Goal: Task Accomplishment & Management: Manage account settings

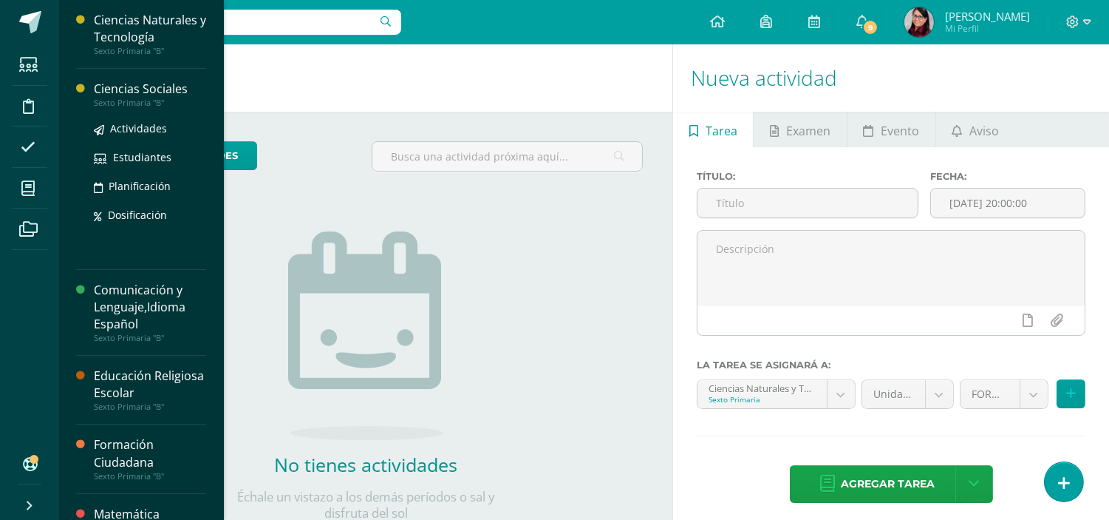
click at [124, 89] on div "Ciencias Sociales" at bounding box center [150, 89] width 112 height 17
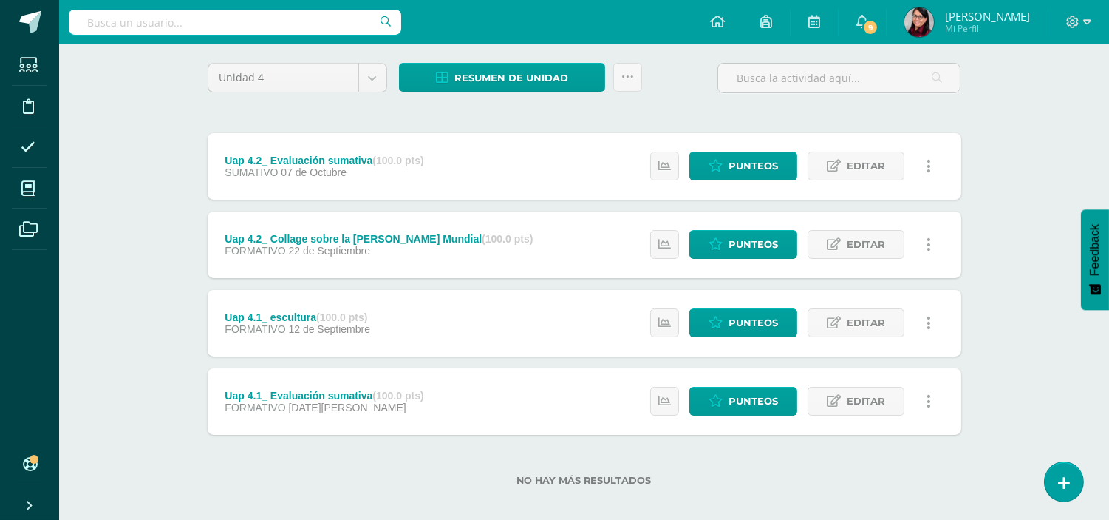
scroll to position [126, 0]
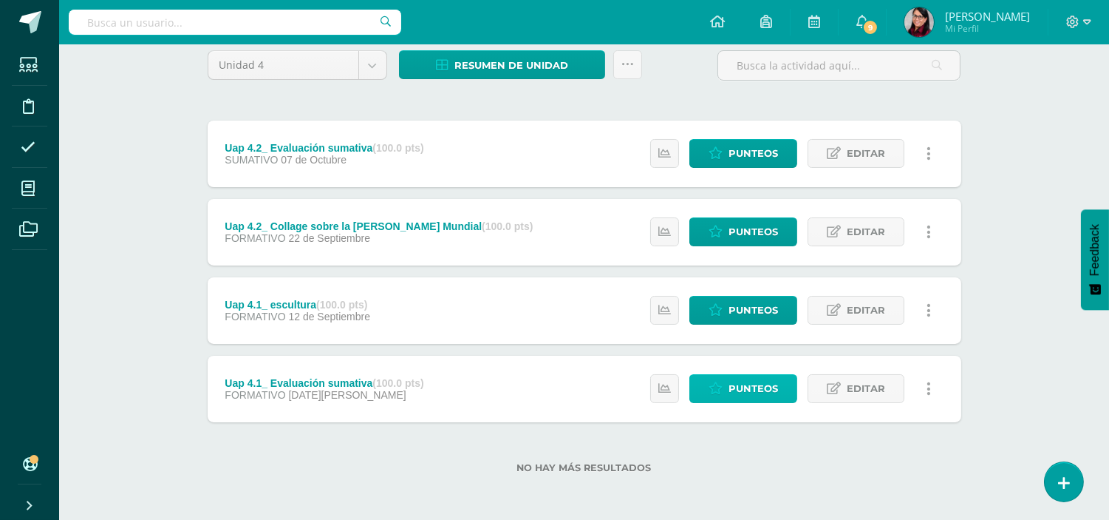
click at [742, 386] on span "Punteos" at bounding box center [754, 388] width 50 height 27
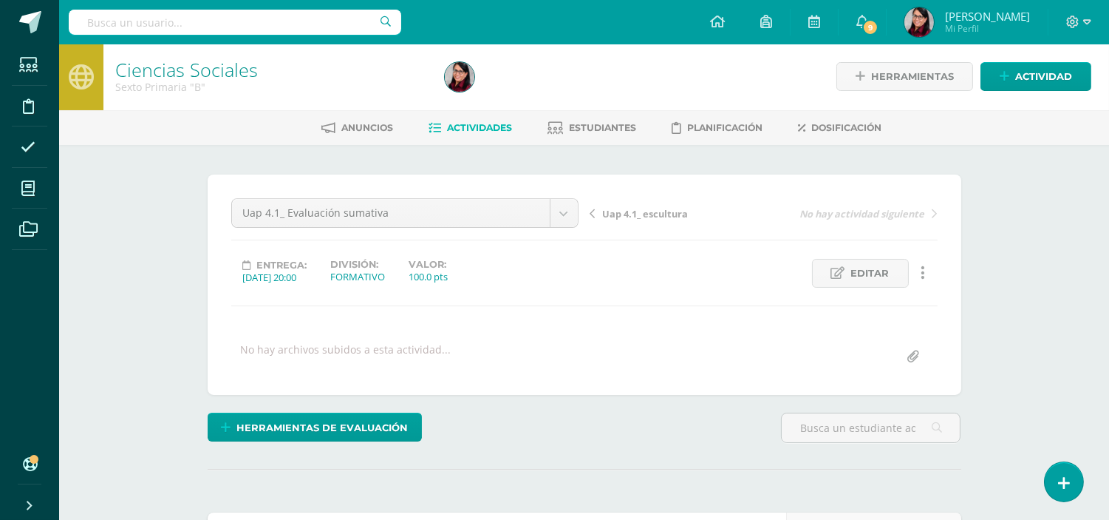
scroll to position [2, 0]
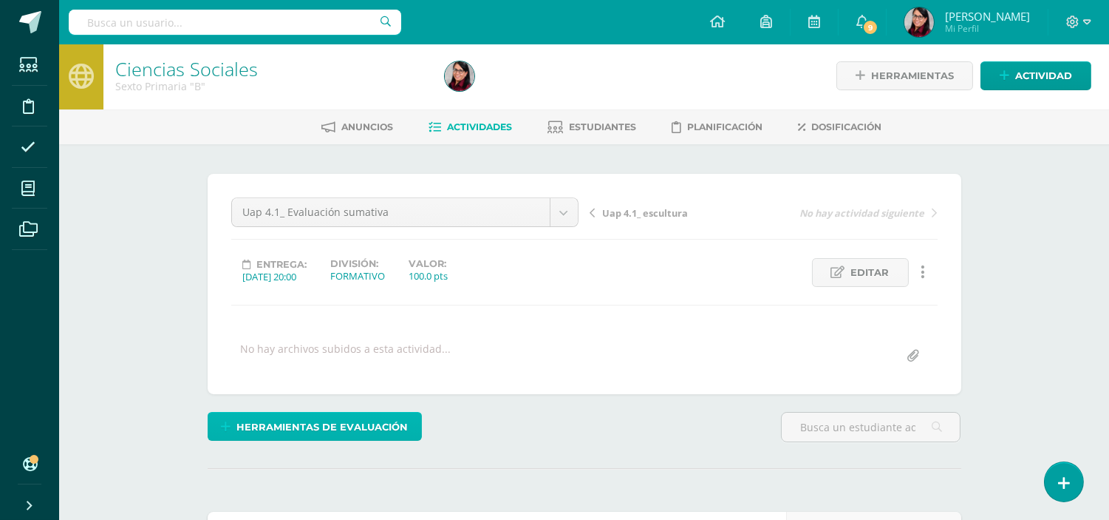
click at [340, 425] on span "Herramientas de evaluación" at bounding box center [322, 426] width 171 height 27
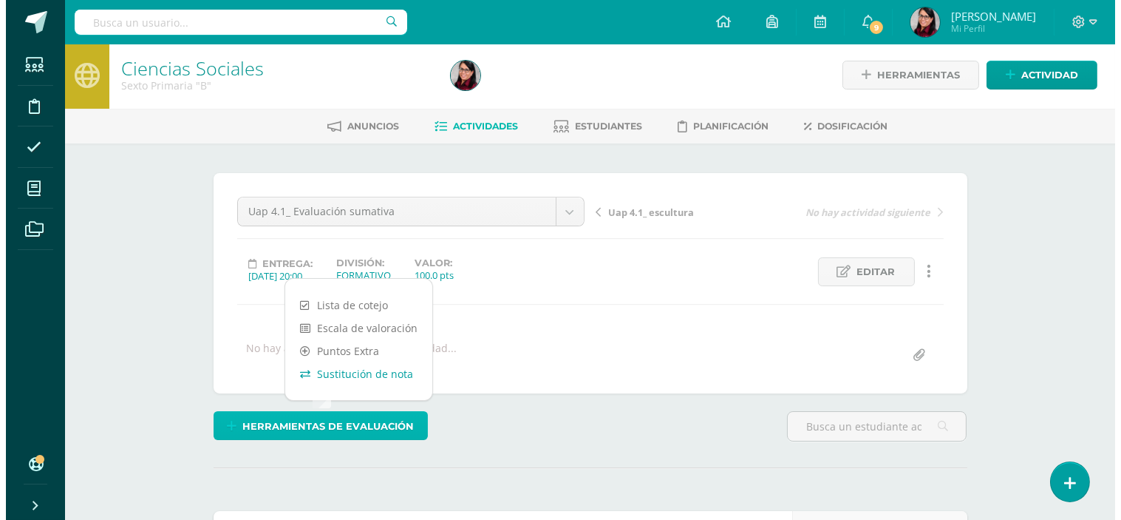
scroll to position [4, 0]
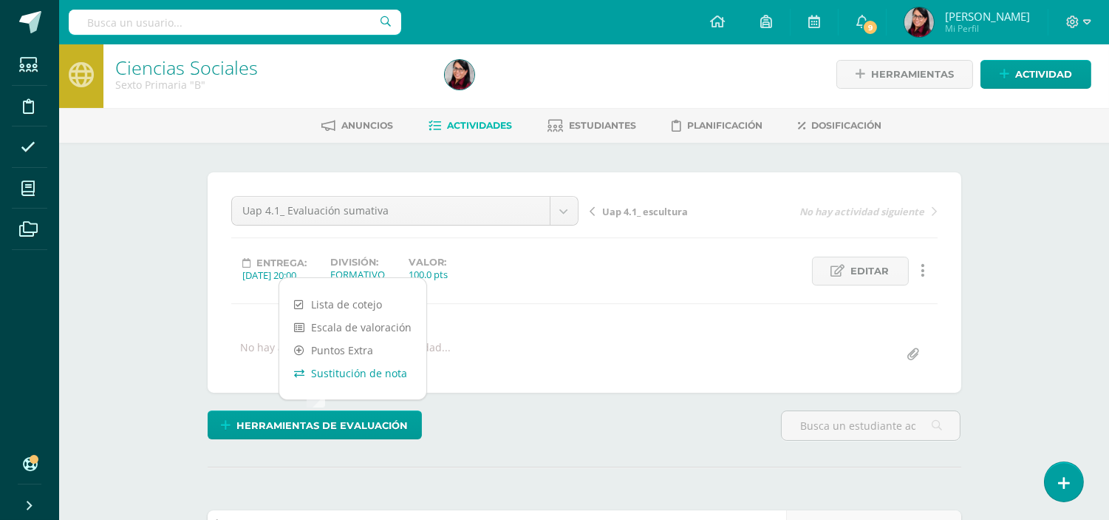
click at [344, 375] on link "Sustitución de nota" at bounding box center [352, 372] width 147 height 23
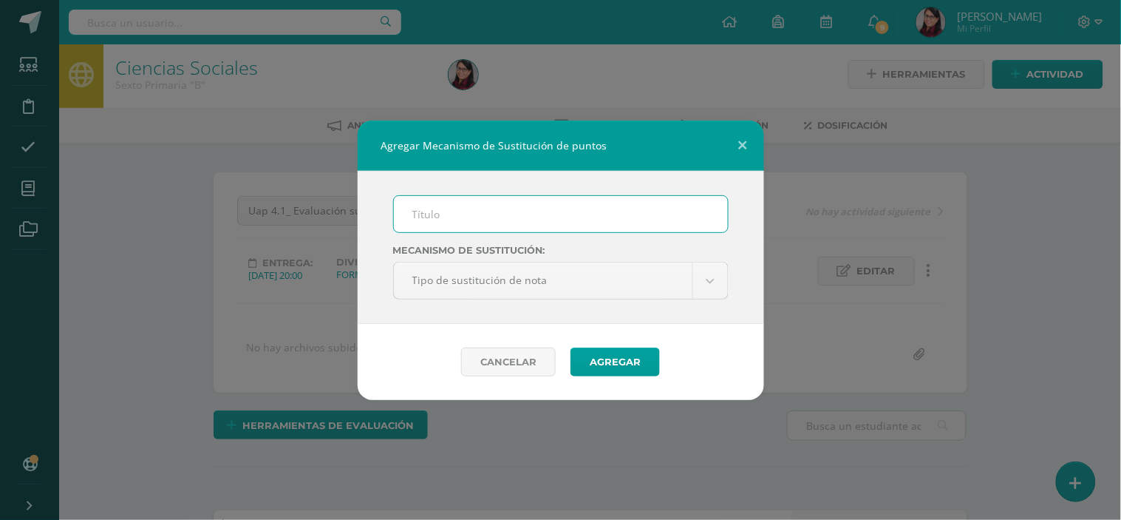
click at [429, 208] on input "text" at bounding box center [561, 214] width 334 height 36
type input "PMA"
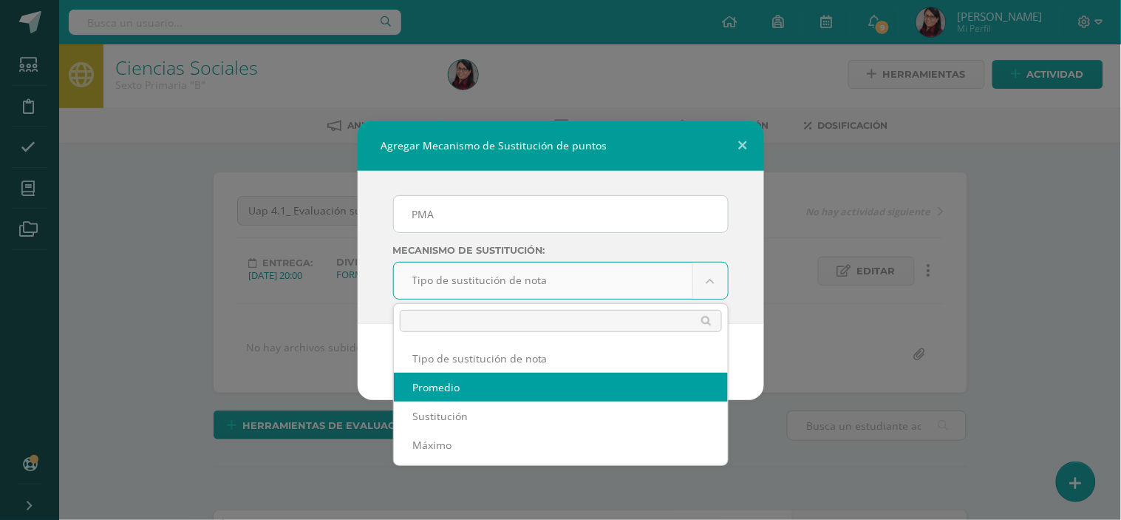
select select "average"
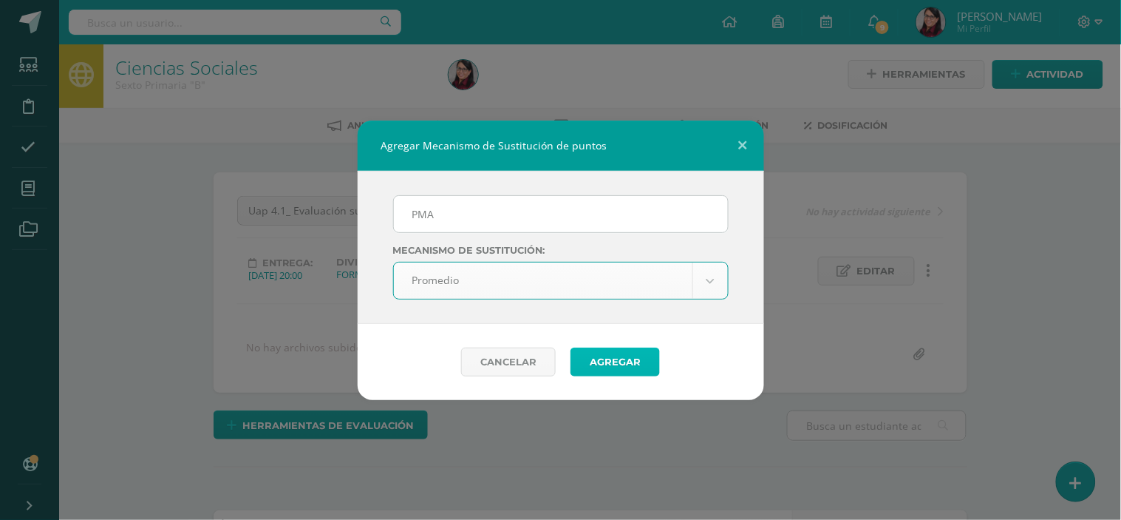
click at [597, 359] on button "Agregar" at bounding box center [615, 361] width 89 height 29
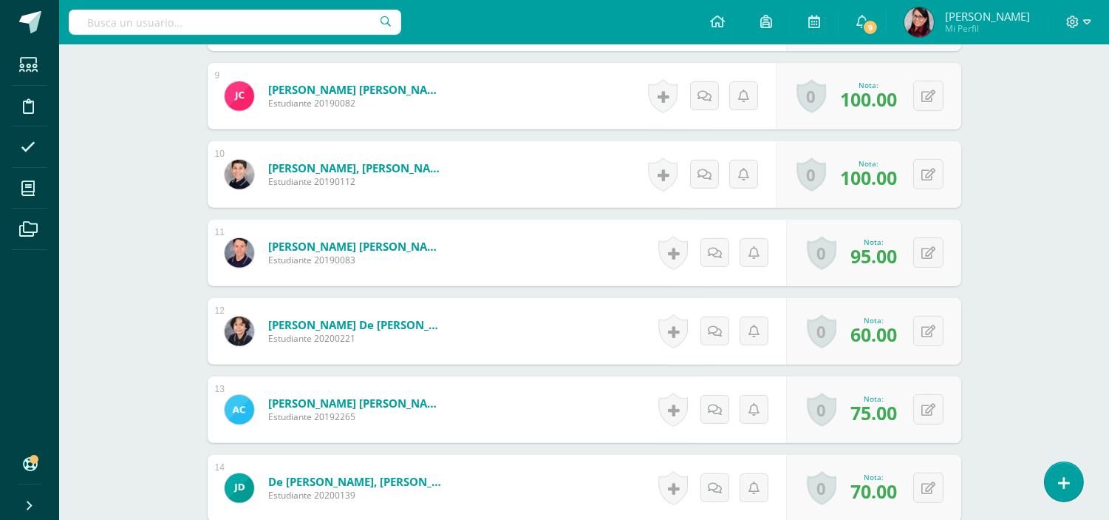
scroll to position [1154, 0]
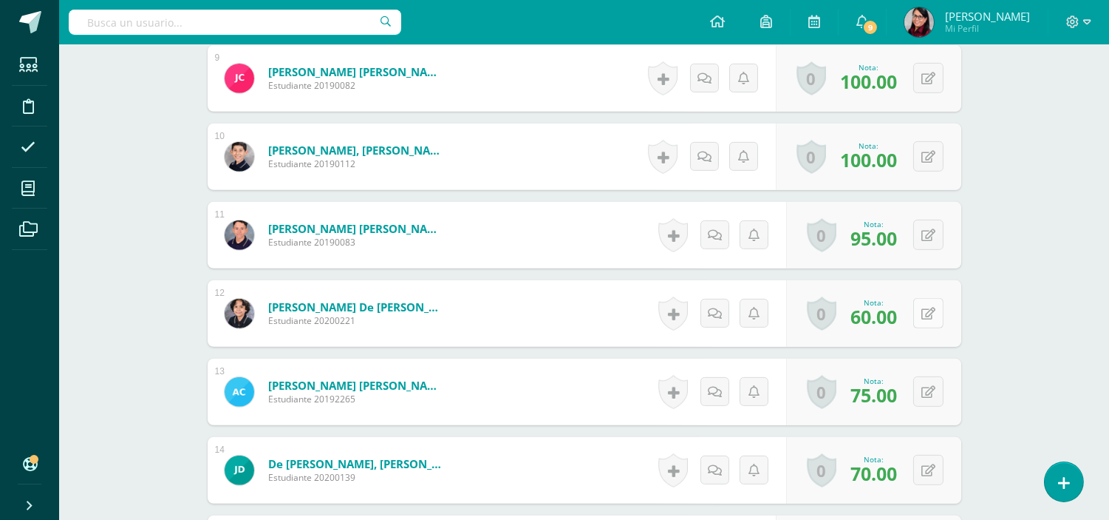
click at [924, 314] on button at bounding box center [928, 313] width 30 height 30
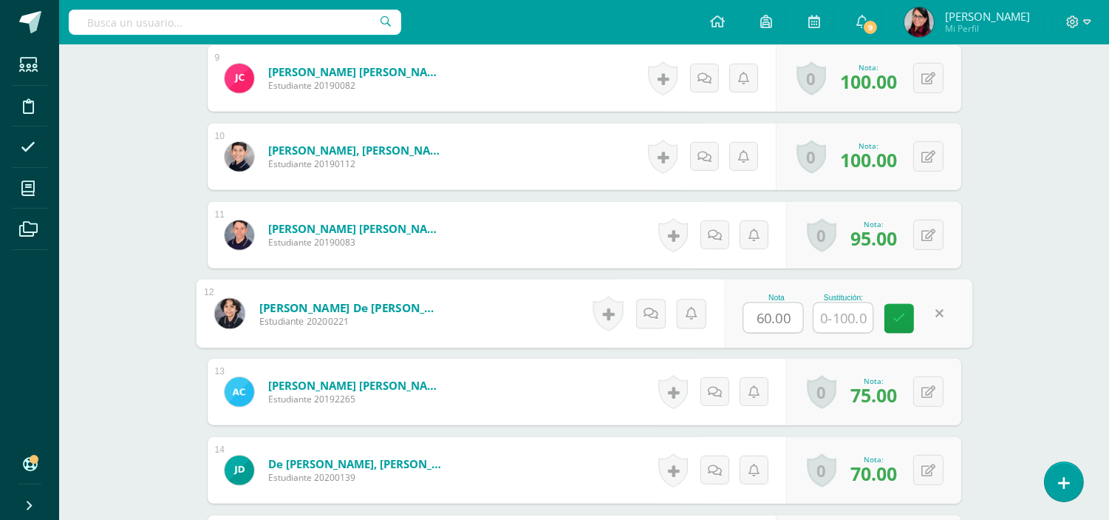
scroll to position [1155, 0]
type input "60"
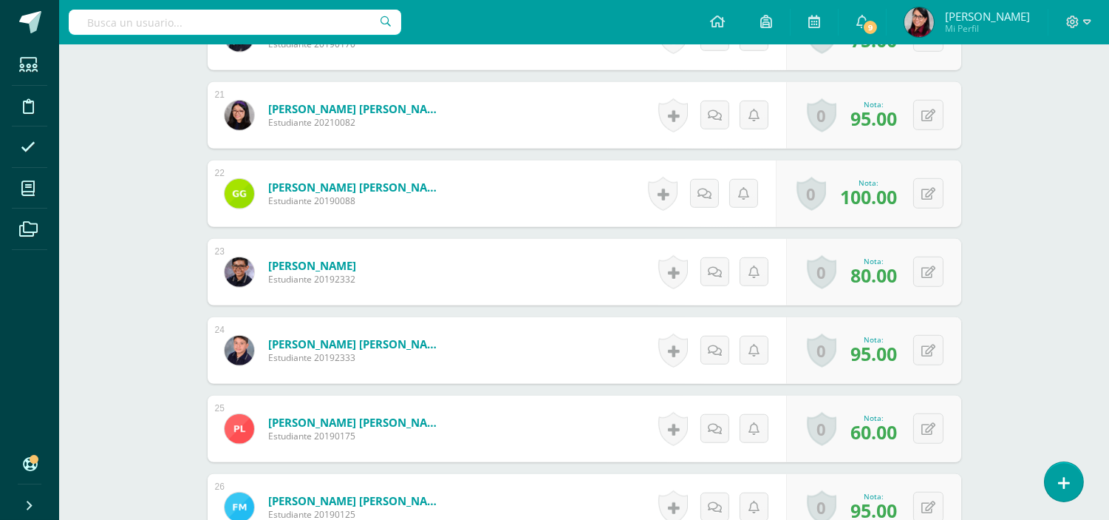
scroll to position [2059, 0]
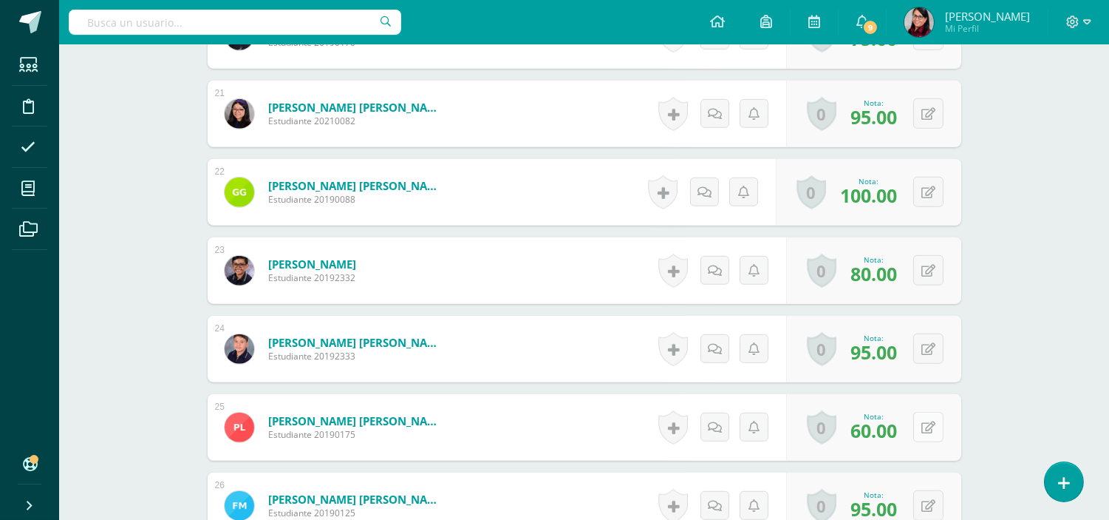
click at [928, 423] on button at bounding box center [928, 427] width 30 height 30
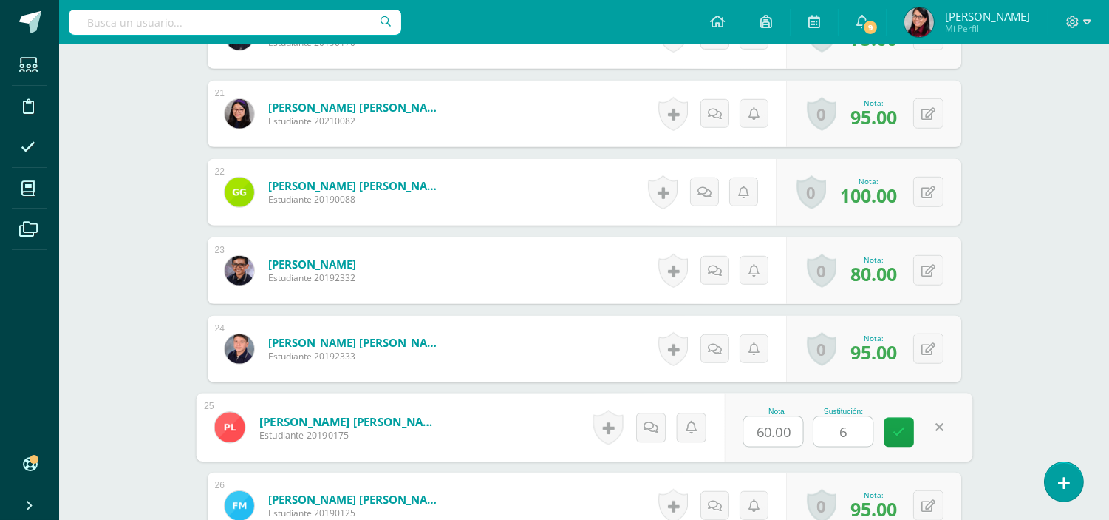
type input "60"
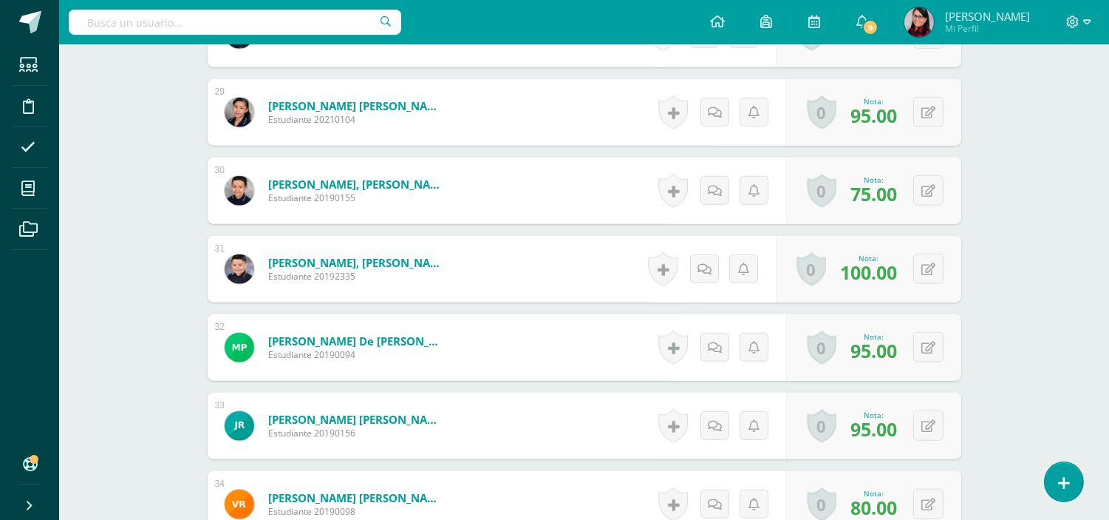
scroll to position [2716, 0]
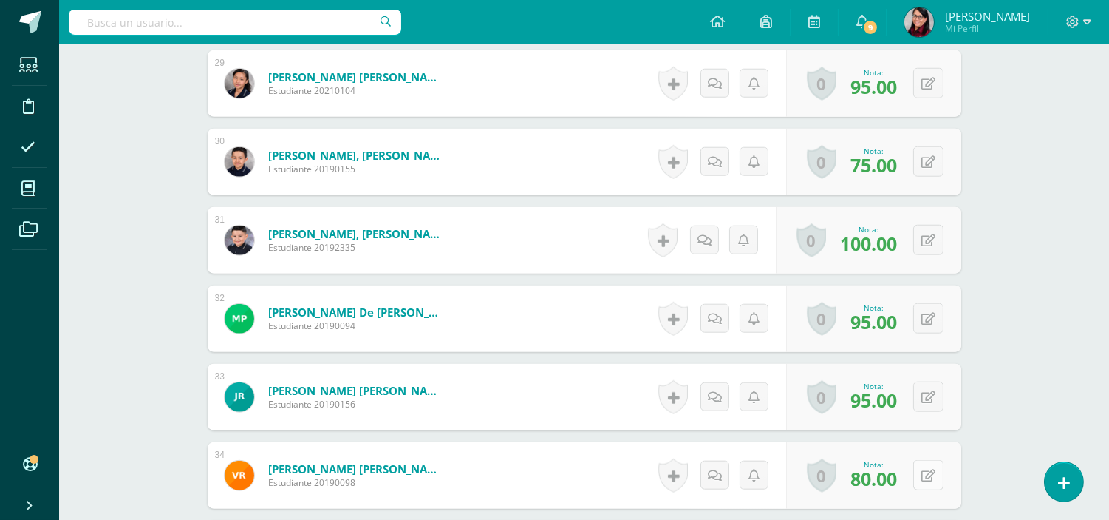
click at [931, 476] on icon at bounding box center [929, 475] width 14 height 13
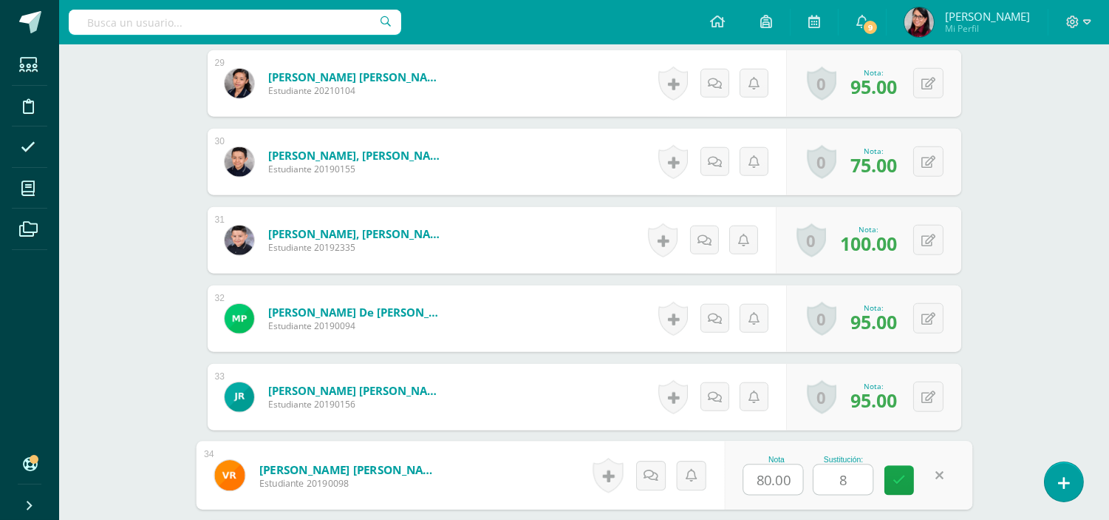
type input "80"
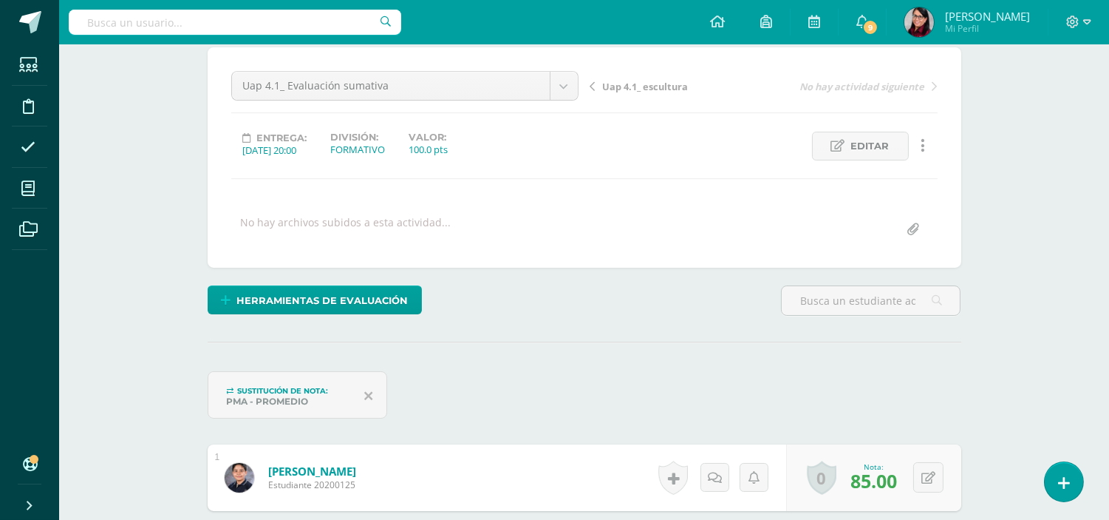
scroll to position [0, 0]
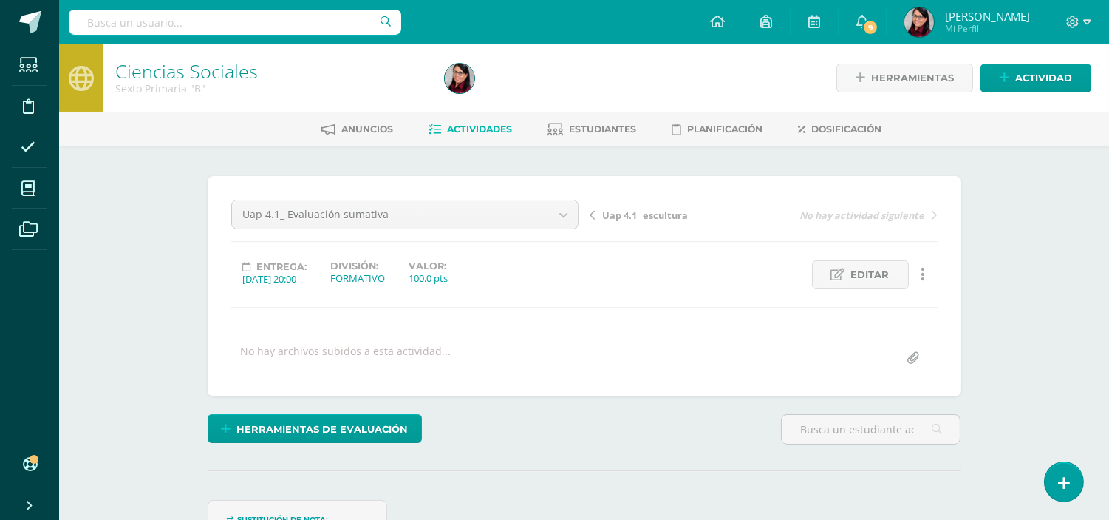
click at [459, 127] on span "Actividades" at bounding box center [480, 128] width 65 height 11
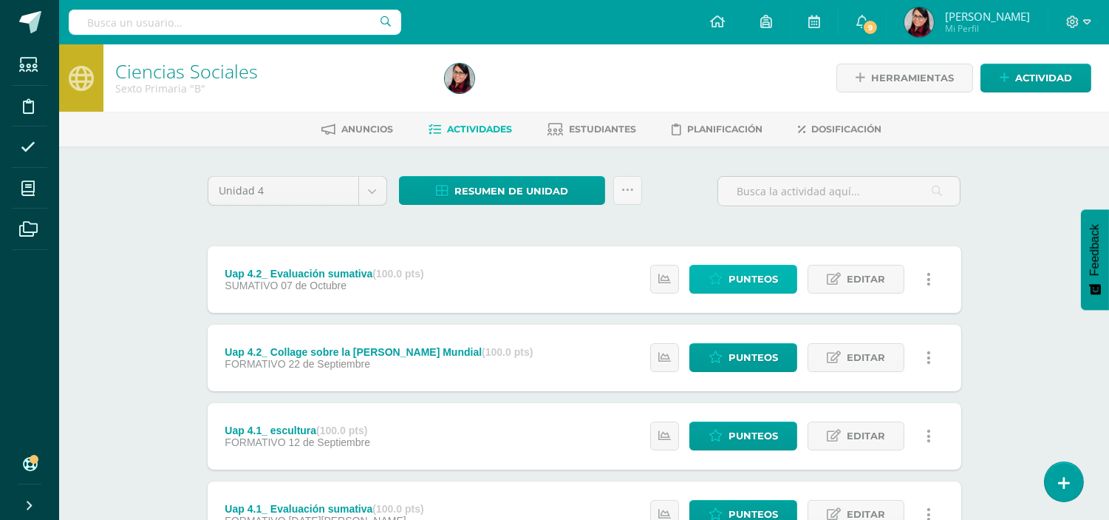
click at [748, 276] on span "Punteos" at bounding box center [754, 278] width 50 height 27
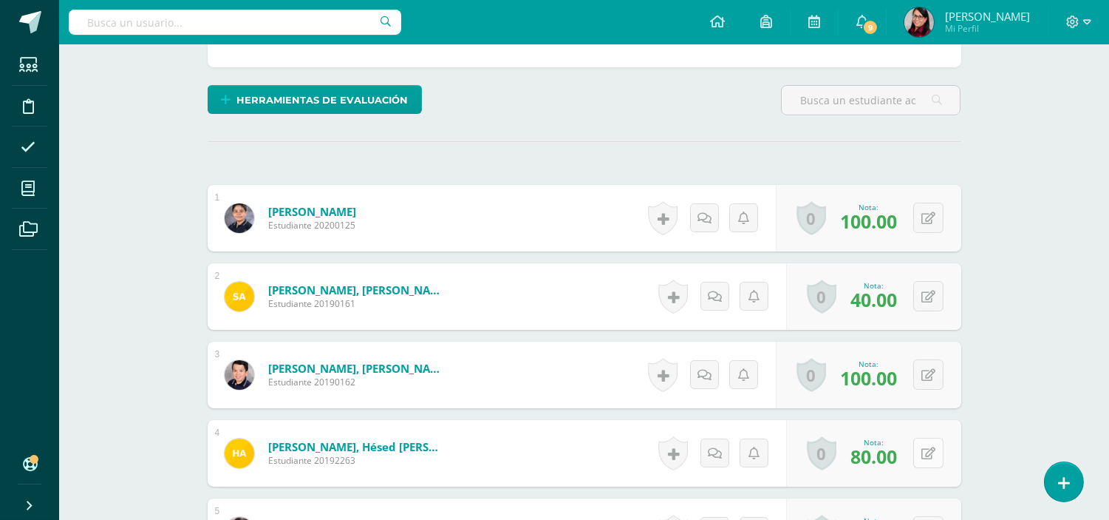
scroll to position [330, 0]
click at [926, 452] on button at bounding box center [928, 452] width 30 height 30
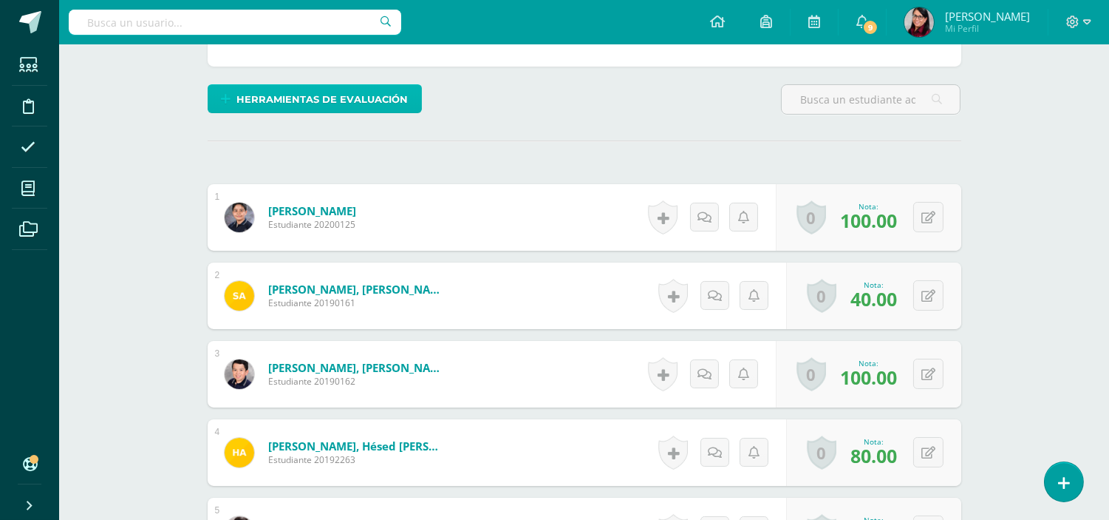
click at [316, 94] on span "Herramientas de evaluación" at bounding box center [322, 99] width 171 height 27
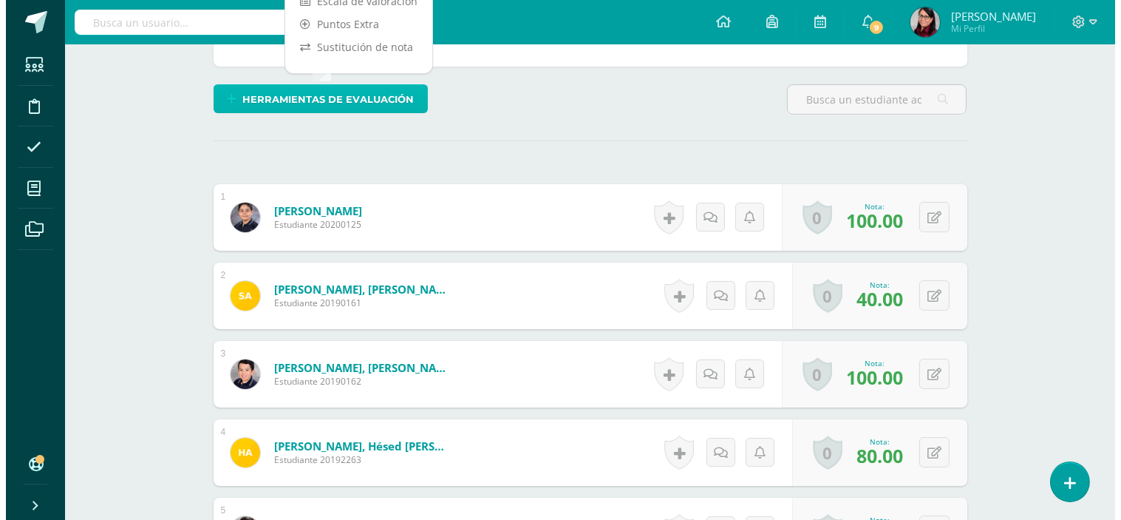
scroll to position [330, 0]
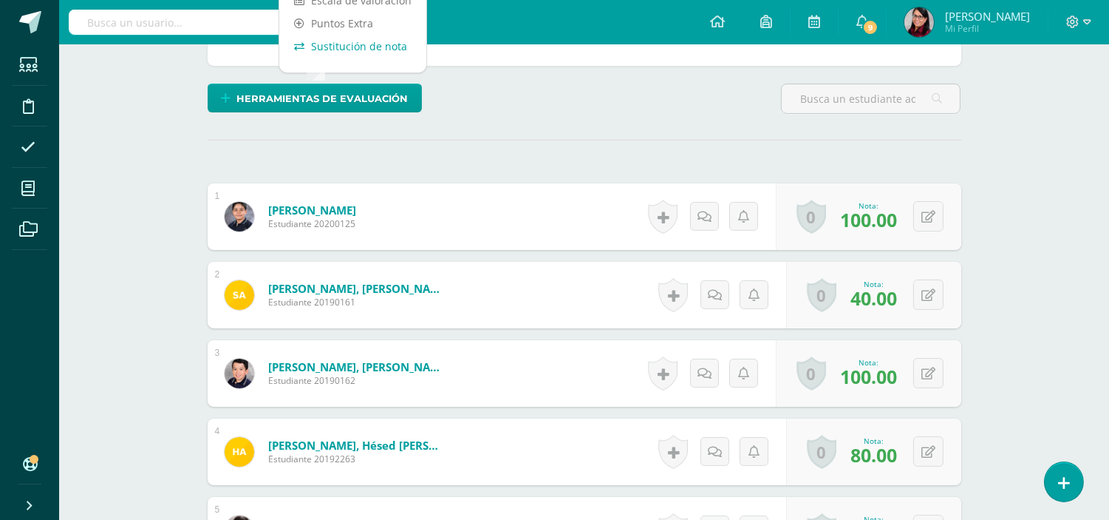
click at [335, 46] on link "Sustitución de nota" at bounding box center [352, 46] width 147 height 23
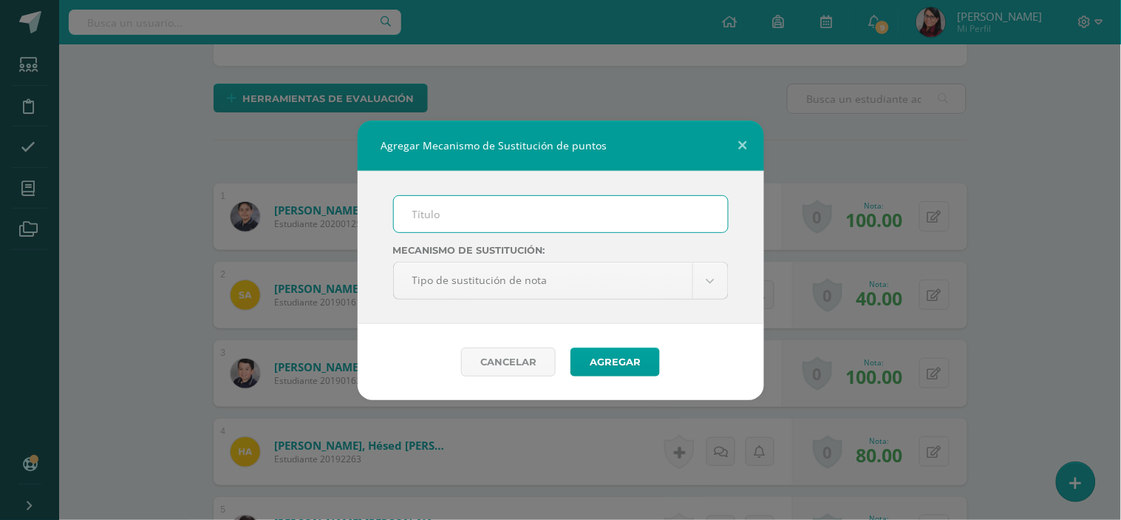
scroll to position [331, 0]
click at [426, 211] on input "text" at bounding box center [561, 214] width 334 height 36
drag, startPoint x: 440, startPoint y: 212, endPoint x: 448, endPoint y: 219, distance: 9.9
click at [440, 212] on input "text" at bounding box center [561, 214] width 334 height 36
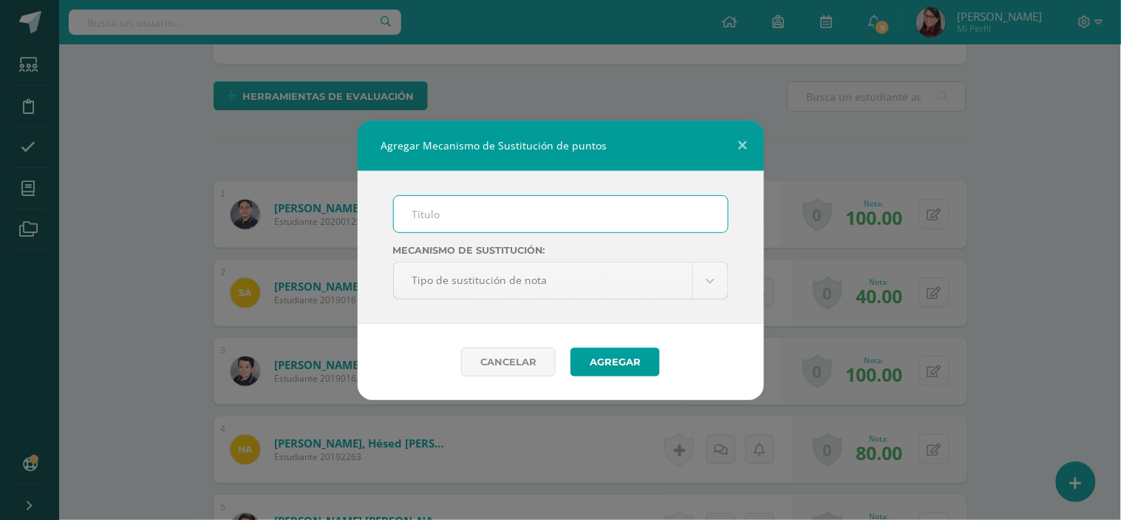
type input "PMA"
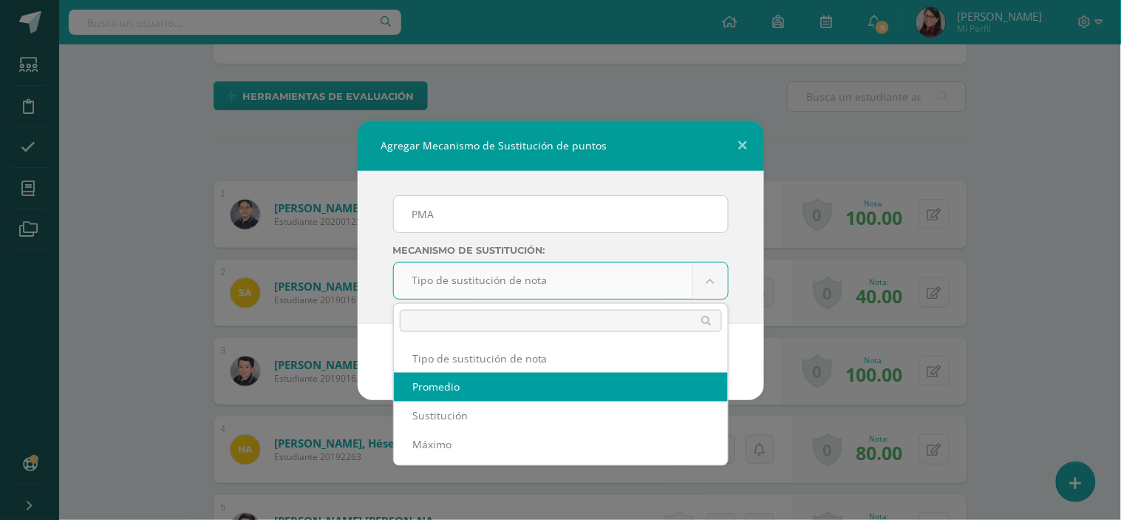
select select "average"
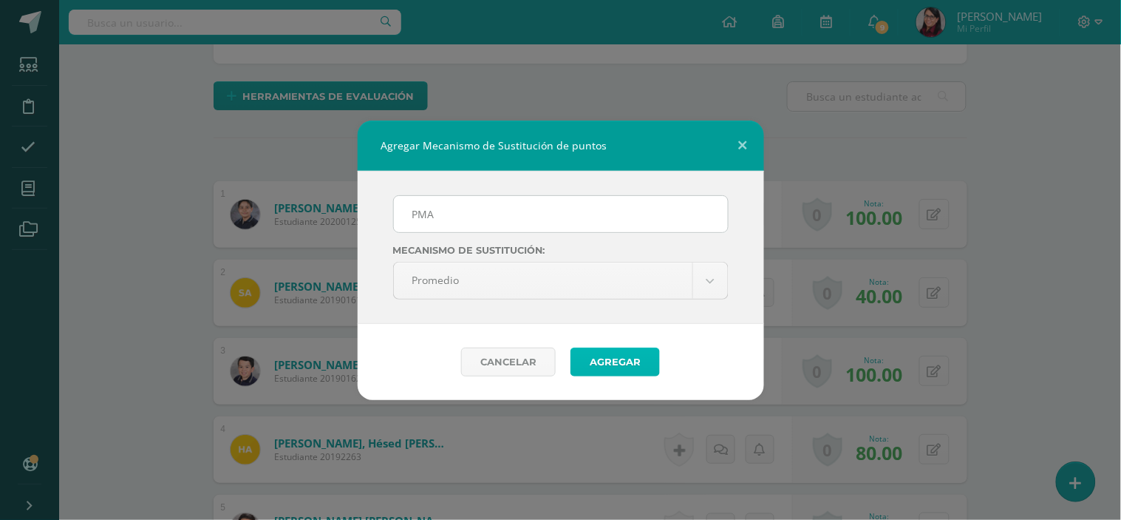
click at [599, 360] on button "Agregar" at bounding box center [615, 361] width 89 height 29
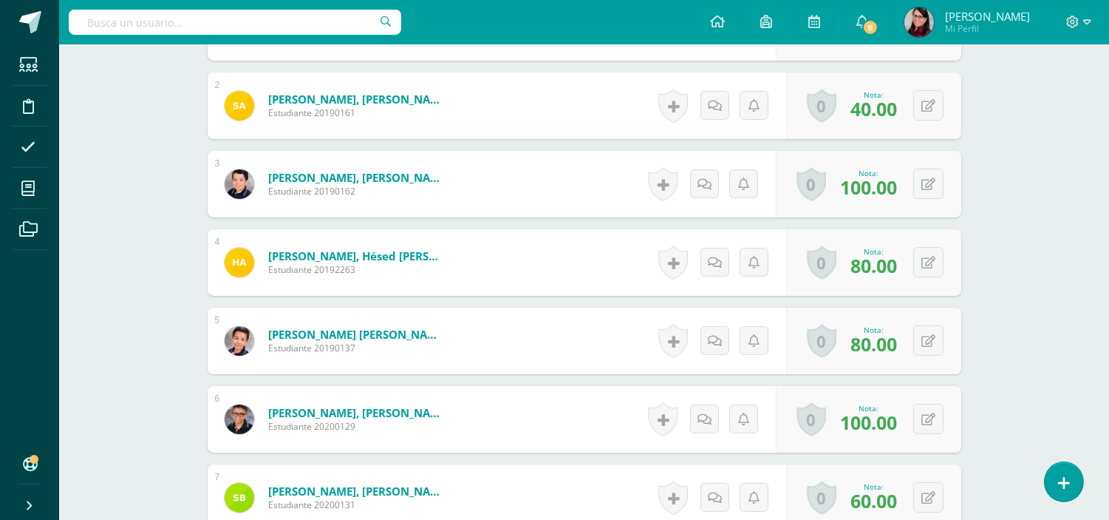
scroll to position [553, 0]
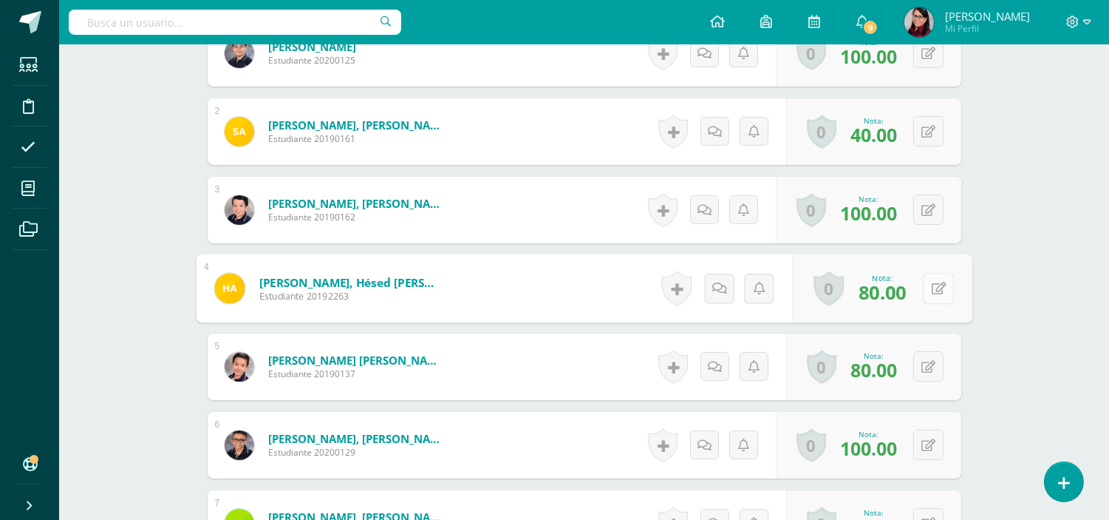
click at [925, 286] on button at bounding box center [938, 288] width 31 height 31
type input "80"
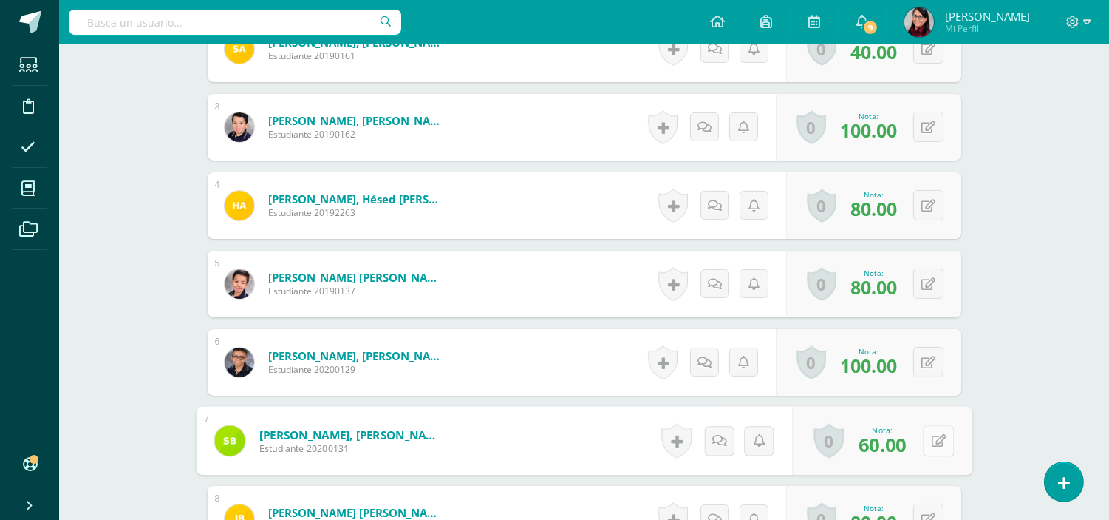
click at [929, 439] on button at bounding box center [938, 440] width 31 height 31
type input "80"
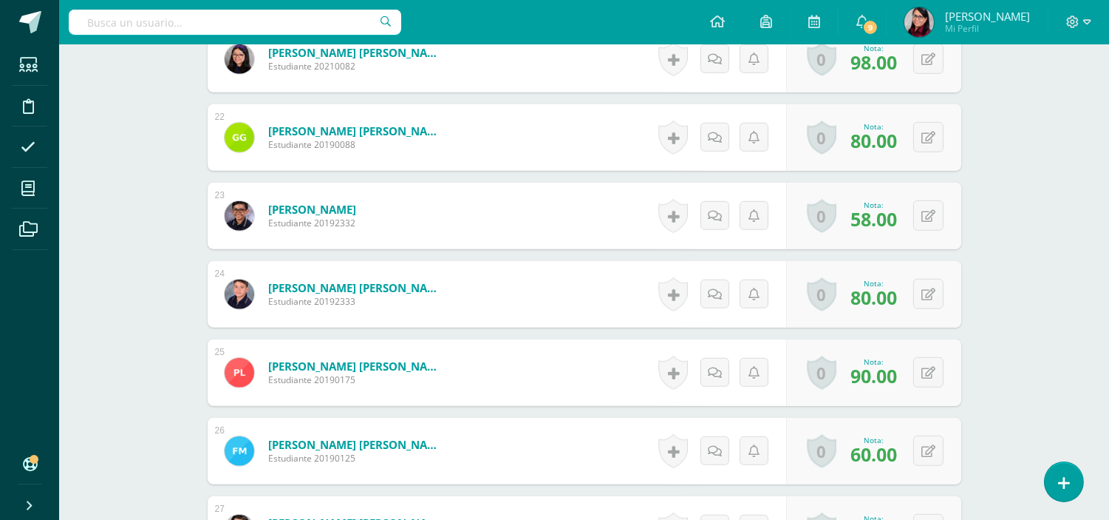
scroll to position [2196, 0]
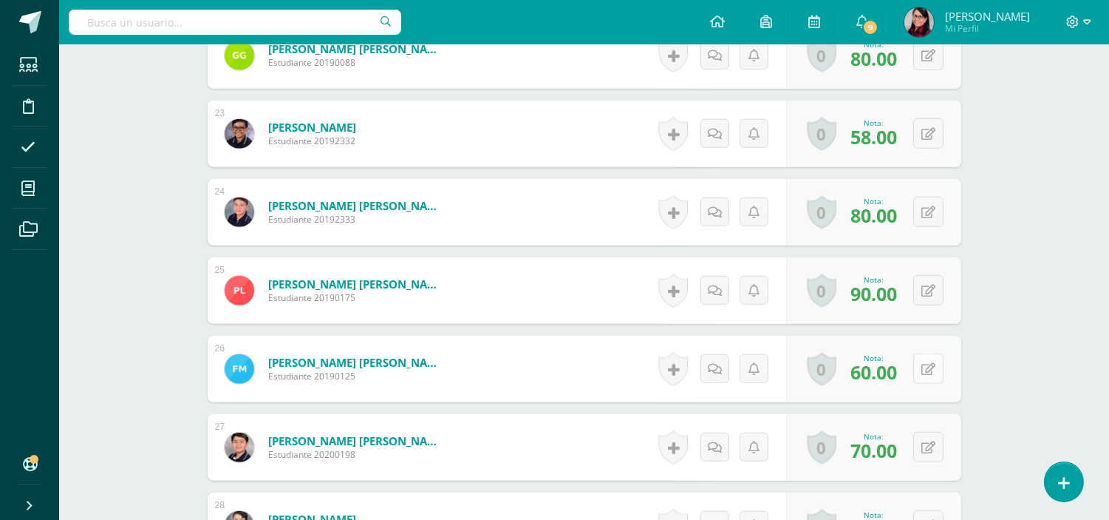
click at [925, 367] on button at bounding box center [928, 368] width 30 height 30
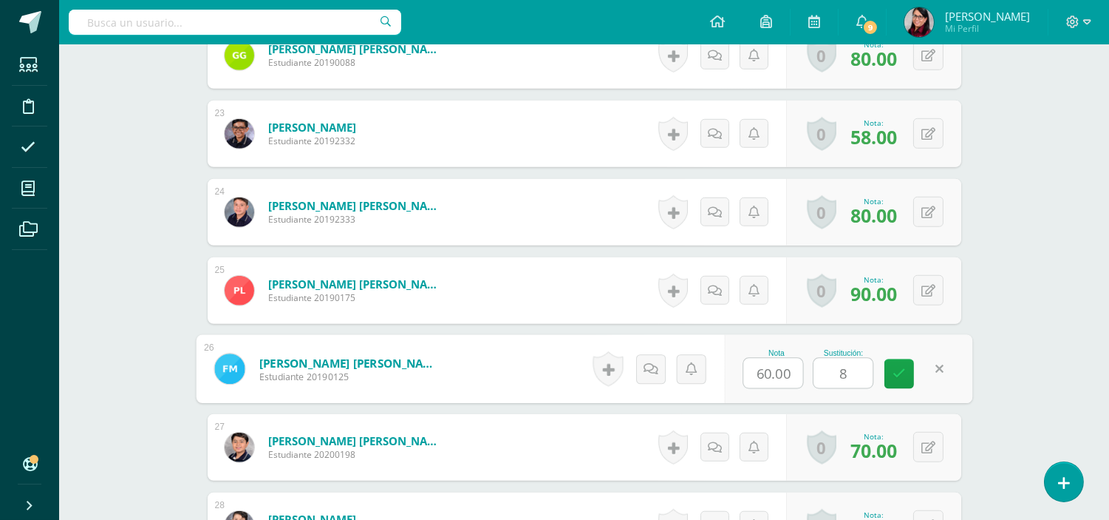
type input "80"
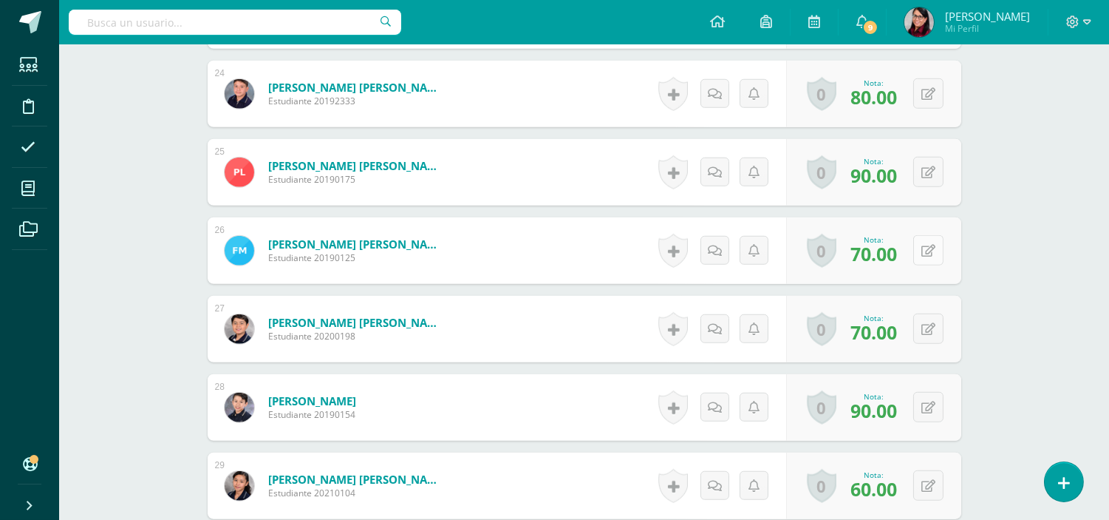
scroll to position [2360, 0]
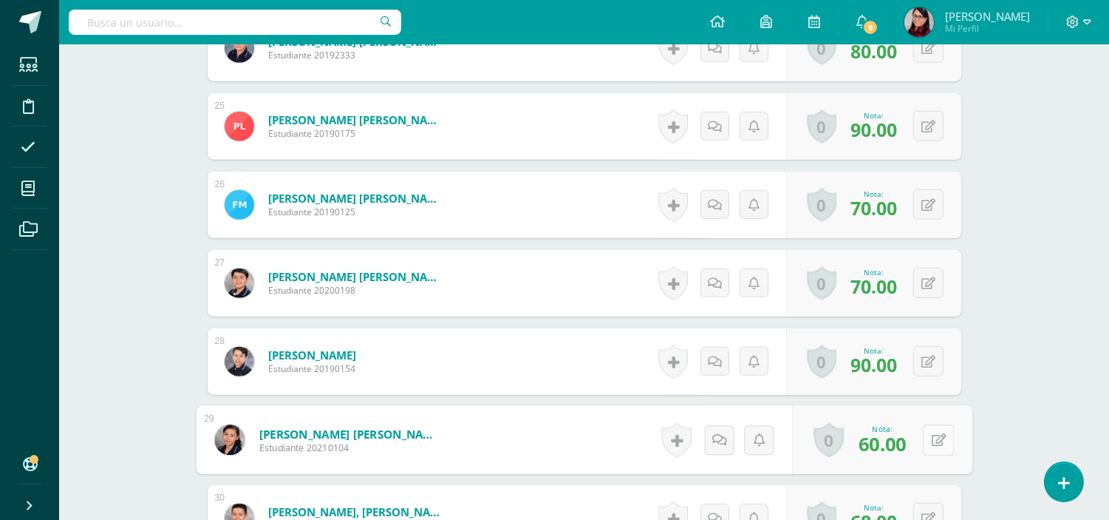
click at [926, 439] on button at bounding box center [938, 439] width 31 height 31
type input "100"
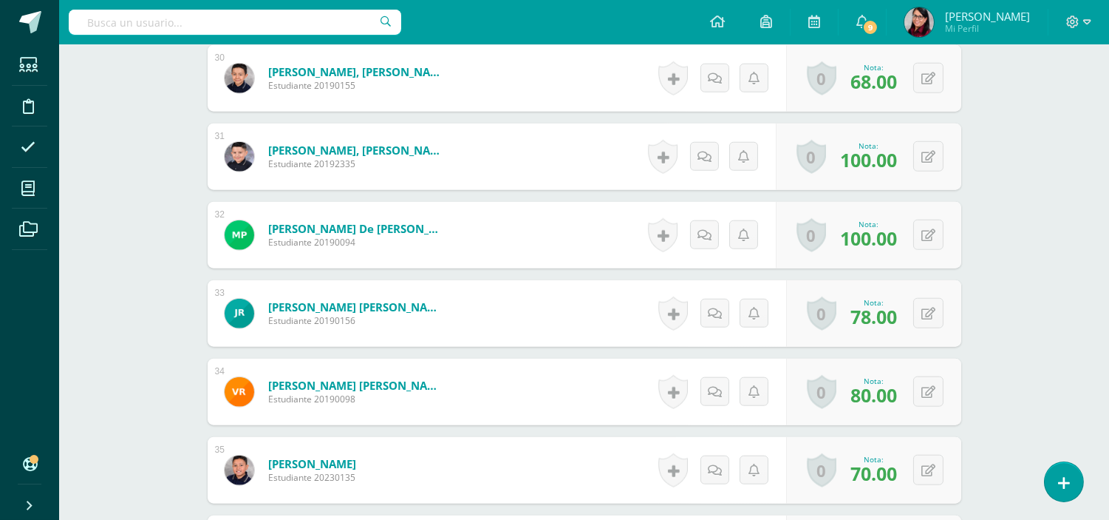
scroll to position [2853, 0]
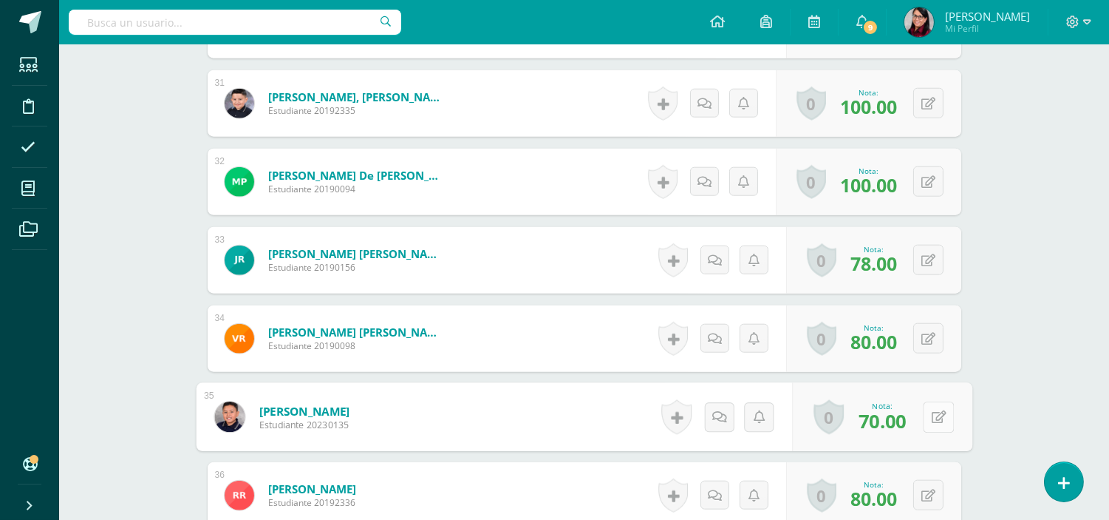
click at [929, 415] on button at bounding box center [938, 416] width 31 height 31
type input "70"
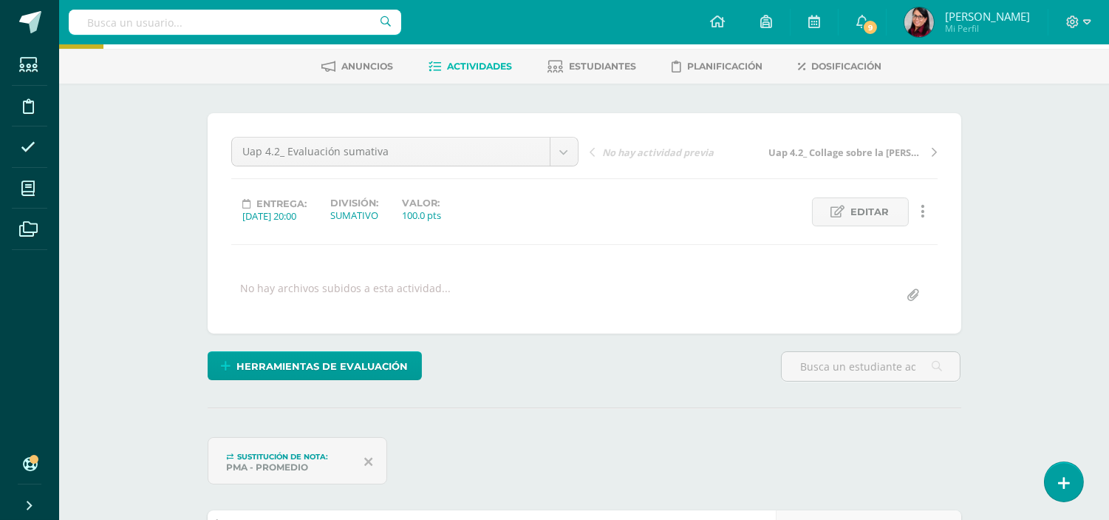
scroll to position [0, 0]
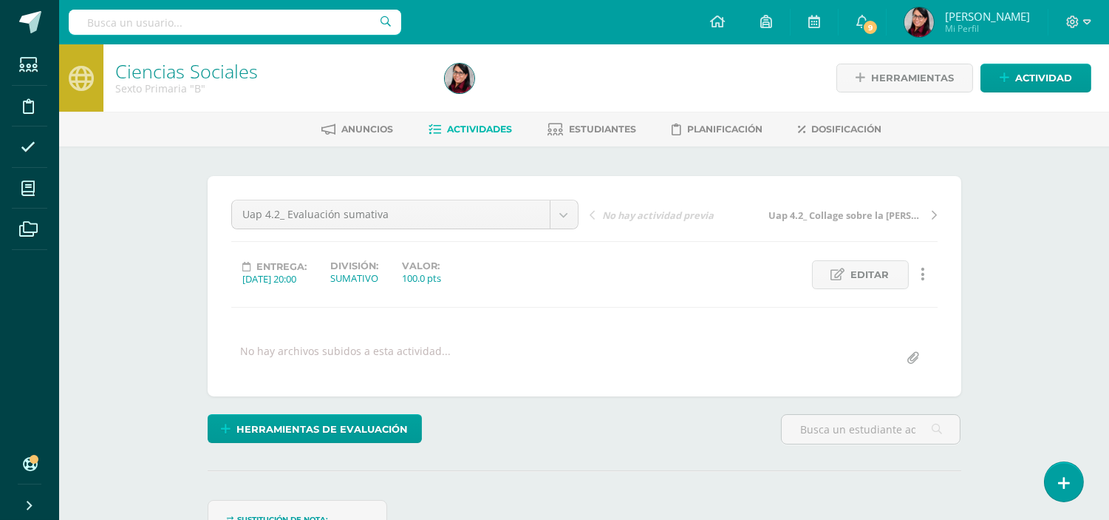
drag, startPoint x: 462, startPoint y: 127, endPoint x: 477, endPoint y: 138, distance: 19.1
click at [463, 129] on span "Actividades" at bounding box center [480, 128] width 65 height 11
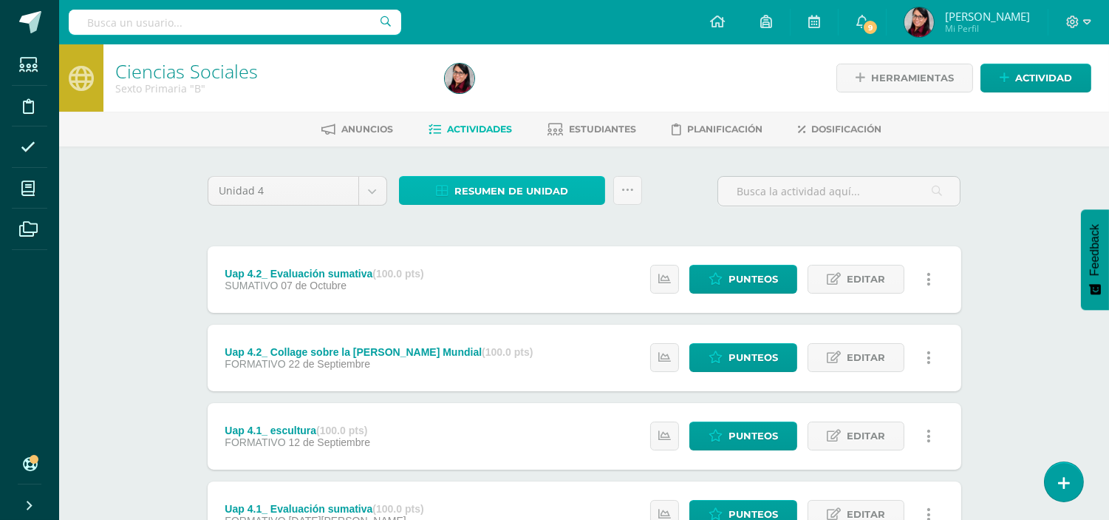
click at [507, 188] on span "Resumen de unidad" at bounding box center [512, 190] width 114 height 27
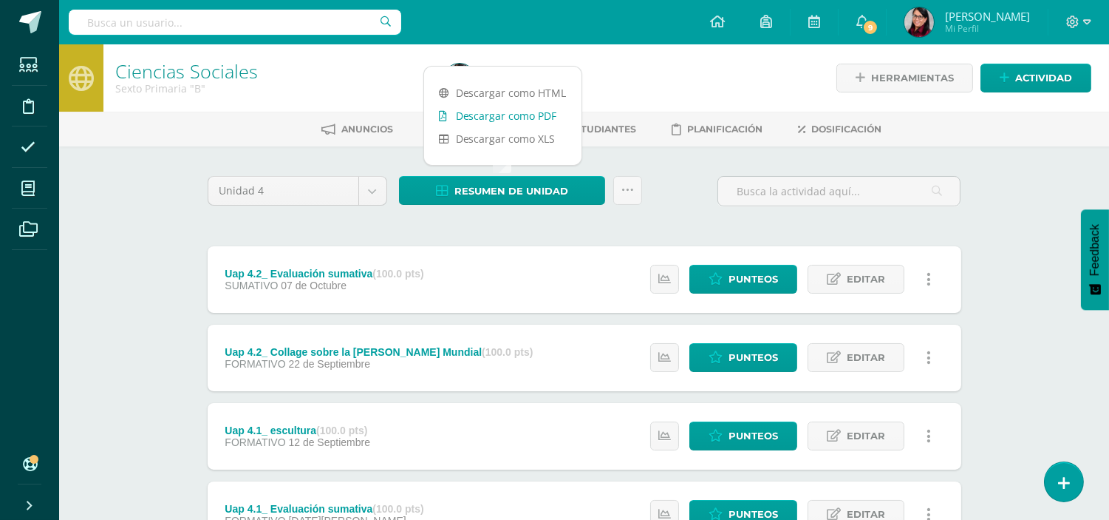
click at [528, 114] on link "Descargar como PDF" at bounding box center [502, 115] width 157 height 23
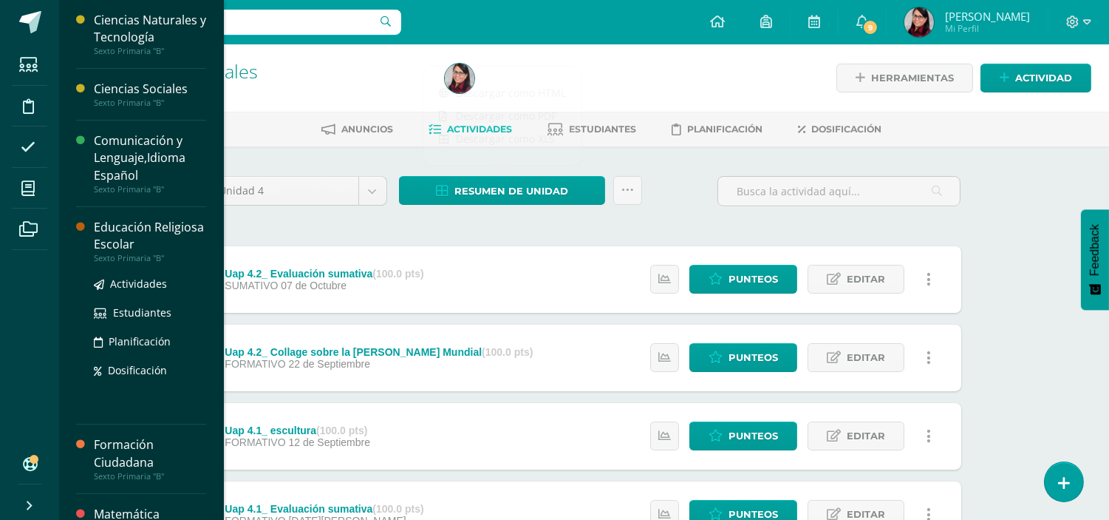
click at [129, 237] on div "Educación Religiosa Escolar" at bounding box center [150, 236] width 112 height 34
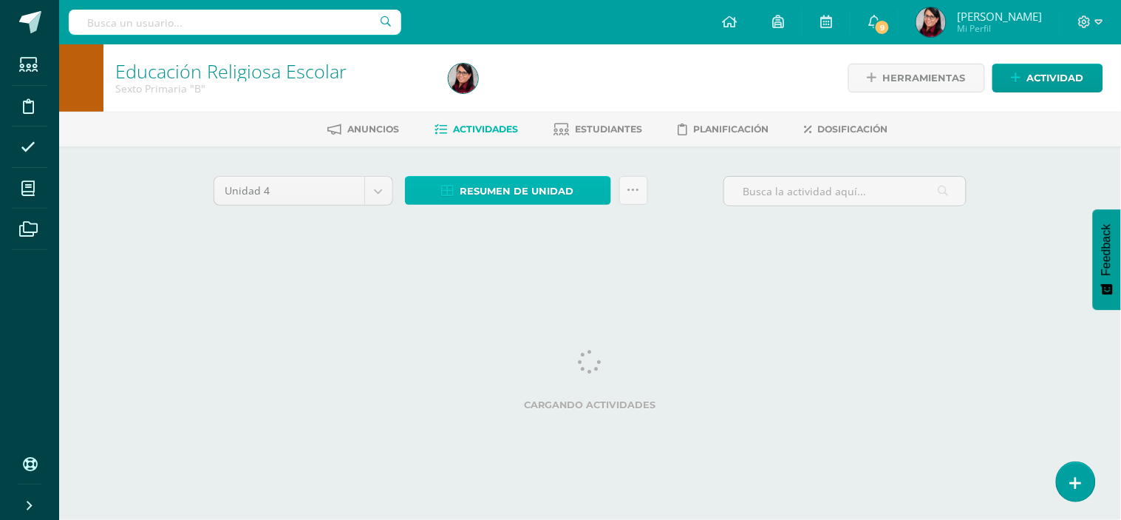
click at [516, 186] on span "Resumen de unidad" at bounding box center [517, 190] width 114 height 27
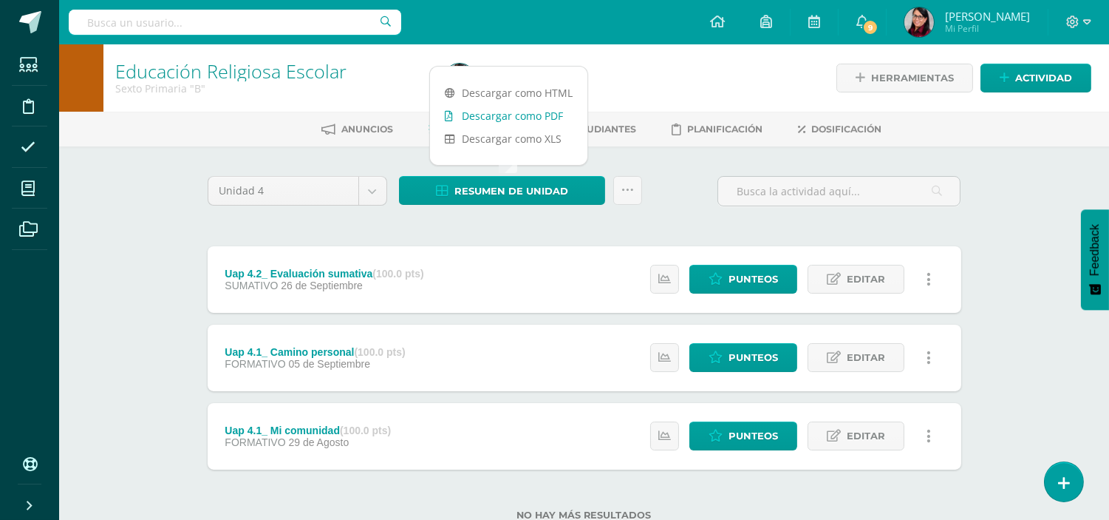
click at [492, 115] on link "Descargar como PDF" at bounding box center [508, 115] width 157 height 23
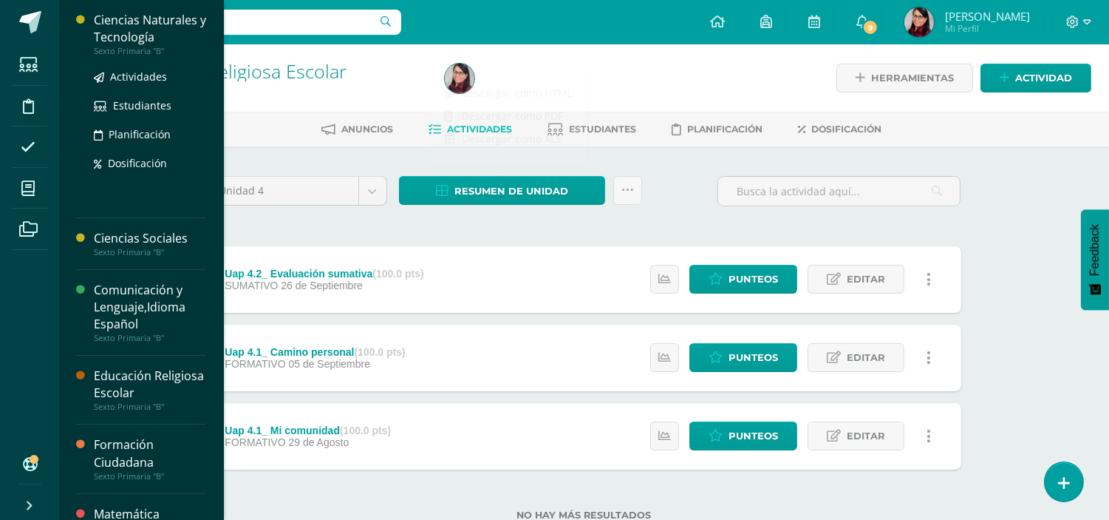
click at [126, 30] on div "Ciencias Naturales y Tecnología" at bounding box center [150, 29] width 112 height 34
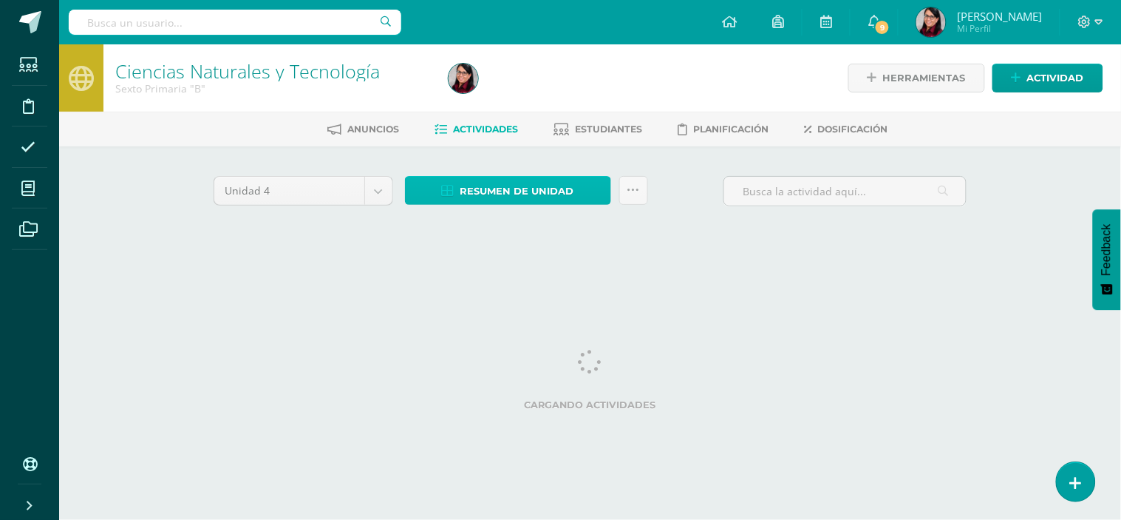
click at [499, 189] on span "Resumen de unidad" at bounding box center [517, 190] width 114 height 27
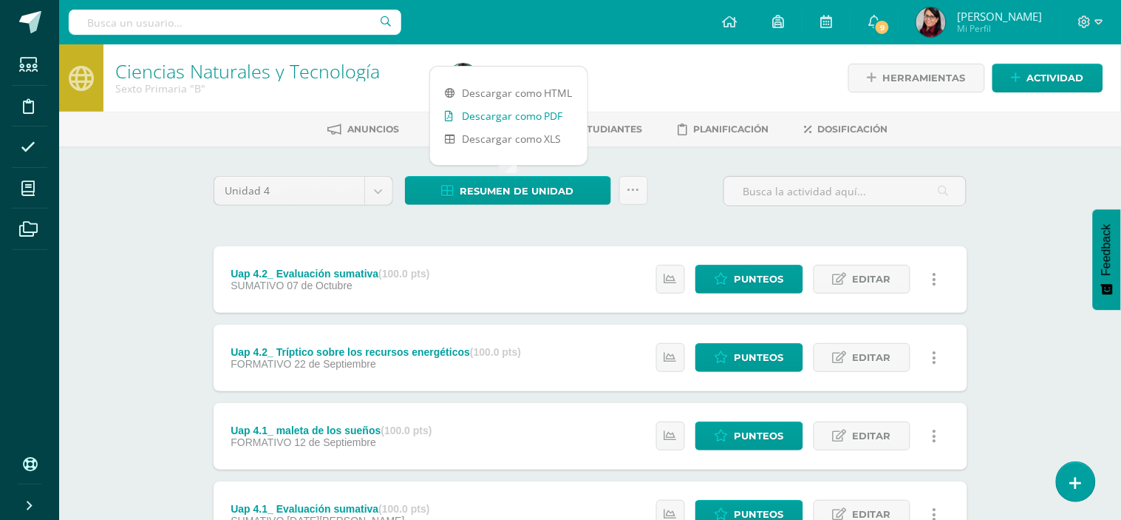
click at [506, 115] on link "Descargar como PDF" at bounding box center [508, 115] width 157 height 23
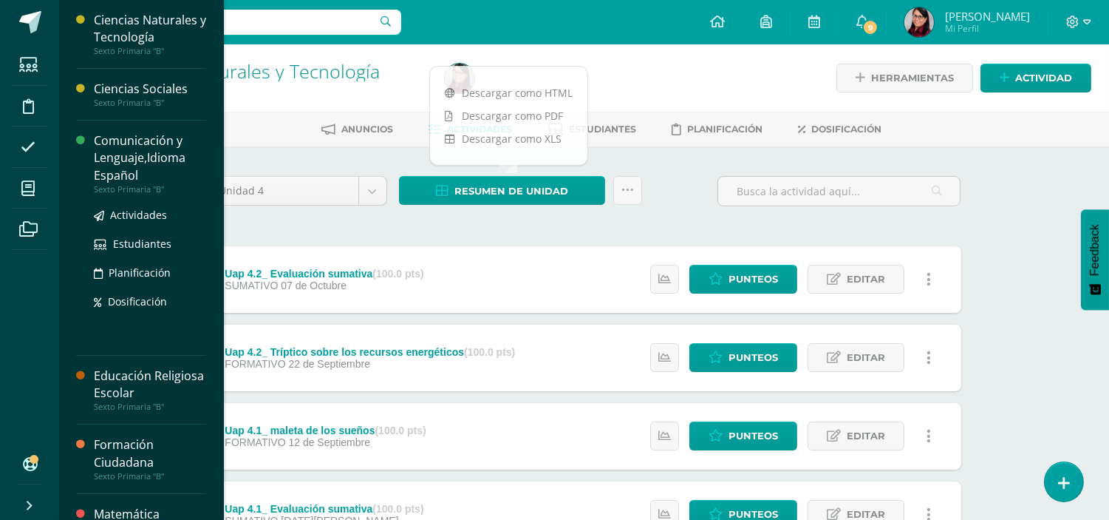
click at [124, 150] on div "Comunicación y Lenguaje,Idioma Español" at bounding box center [150, 157] width 112 height 51
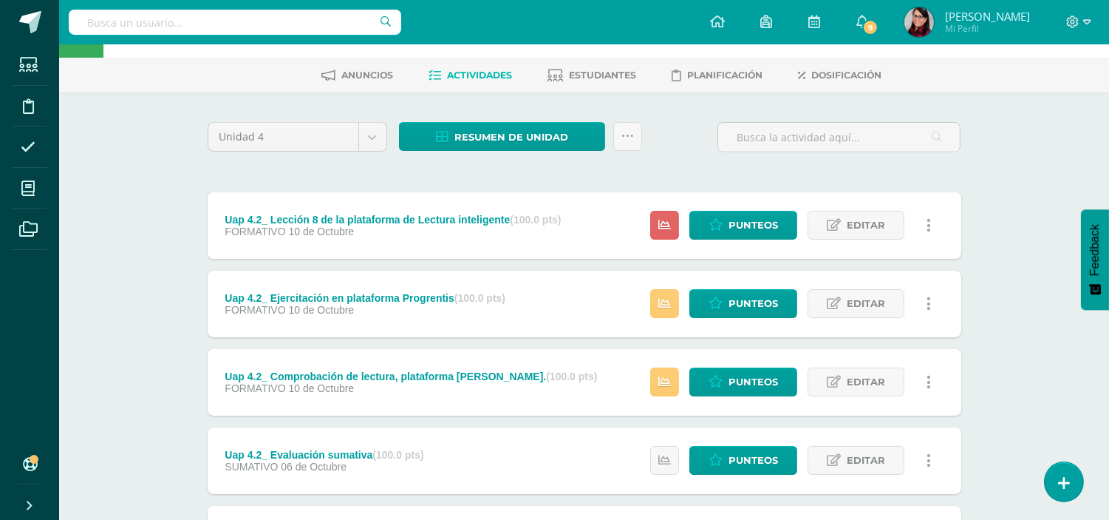
scroll to position [82, 0]
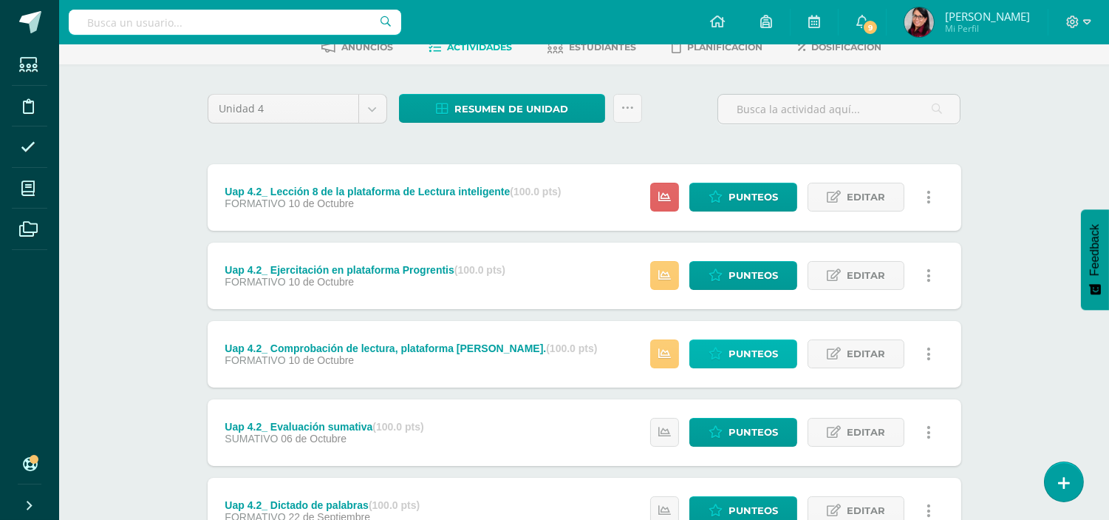
click at [735, 348] on span "Punteos" at bounding box center [754, 353] width 50 height 27
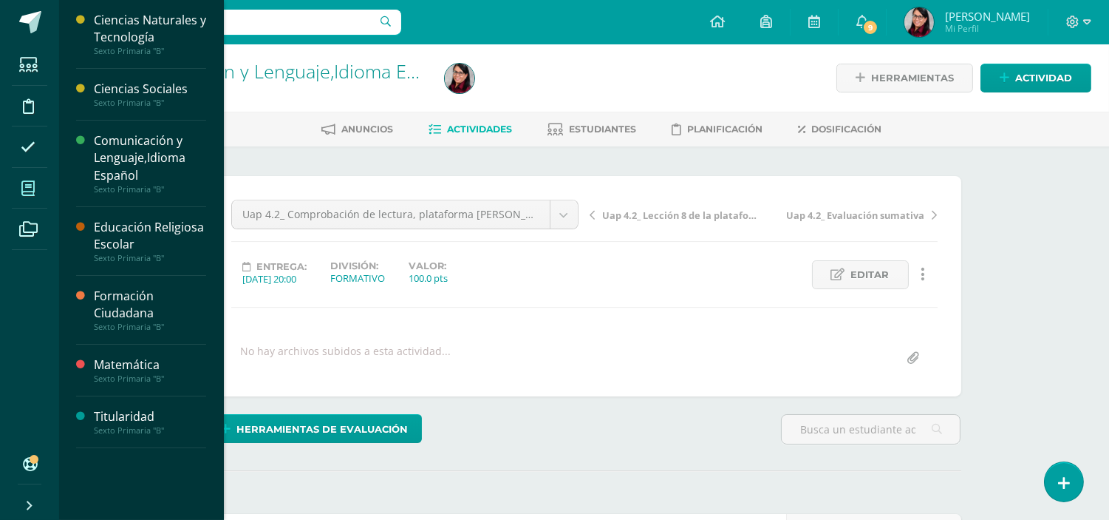
click at [24, 188] on icon at bounding box center [27, 188] width 13 height 15
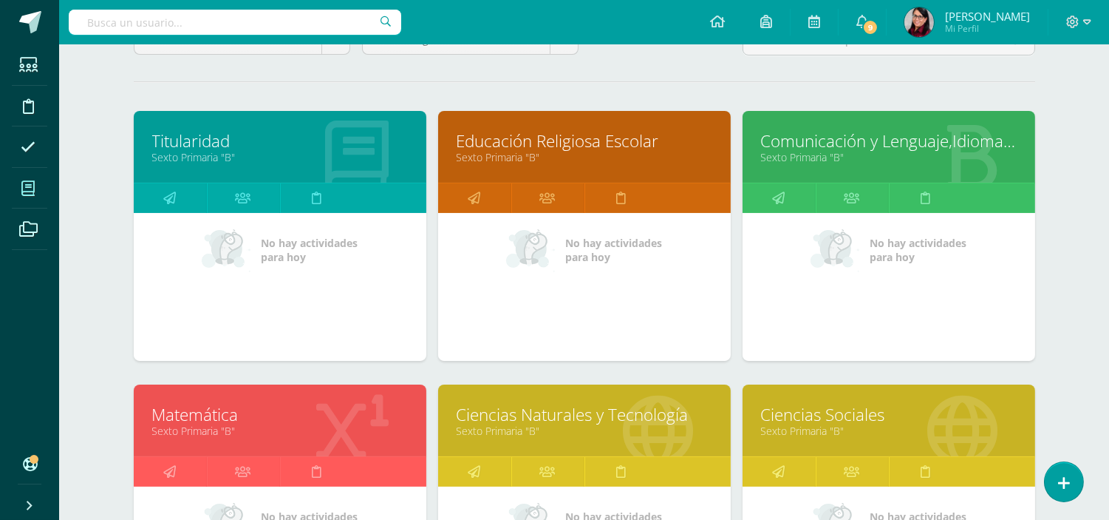
scroll to position [246, 0]
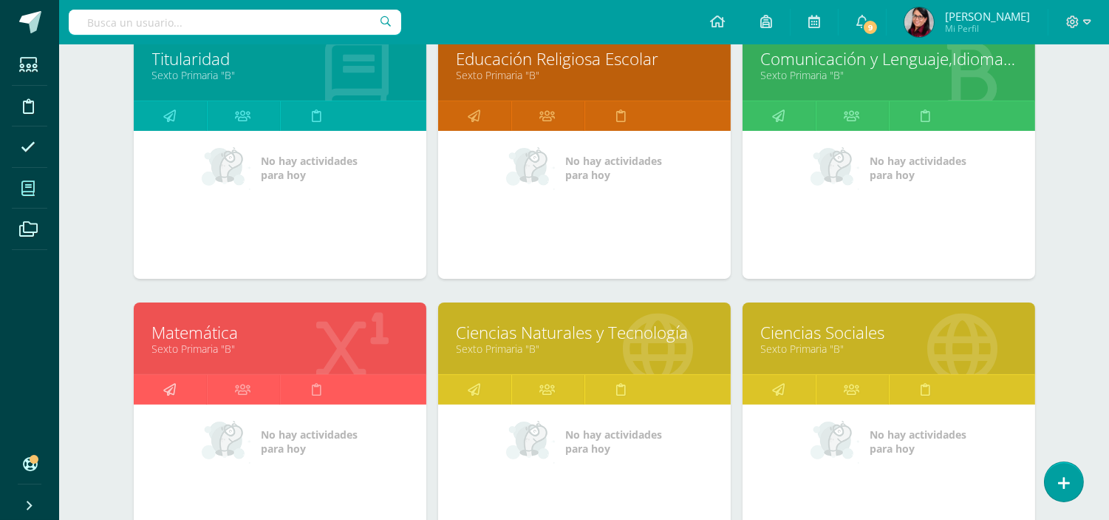
click at [166, 388] on icon at bounding box center [169, 389] width 13 height 29
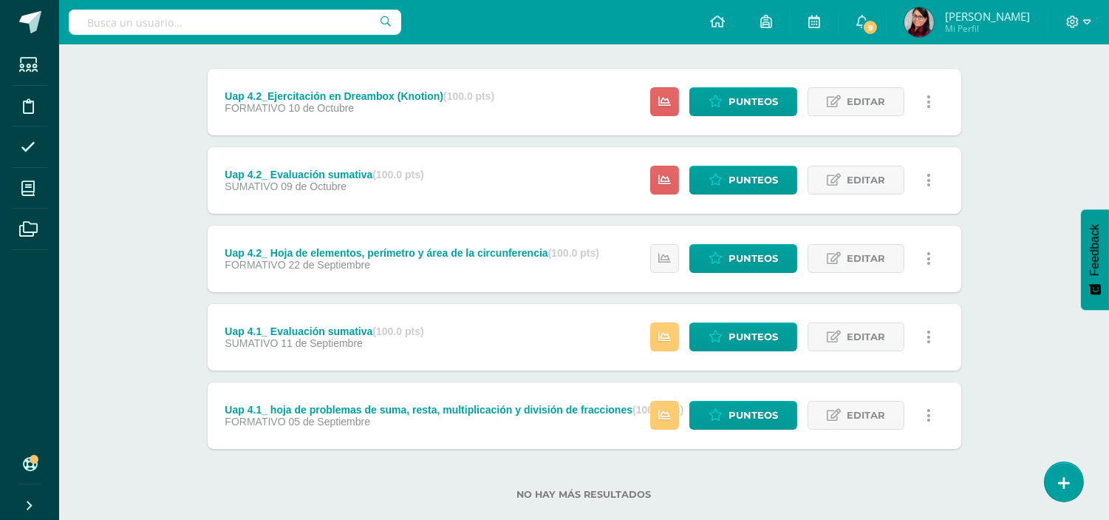
scroll to position [203, 0]
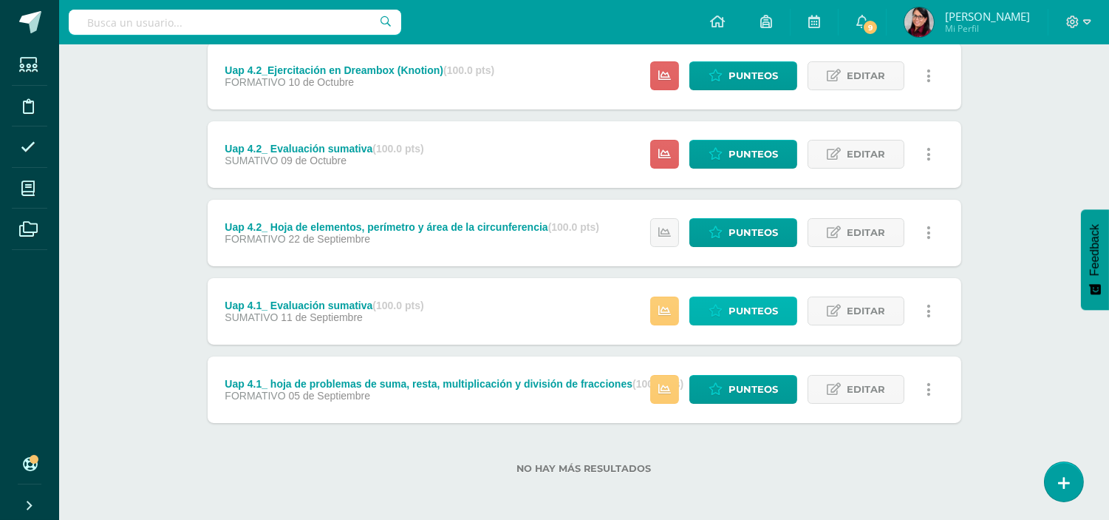
click at [756, 303] on span "Punteos" at bounding box center [754, 310] width 50 height 27
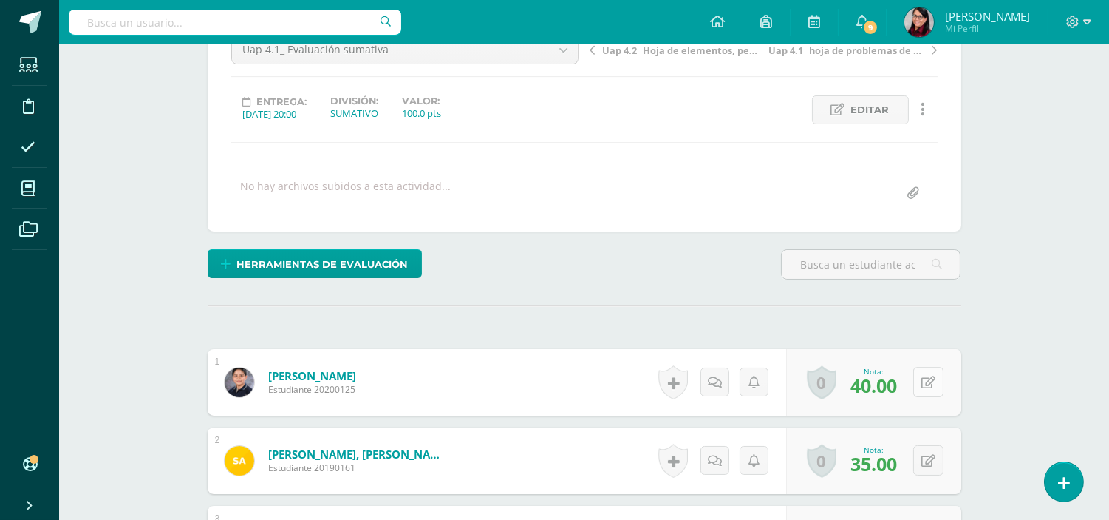
scroll to position [166, 0]
click at [927, 380] on button at bounding box center [928, 381] width 30 height 30
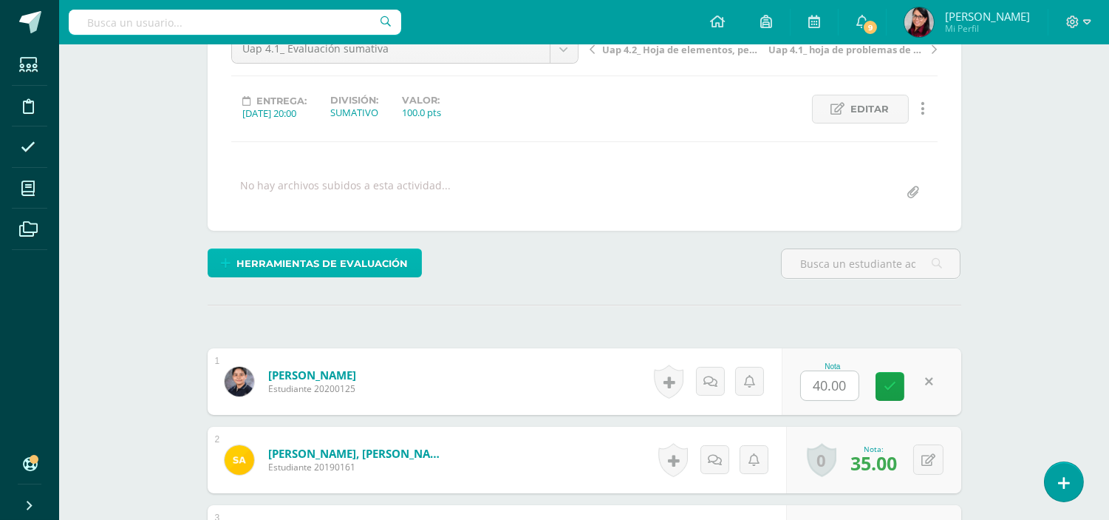
click at [272, 256] on span "Herramientas de evaluación" at bounding box center [322, 263] width 171 height 27
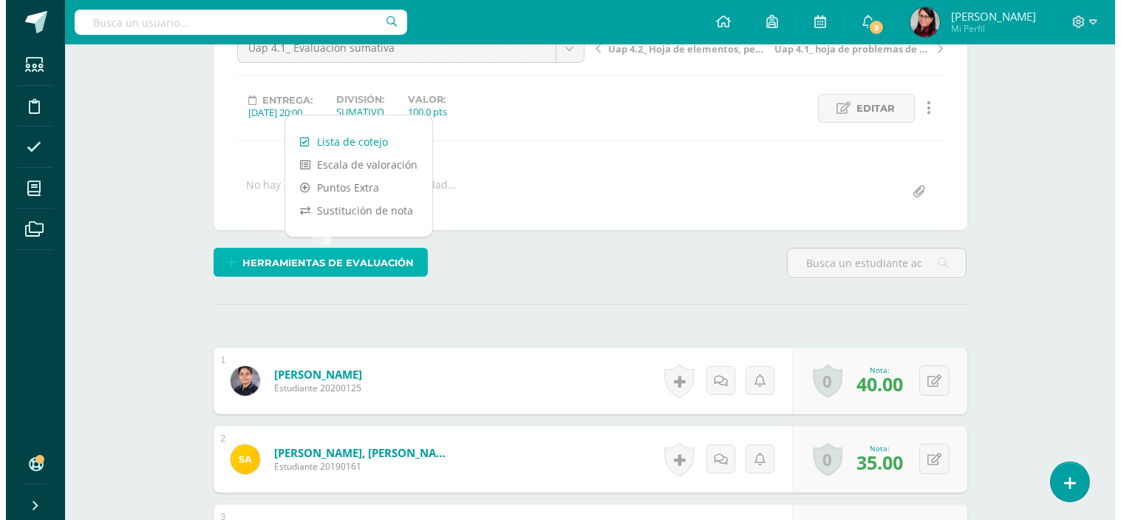
scroll to position [167, 0]
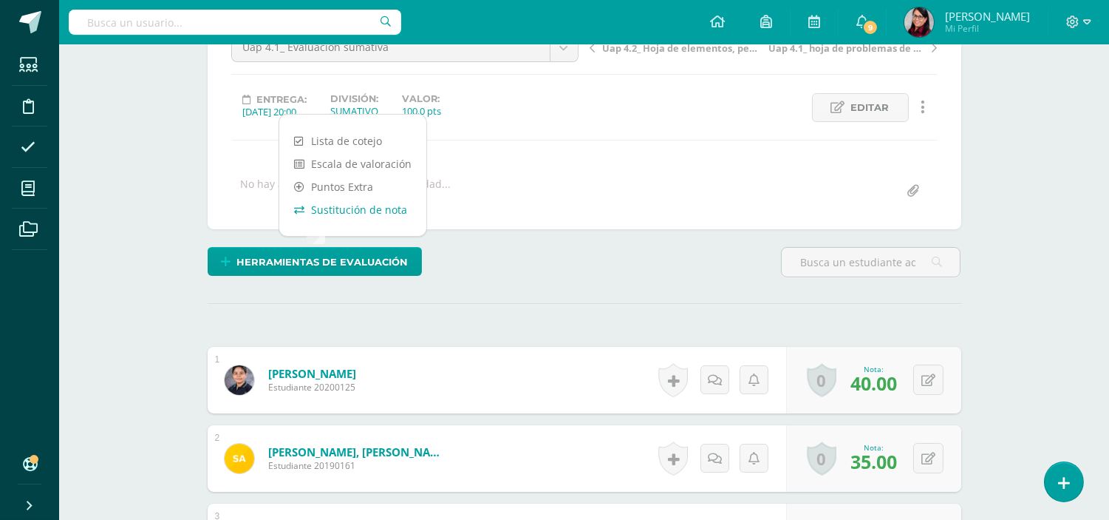
click at [364, 208] on link "Sustitución de nota" at bounding box center [352, 209] width 147 height 23
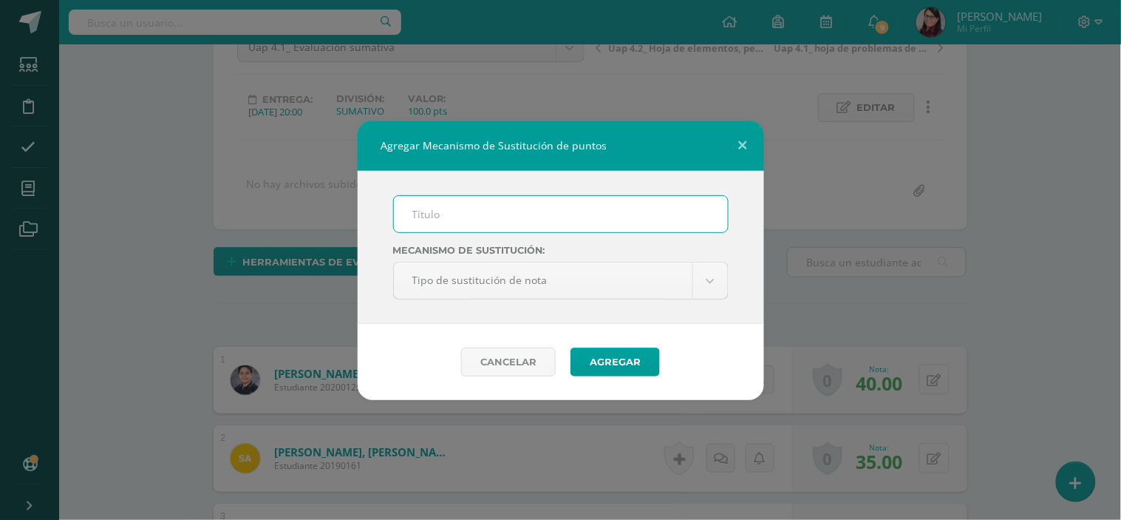
scroll to position [168, 0]
click at [416, 205] on input "text" at bounding box center [561, 214] width 334 height 36
type input "PMA"
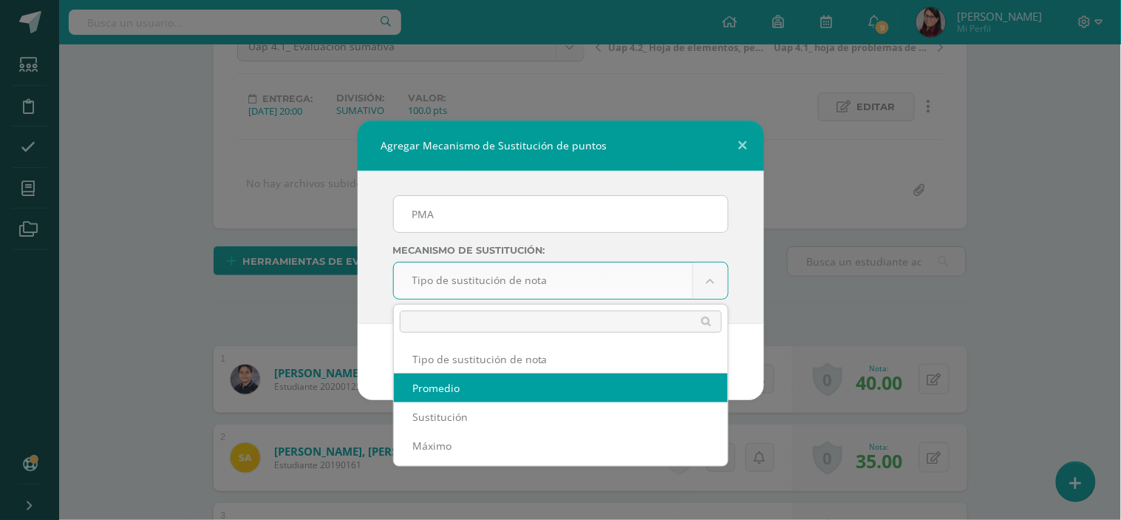
select select "average"
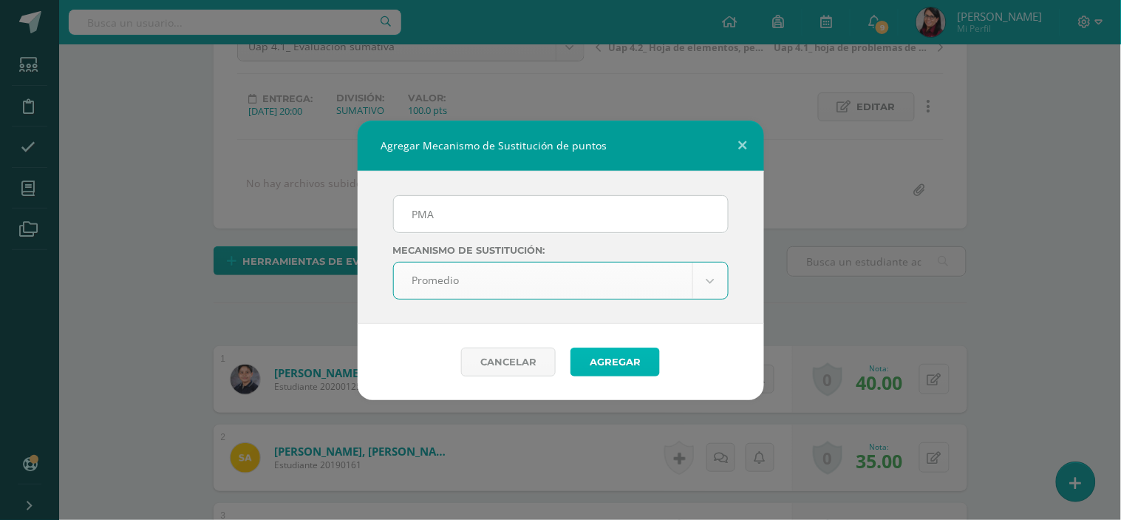
click at [615, 360] on button "Agregar" at bounding box center [615, 361] width 89 height 29
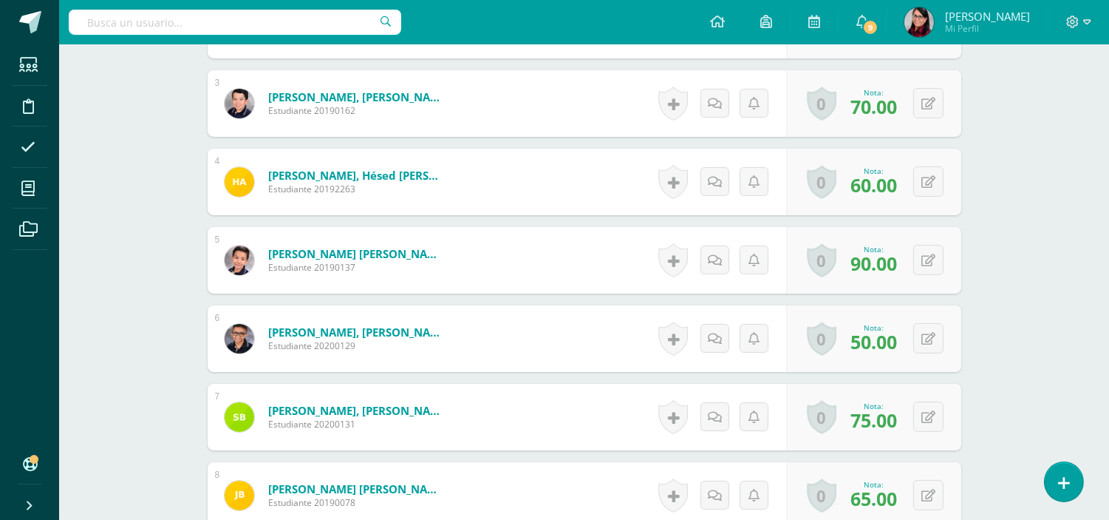
scroll to position [660, 0]
click at [930, 336] on icon at bounding box center [929, 338] width 14 height 13
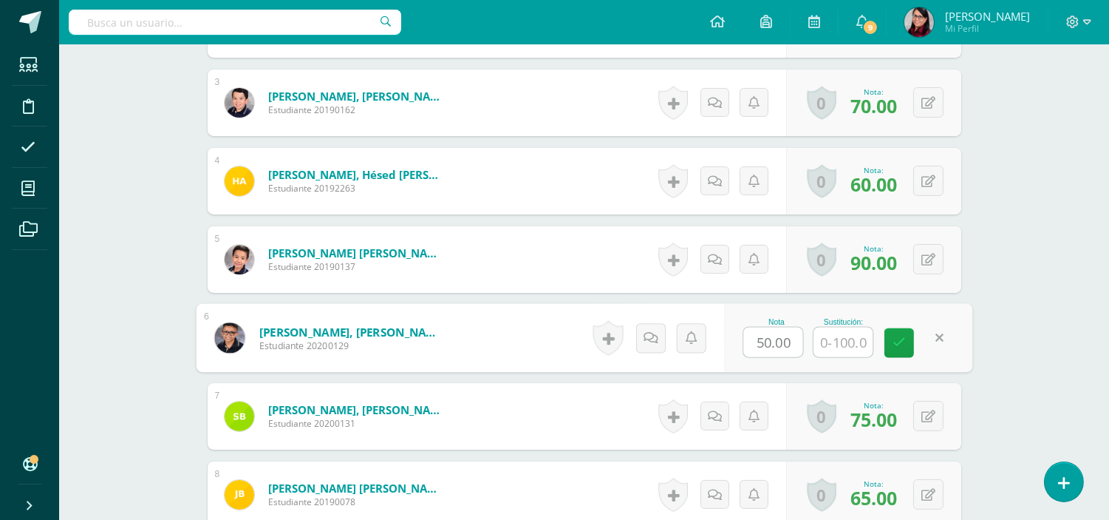
scroll to position [661, 0]
type input "50"
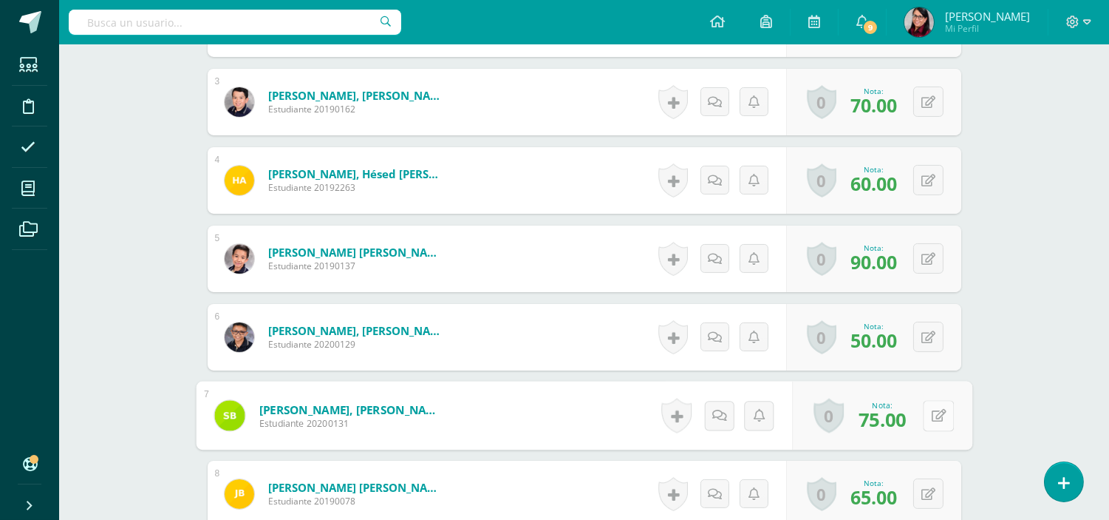
click at [932, 414] on icon at bounding box center [938, 415] width 15 height 13
type input "90"
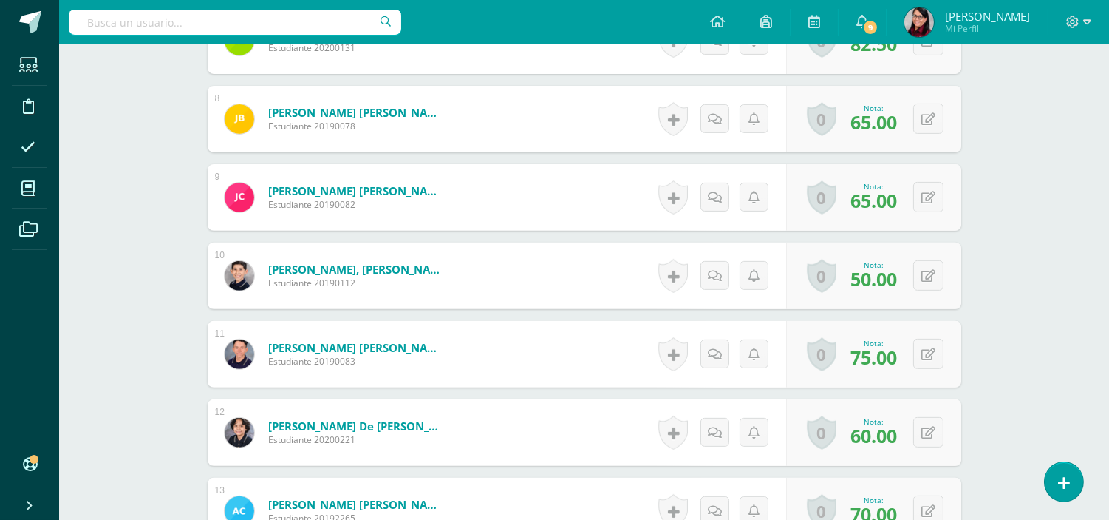
scroll to position [1072, 0]
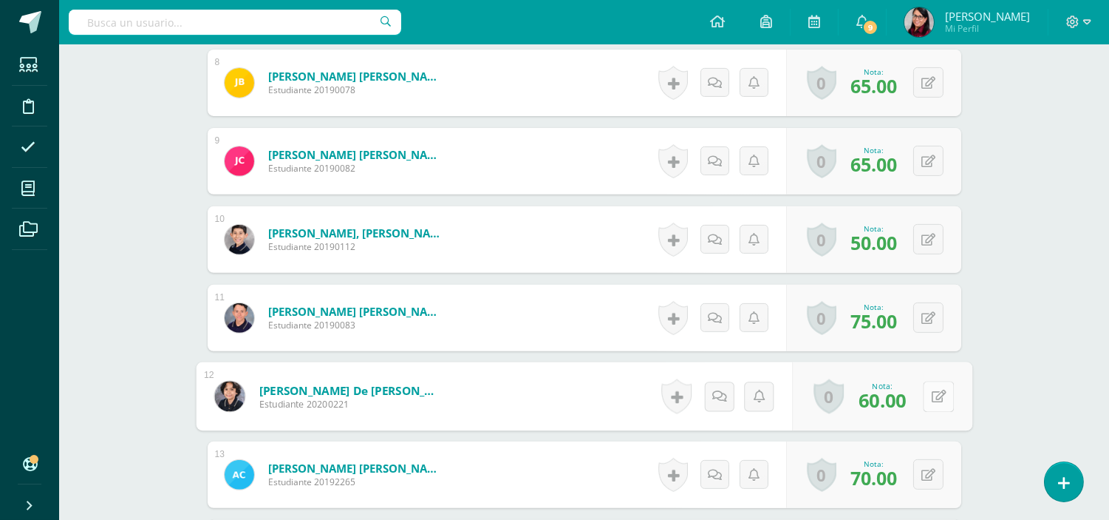
click at [925, 400] on button at bounding box center [938, 396] width 31 height 31
type input "60"
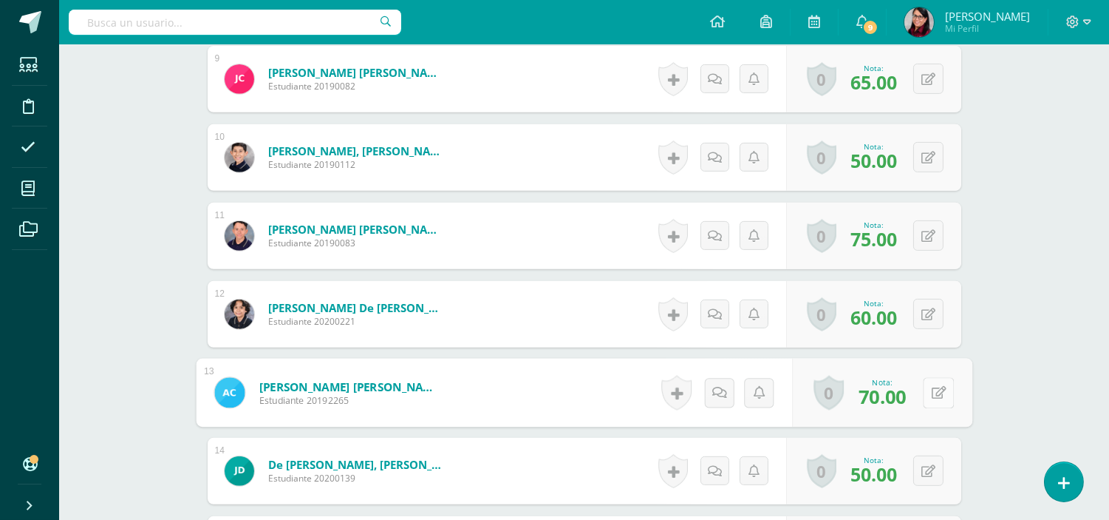
click at [927, 392] on button at bounding box center [938, 392] width 31 height 31
type input "90"
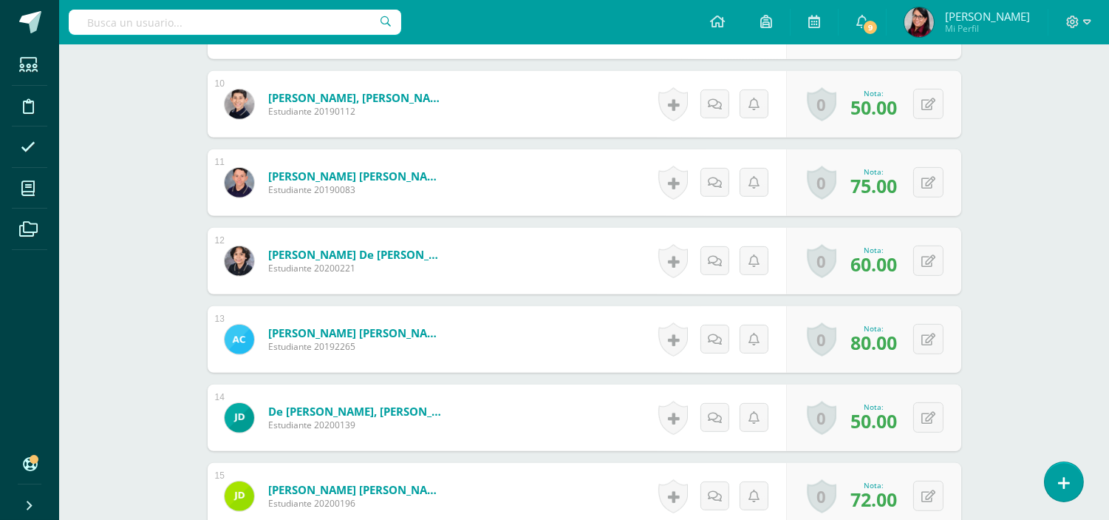
scroll to position [1236, 0]
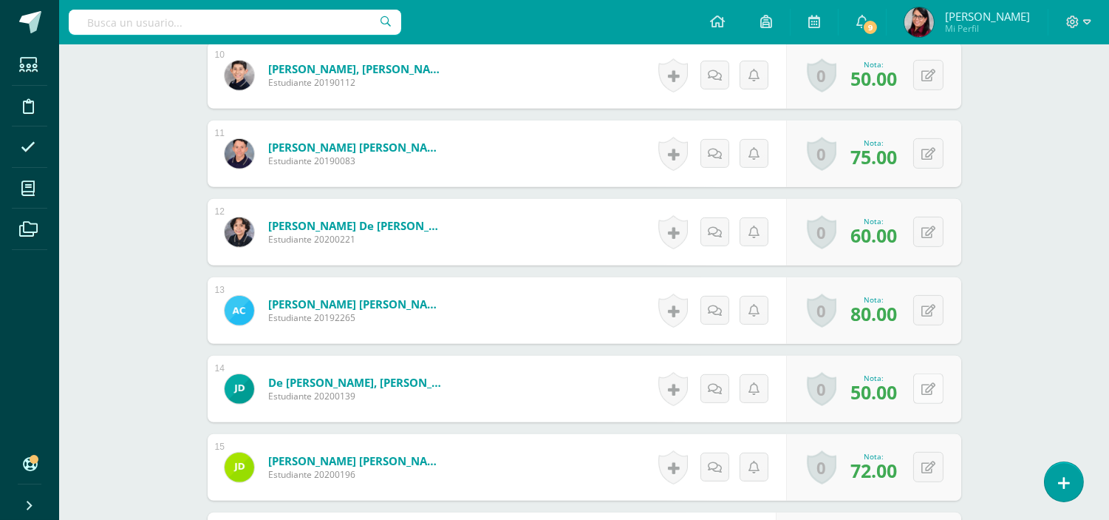
click at [934, 383] on button at bounding box center [928, 388] width 30 height 30
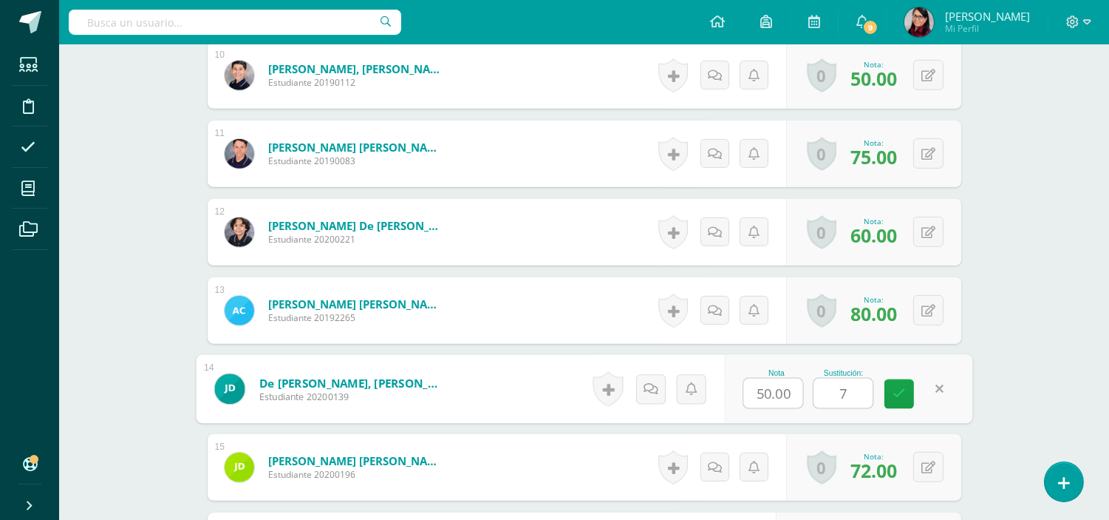
type input "75"
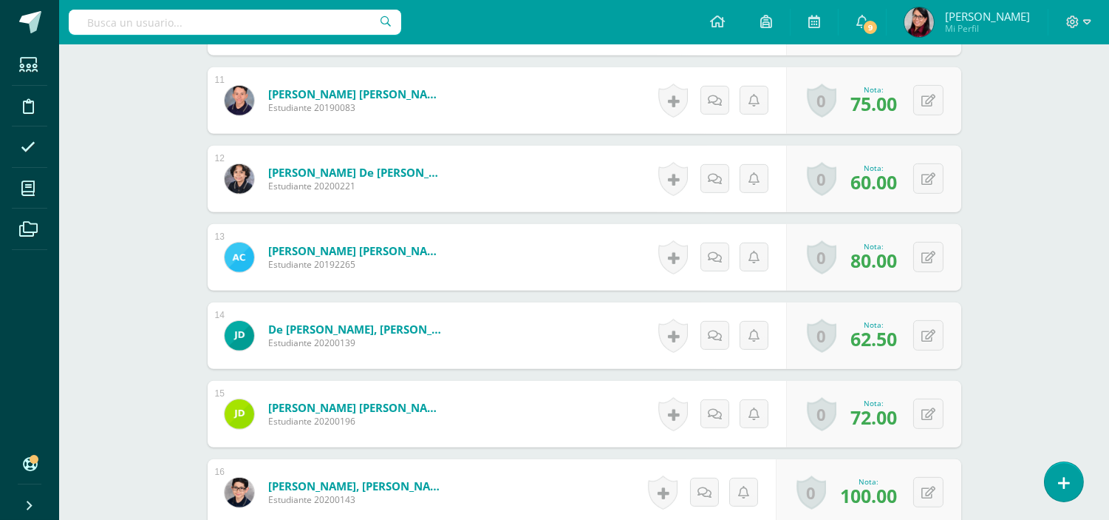
scroll to position [1318, 0]
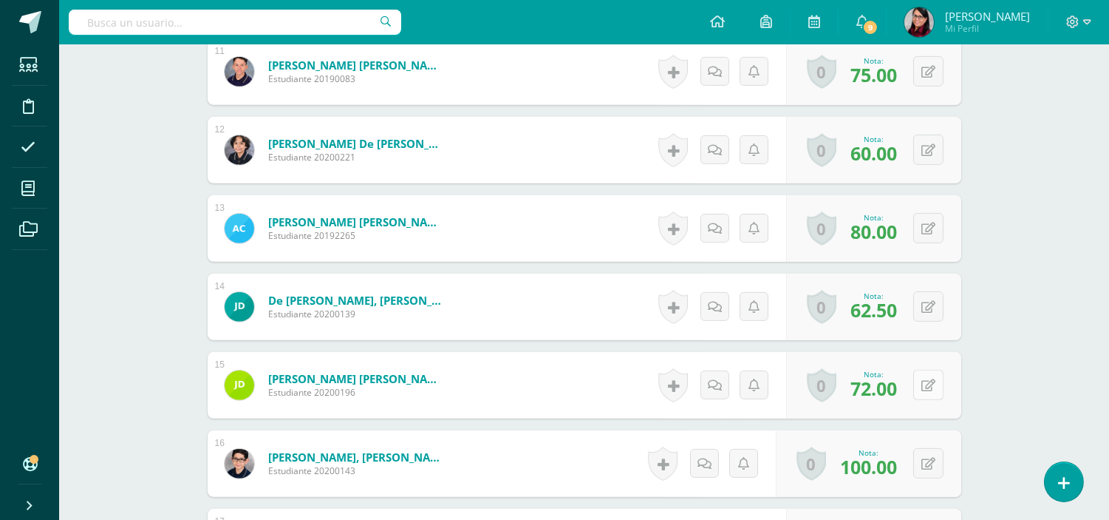
click at [927, 385] on button at bounding box center [928, 385] width 30 height 30
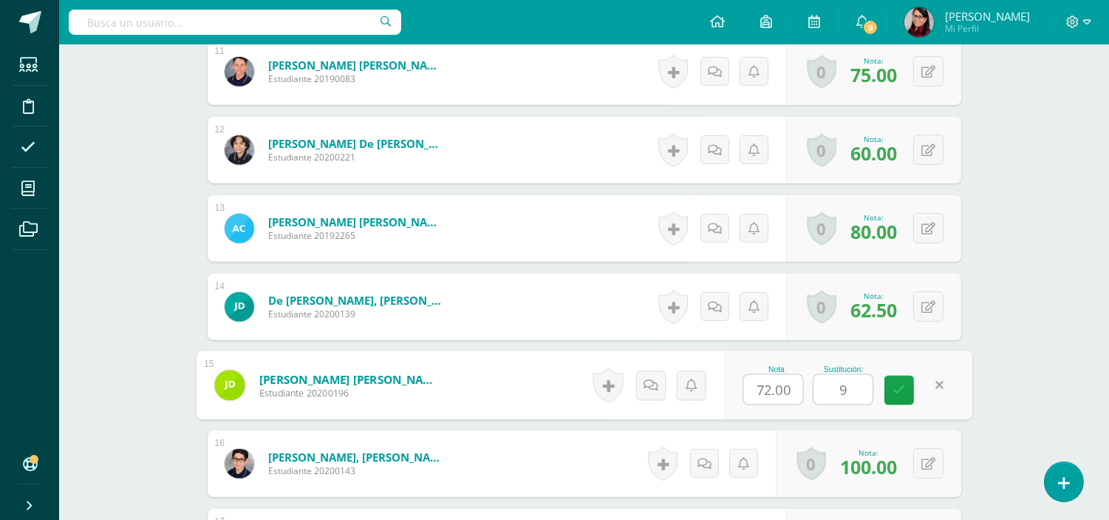
type input "90"
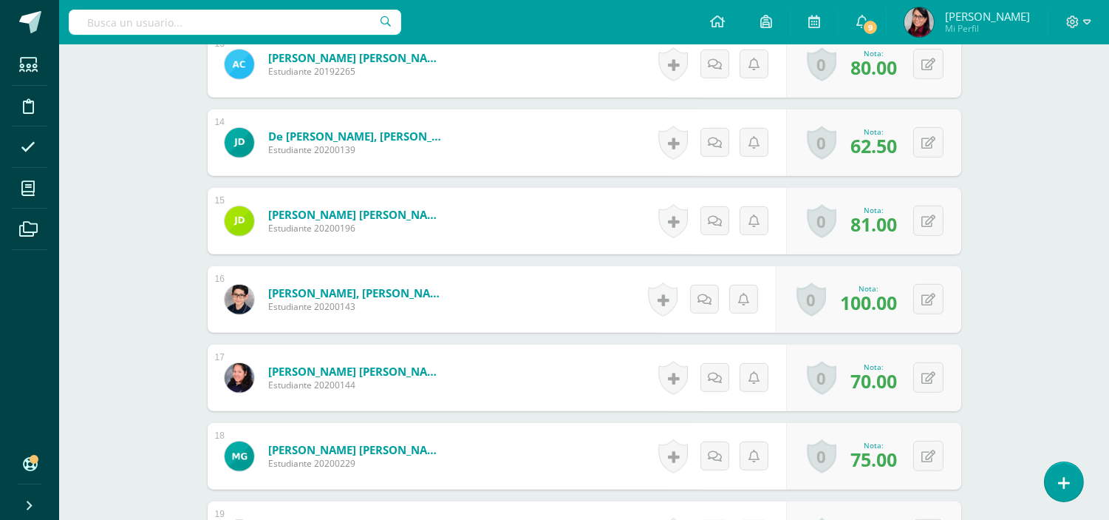
scroll to position [1564, 0]
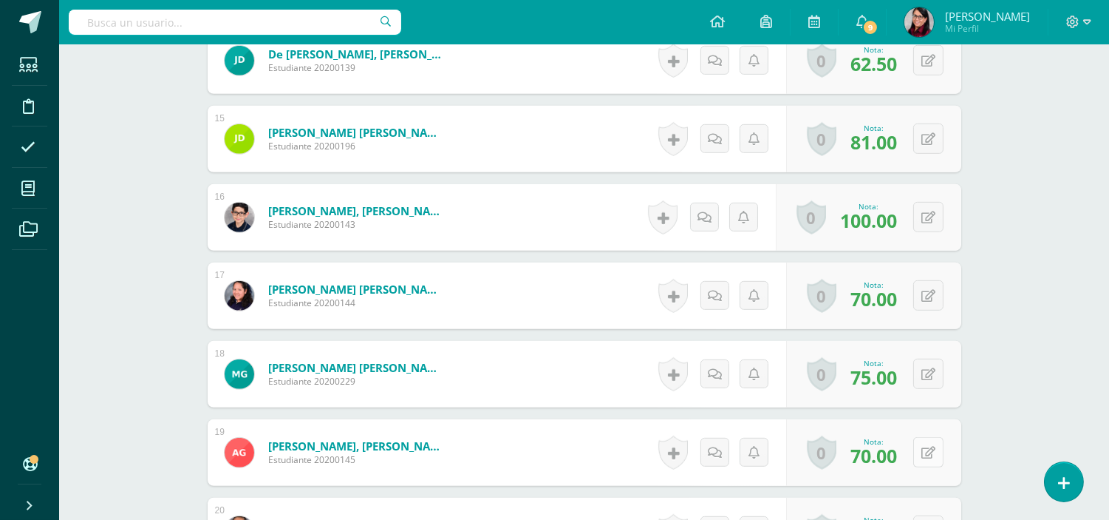
click at [930, 446] on icon at bounding box center [929, 452] width 14 height 13
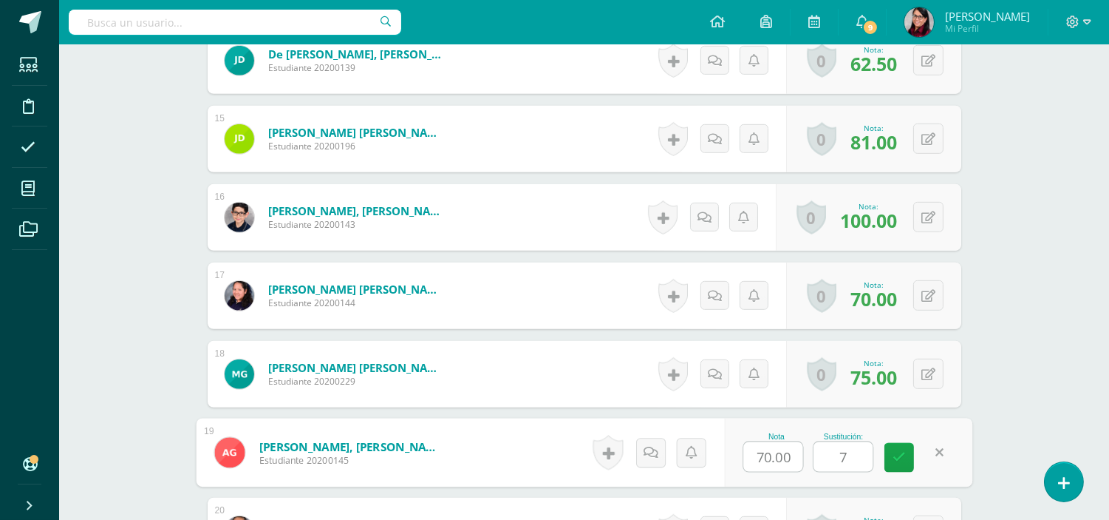
type input "70"
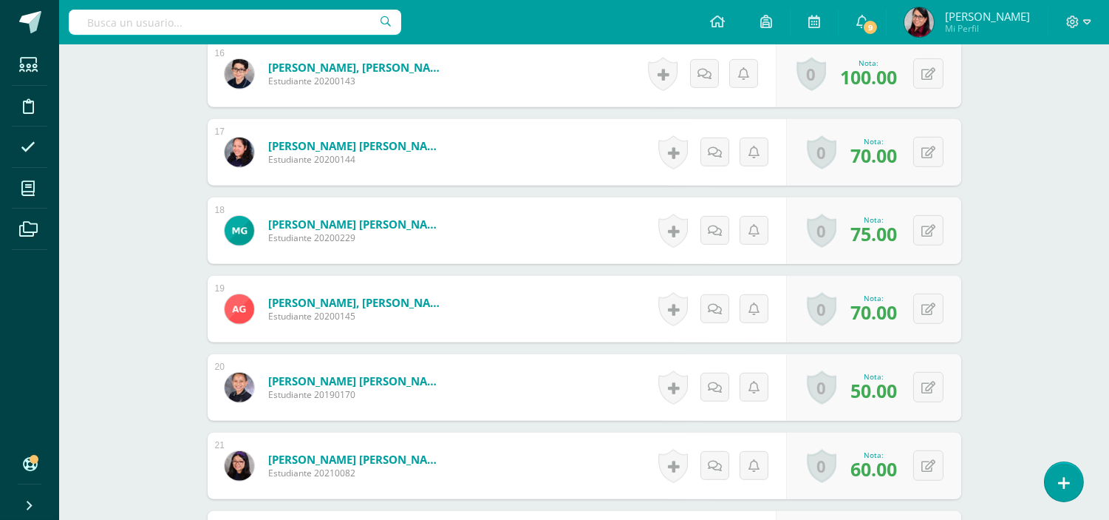
scroll to position [1728, 0]
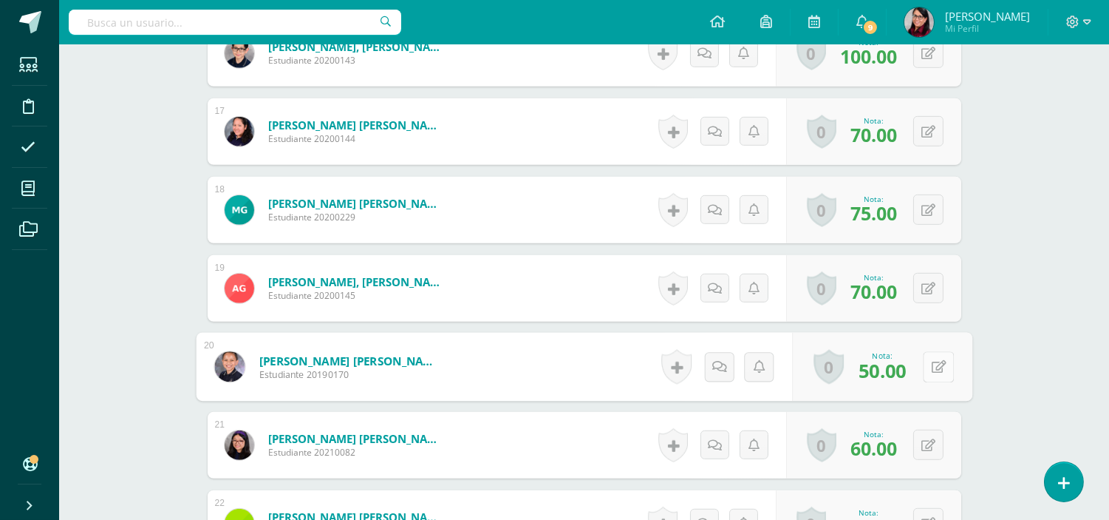
click at [931, 367] on icon at bounding box center [938, 366] width 15 height 13
type input "65"
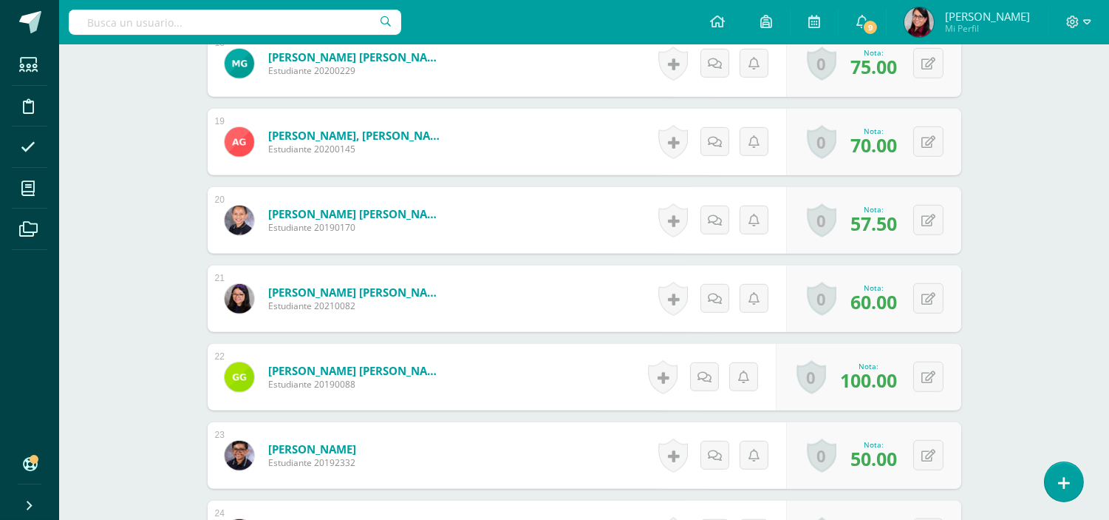
scroll to position [1893, 0]
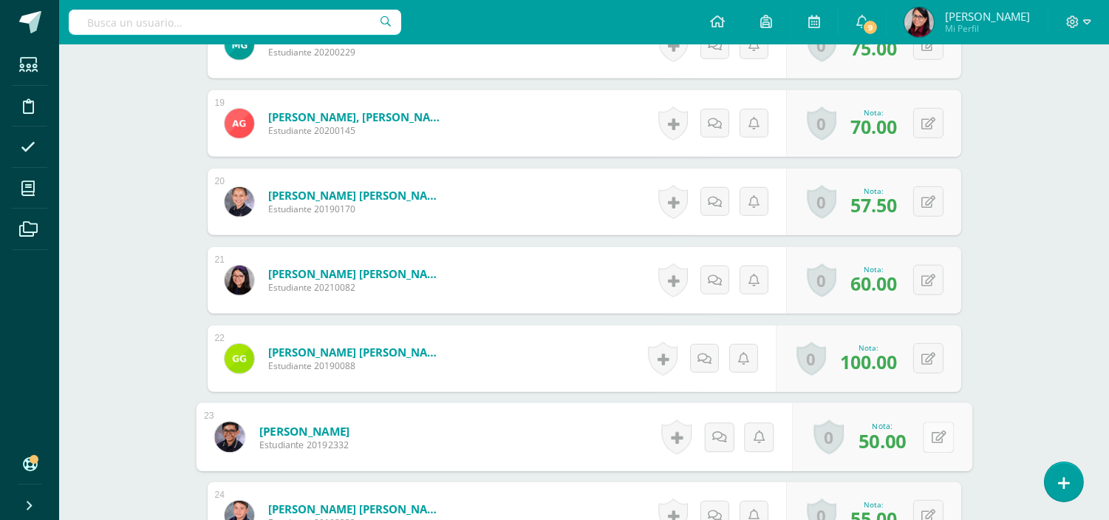
click at [927, 436] on button at bounding box center [938, 436] width 31 height 31
type input "60"
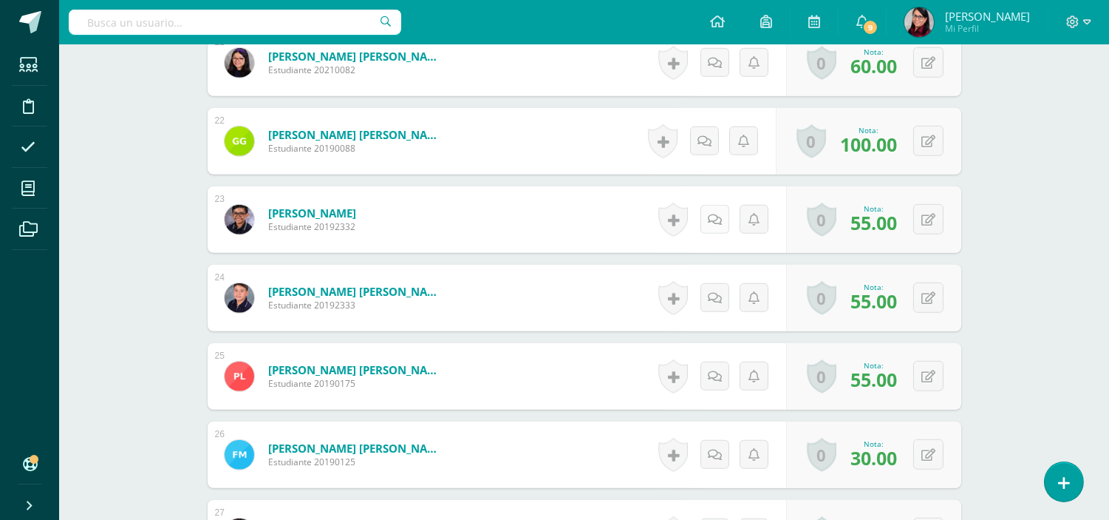
scroll to position [2139, 0]
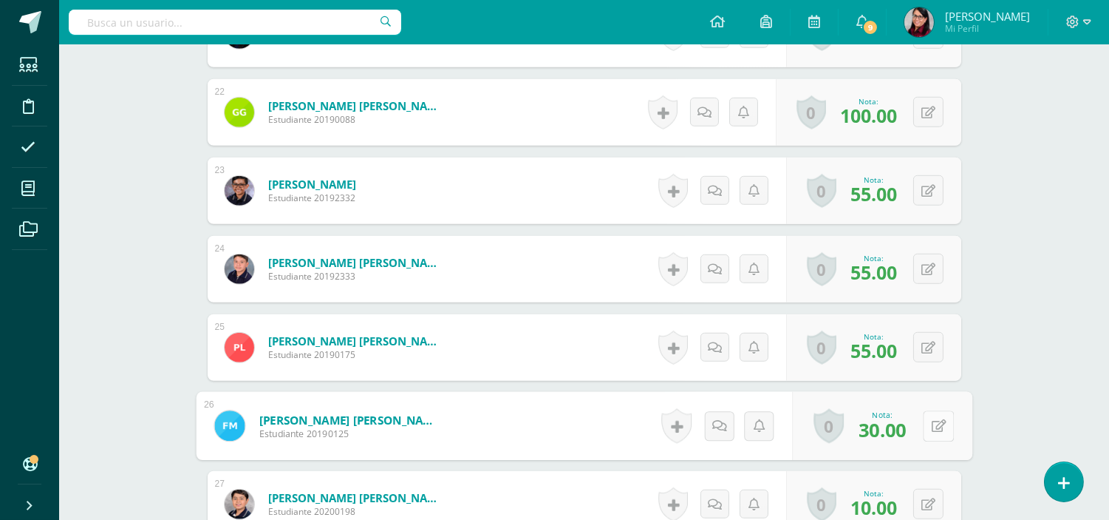
click at [927, 422] on button at bounding box center [938, 425] width 31 height 31
type input "90"
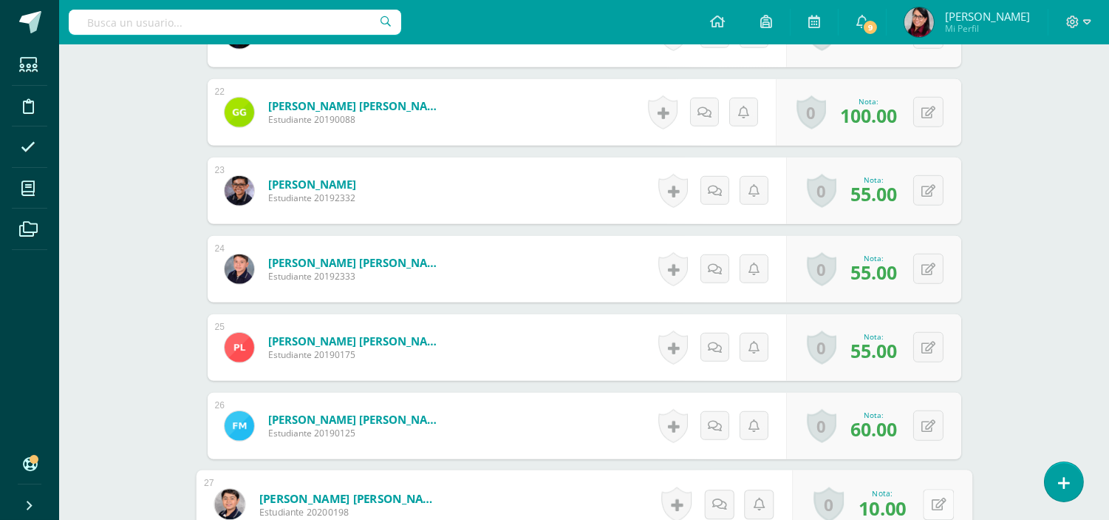
click at [923, 503] on button at bounding box center [938, 504] width 31 height 31
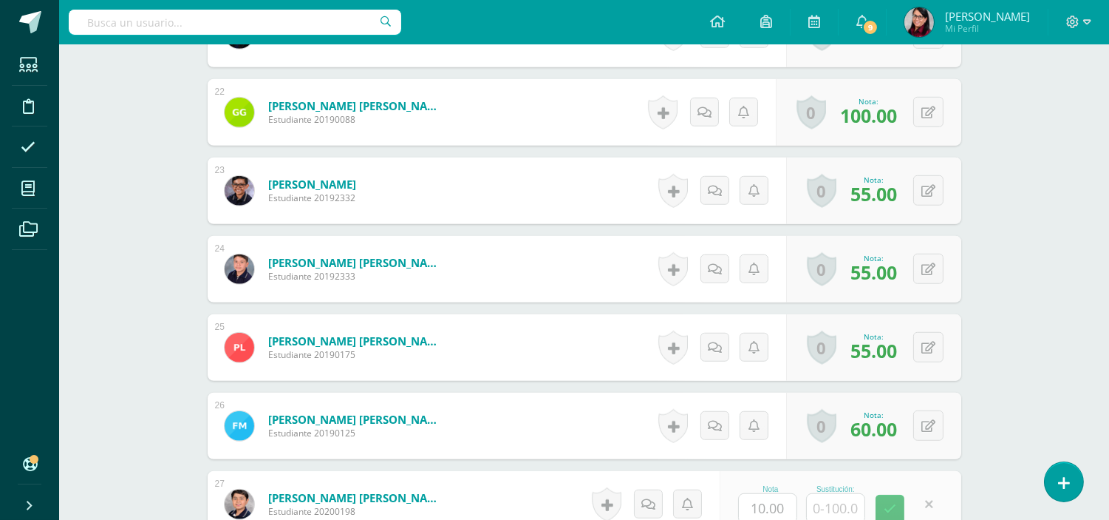
scroll to position [2141, 0]
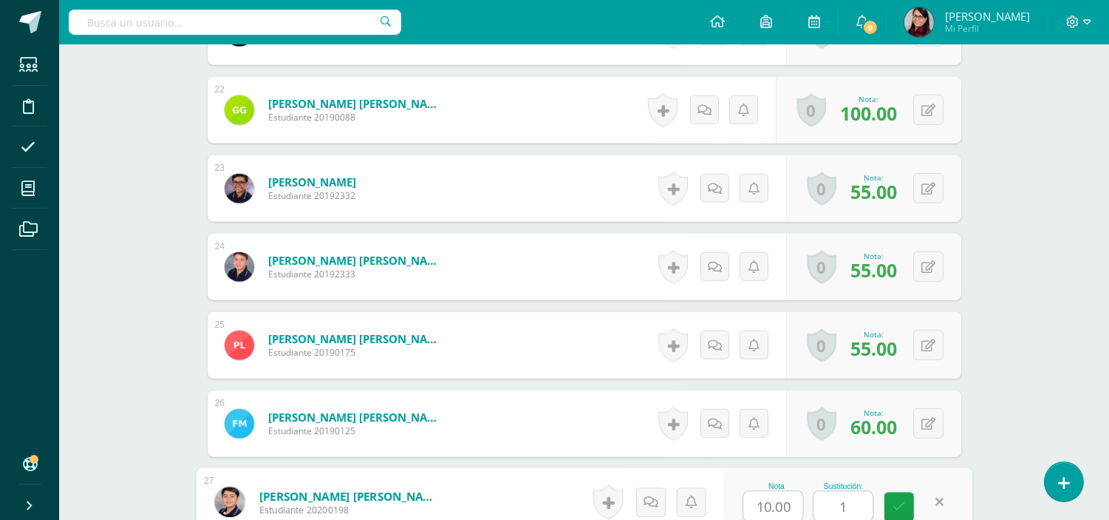
type input "15"
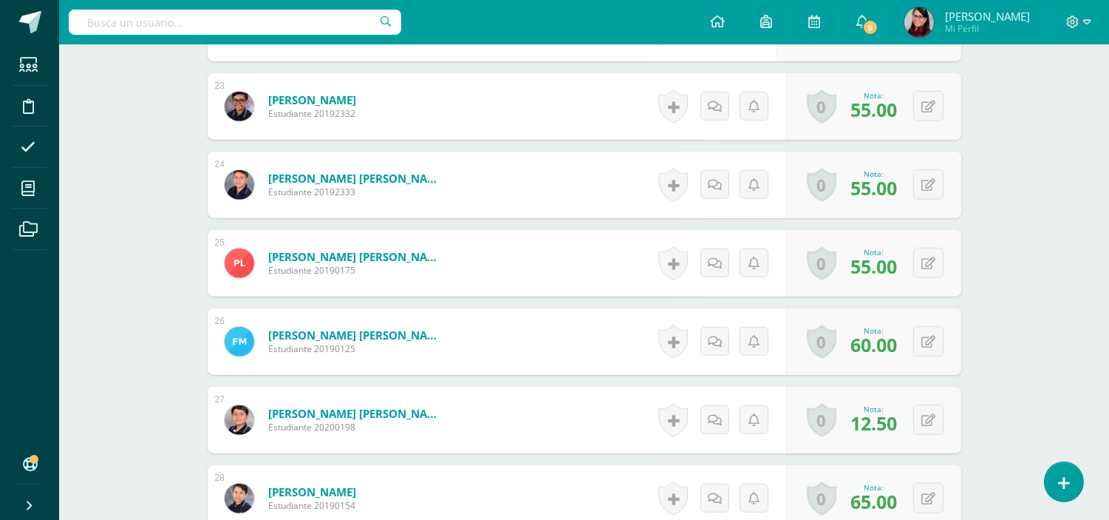
scroll to position [2306, 0]
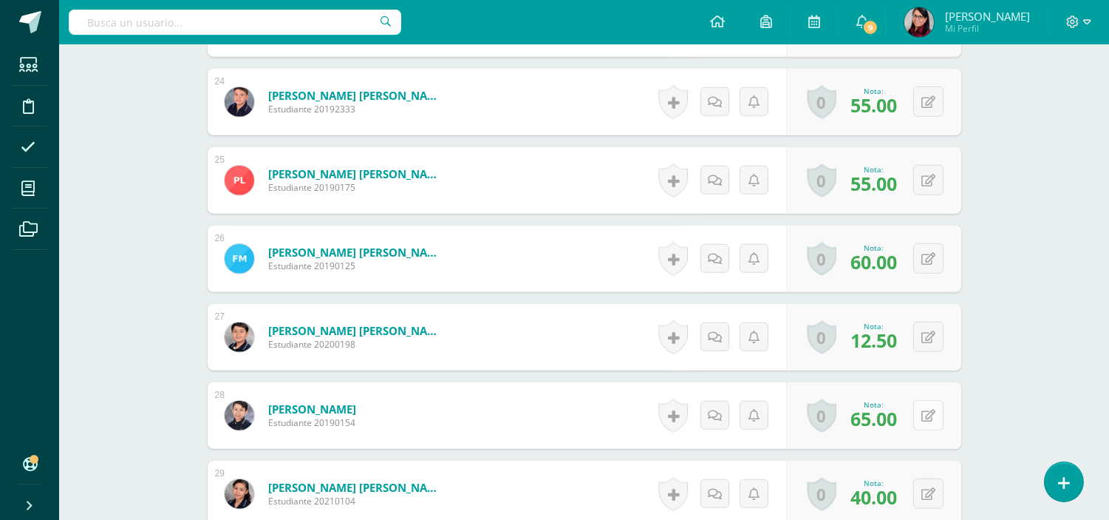
click at [929, 415] on button at bounding box center [928, 415] width 30 height 30
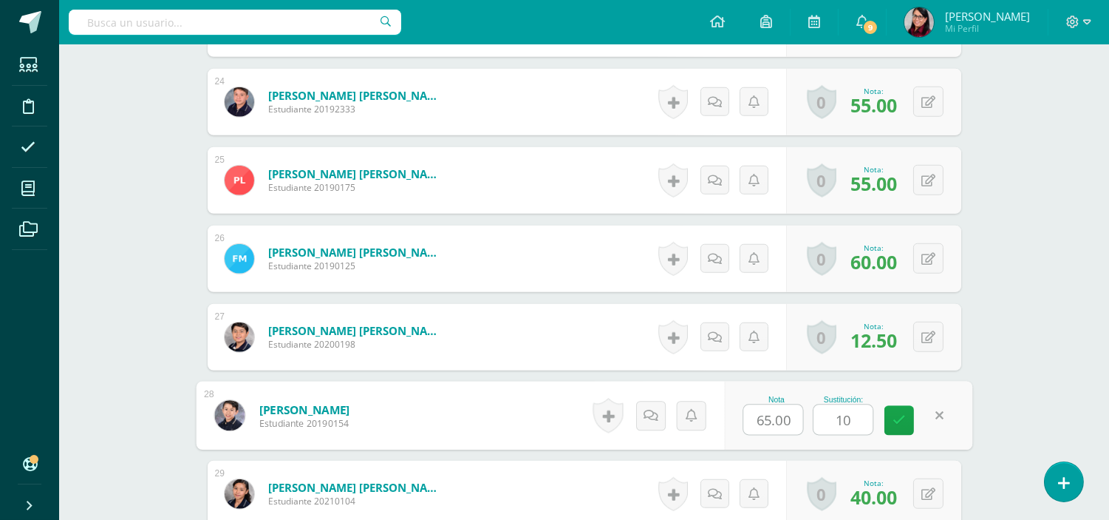
type input "100"
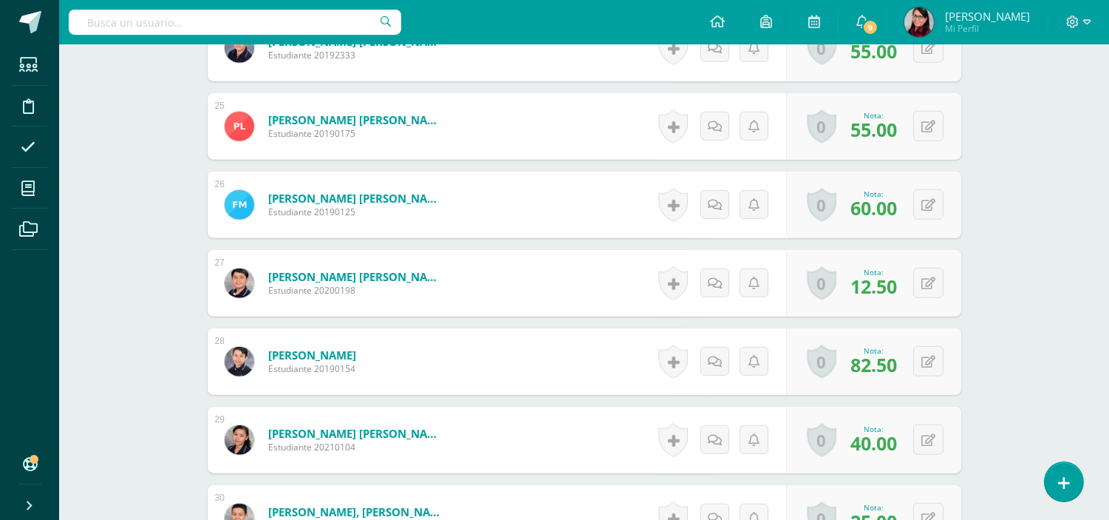
scroll to position [2388, 0]
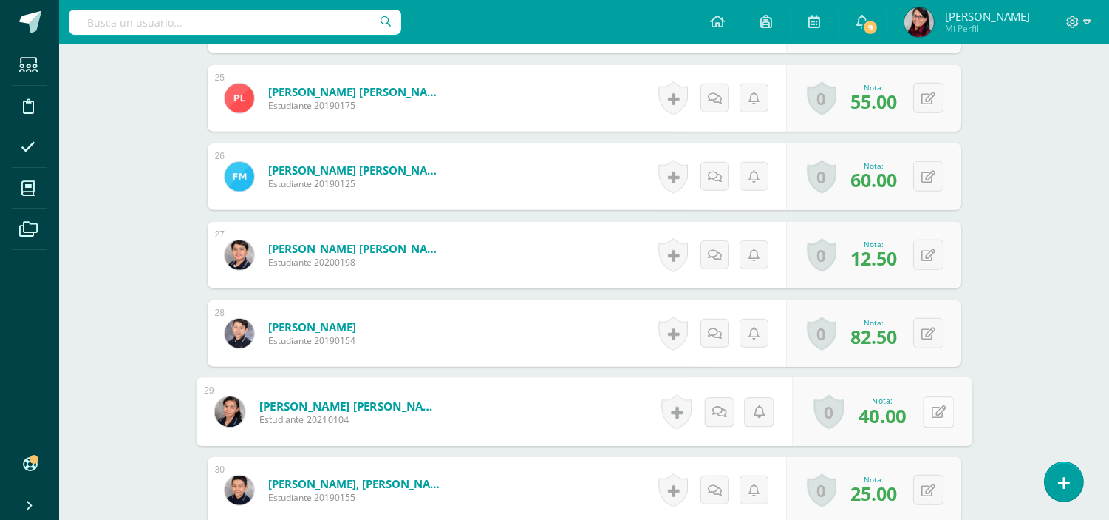
click at [928, 409] on button at bounding box center [938, 411] width 31 height 31
type input "85"
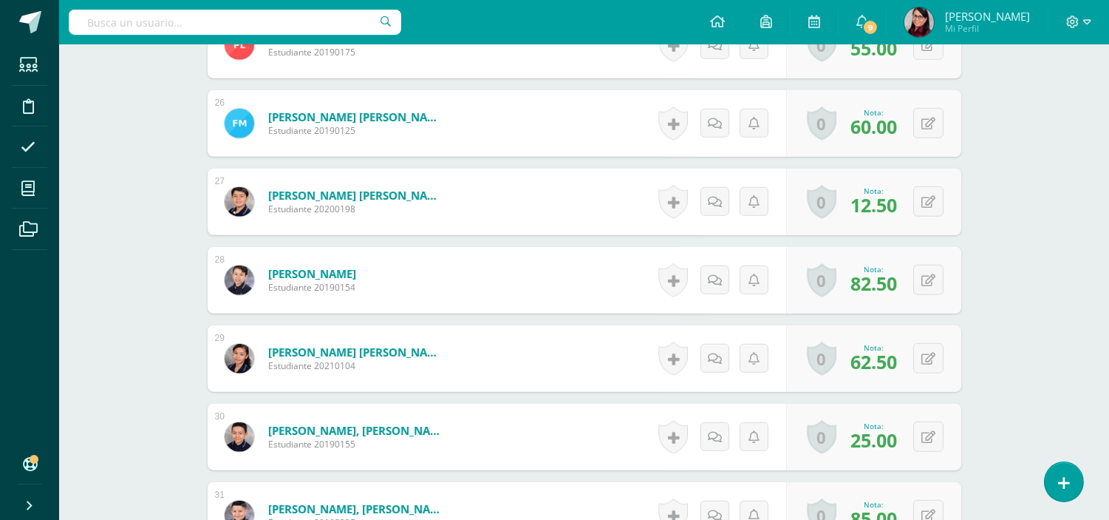
scroll to position [2470, 0]
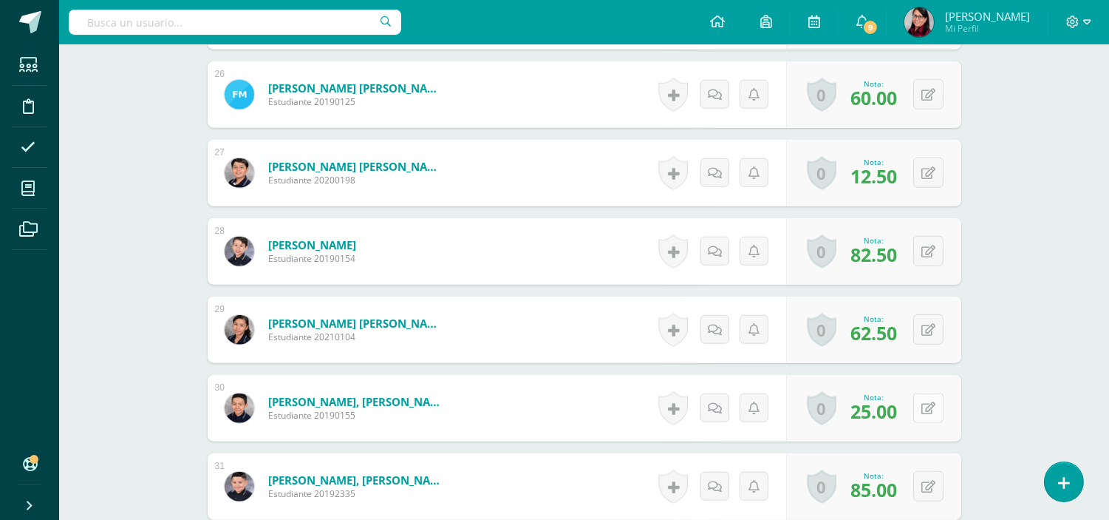
click at [927, 404] on button at bounding box center [928, 407] width 30 height 30
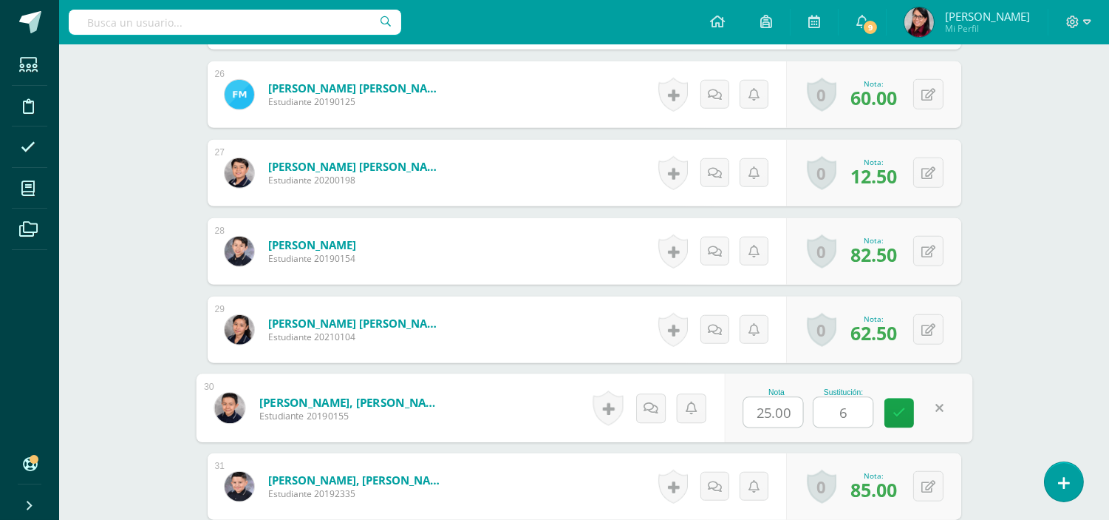
type input "60"
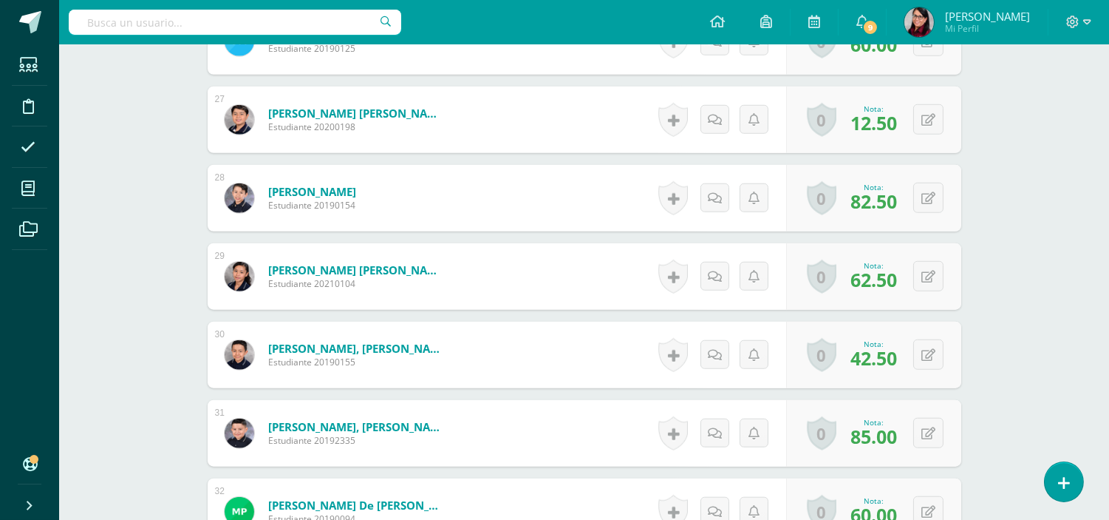
scroll to position [2552, 0]
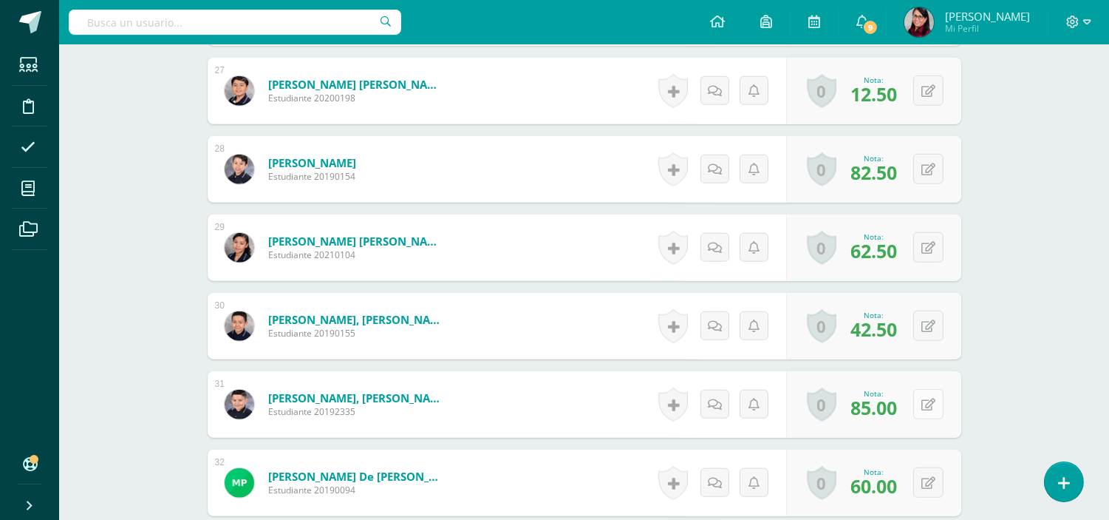
click at [928, 404] on icon at bounding box center [929, 404] width 14 height 13
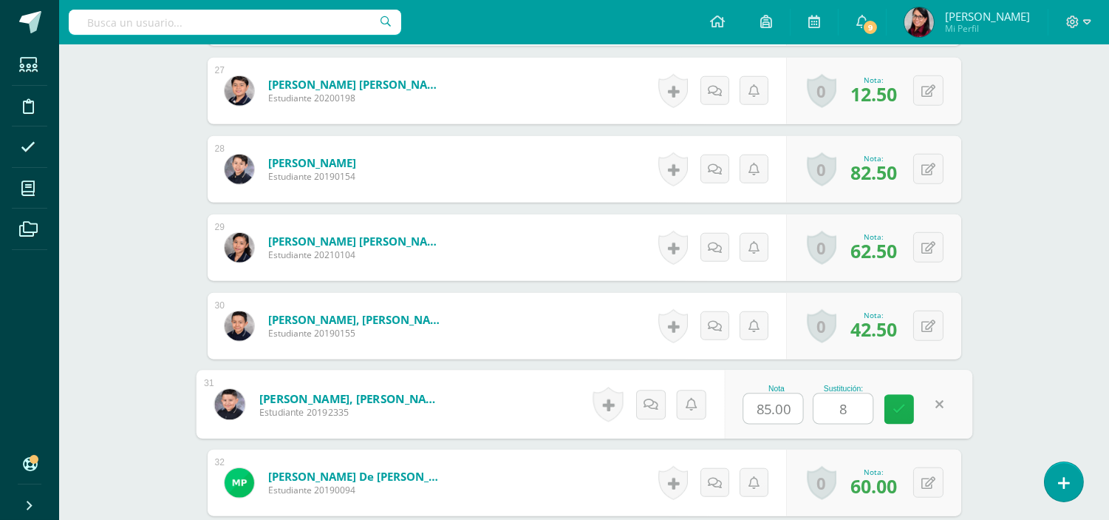
type input "85"
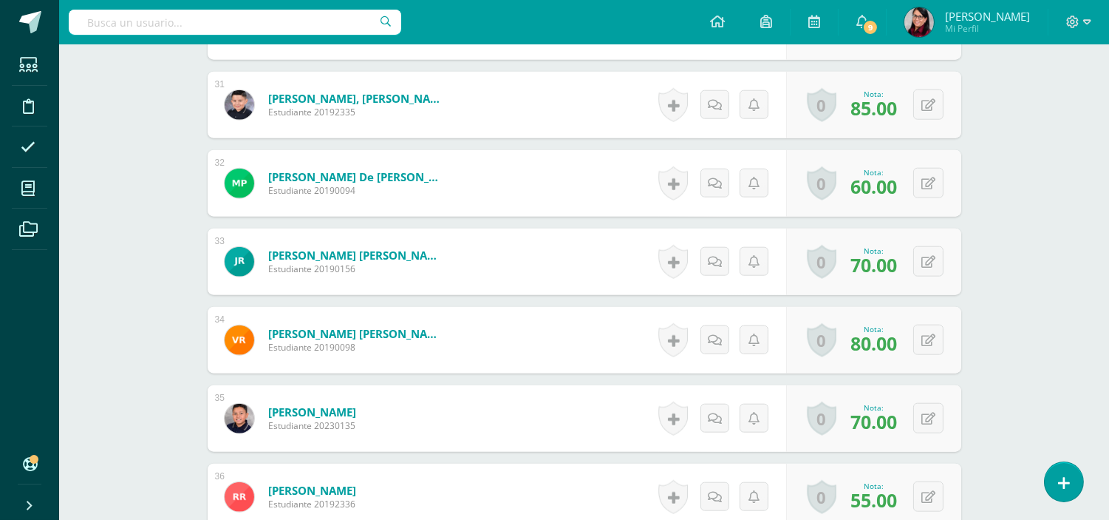
scroll to position [2880, 0]
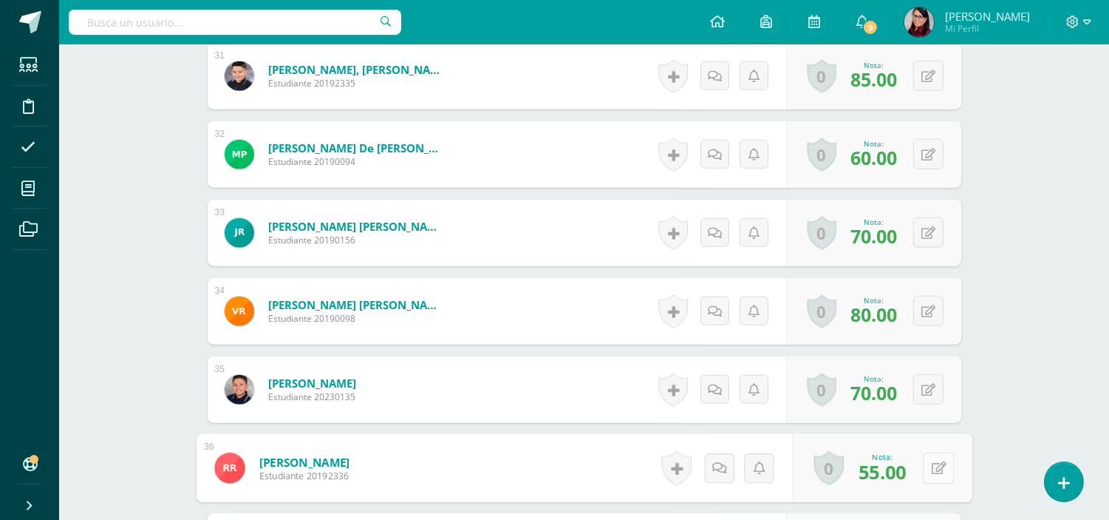
click at [928, 463] on button at bounding box center [938, 467] width 31 height 31
type input "70"
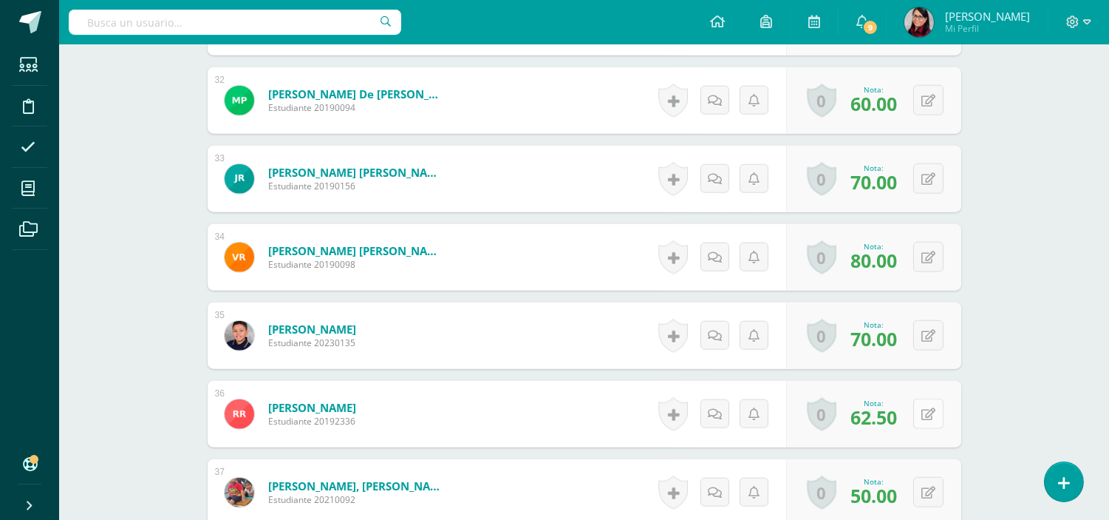
scroll to position [2962, 0]
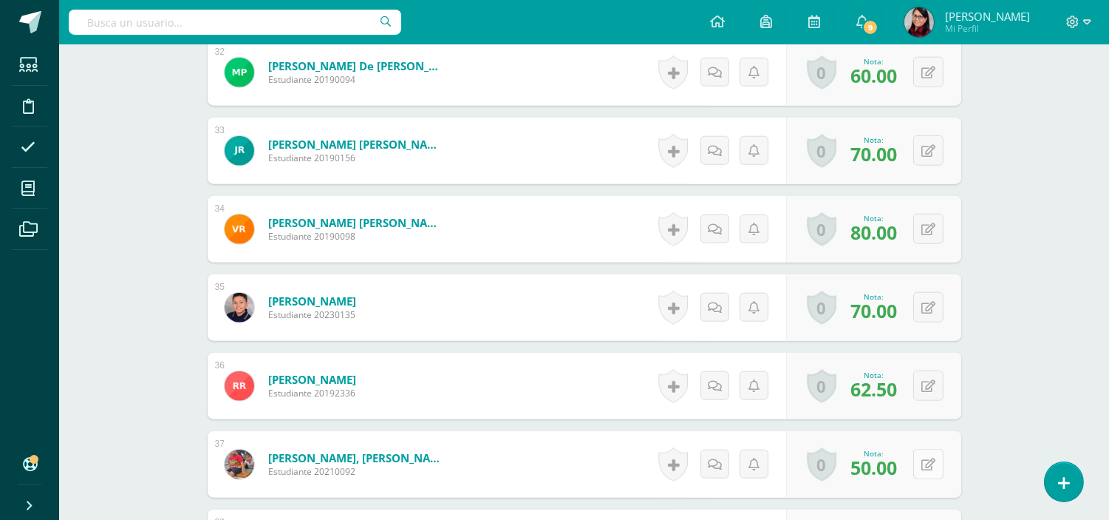
click at [931, 463] on icon at bounding box center [929, 464] width 14 height 13
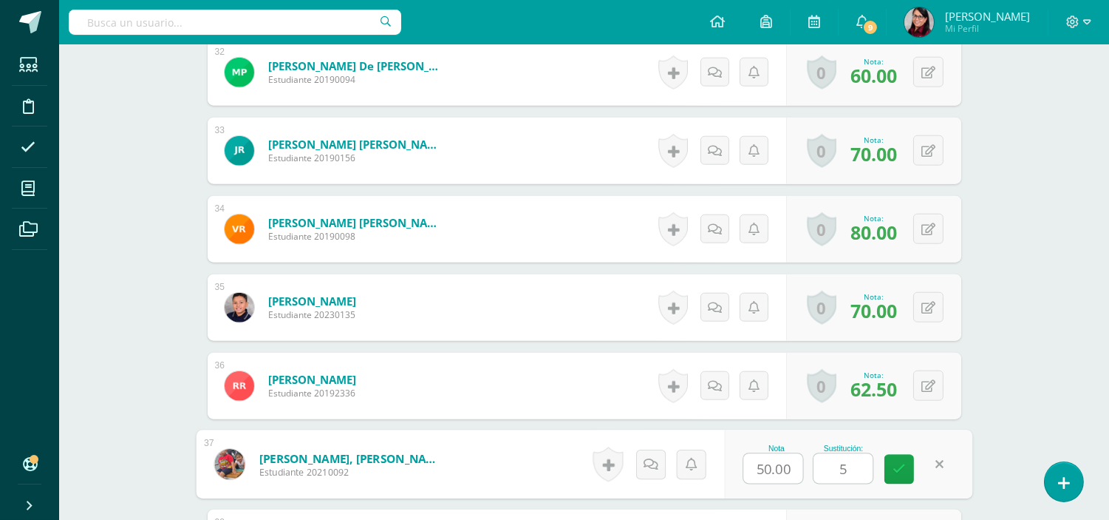
type input "55"
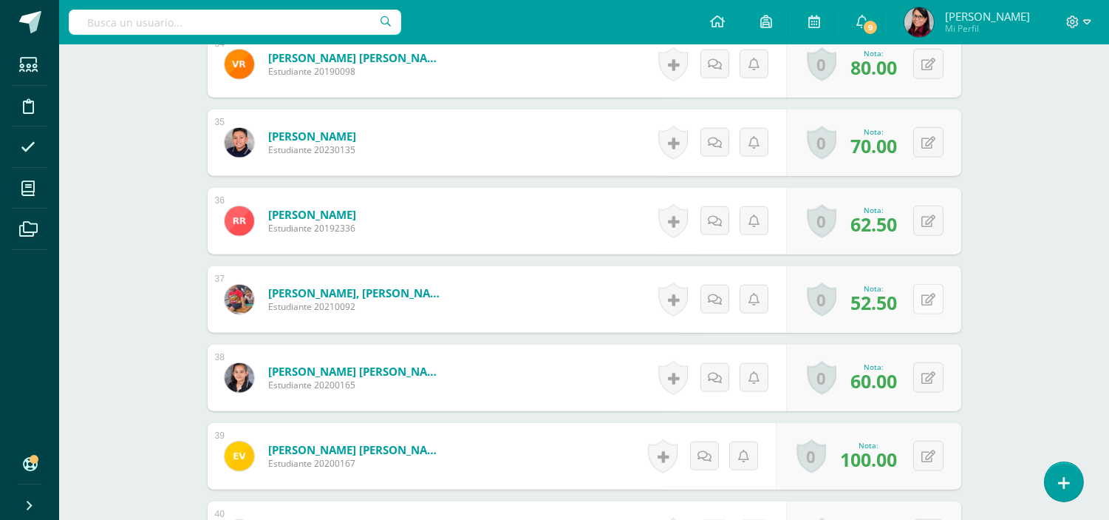
scroll to position [3209, 0]
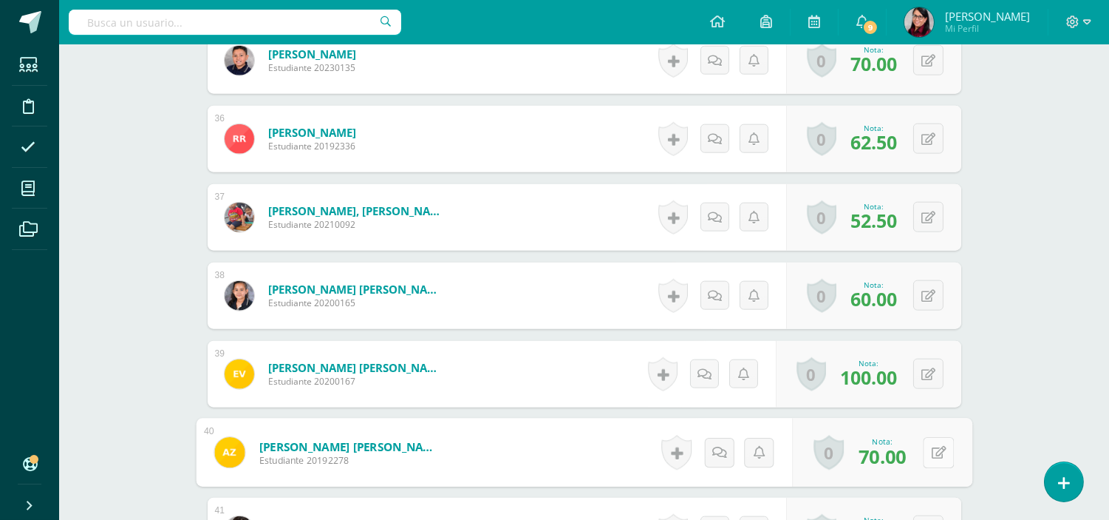
click at [930, 455] on button at bounding box center [938, 452] width 31 height 31
type input "85"
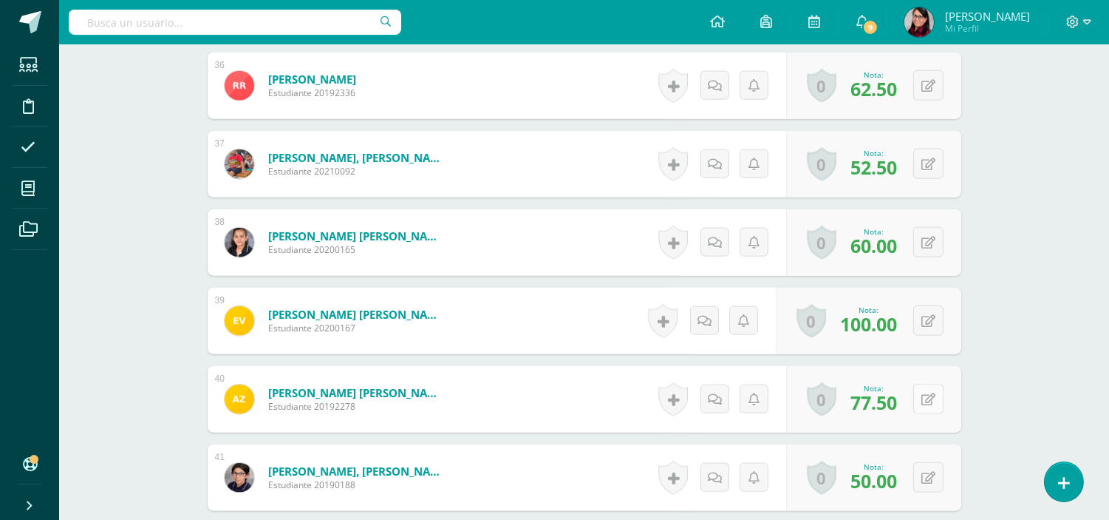
scroll to position [3291, 0]
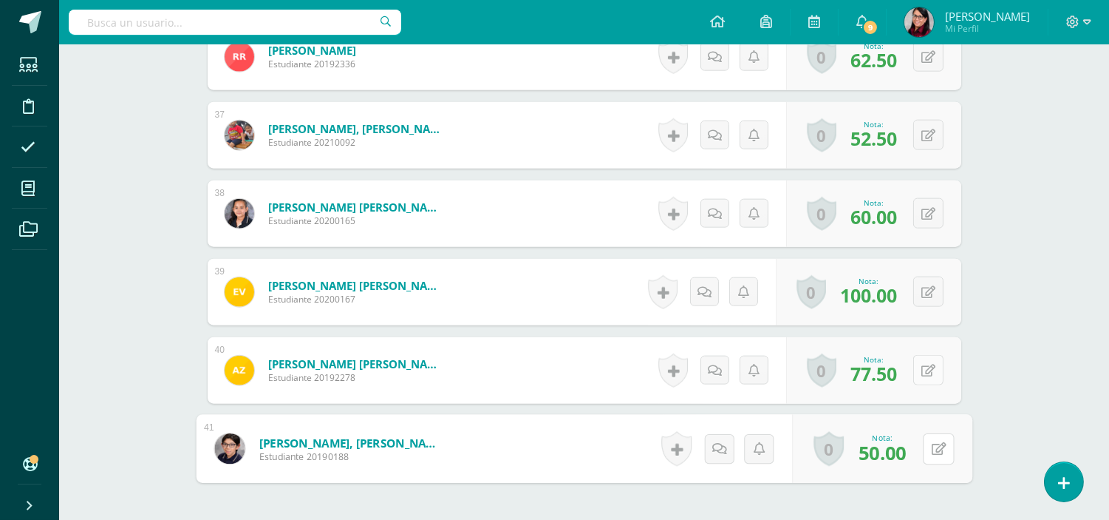
click at [930, 455] on button at bounding box center [938, 448] width 31 height 31
type input "90"
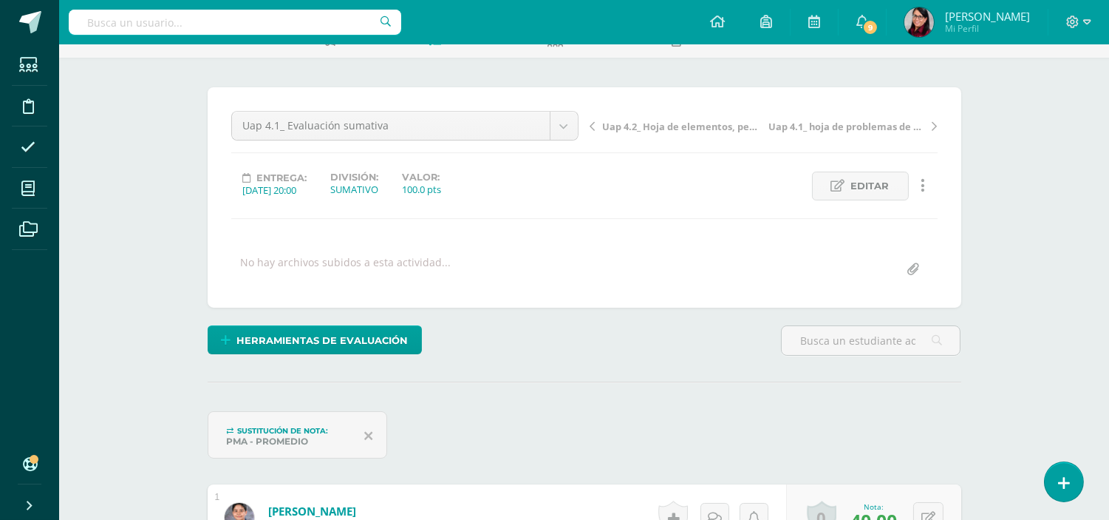
scroll to position [0, 0]
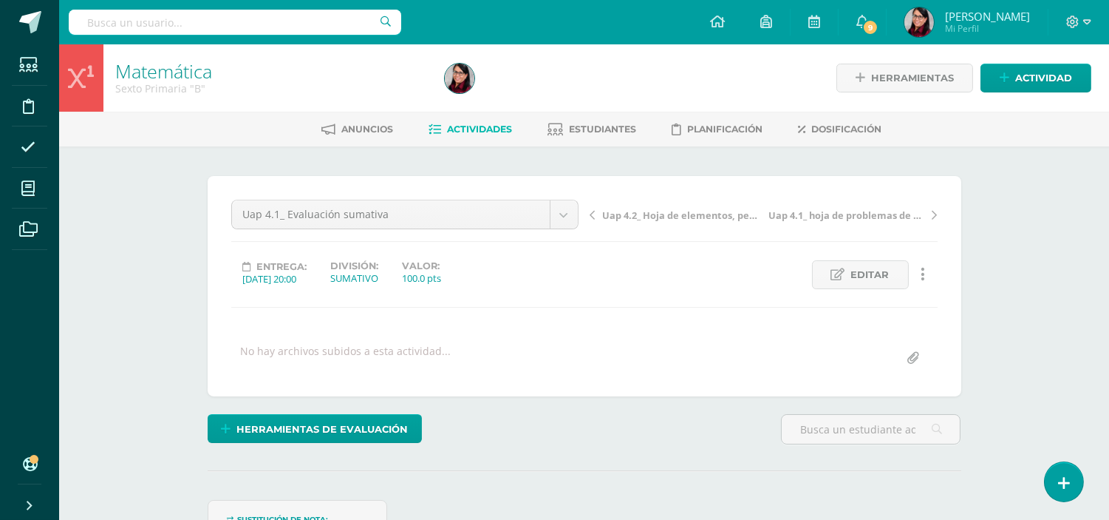
click at [474, 123] on span "Actividades" at bounding box center [480, 128] width 65 height 11
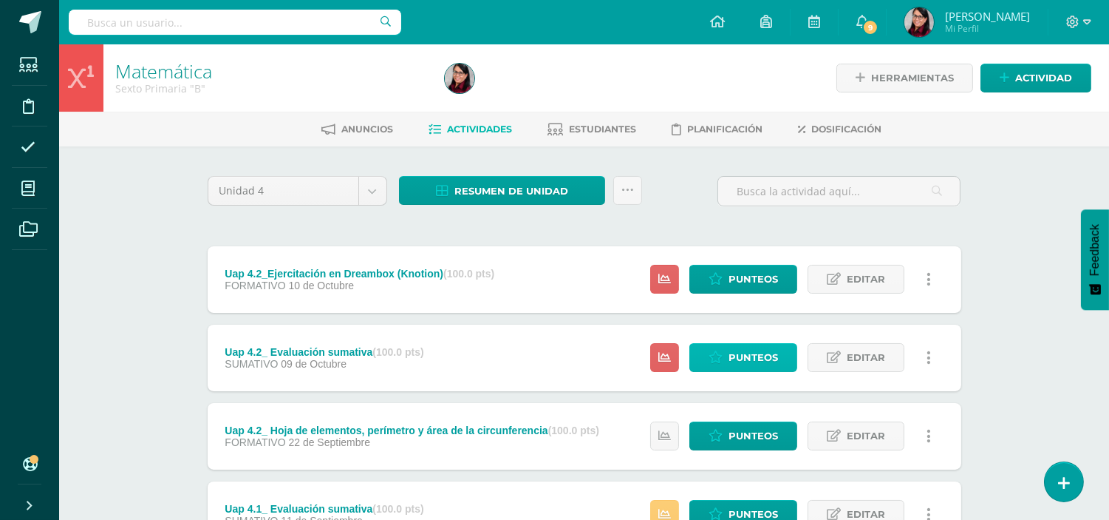
click at [752, 356] on span "Punteos" at bounding box center [754, 357] width 50 height 27
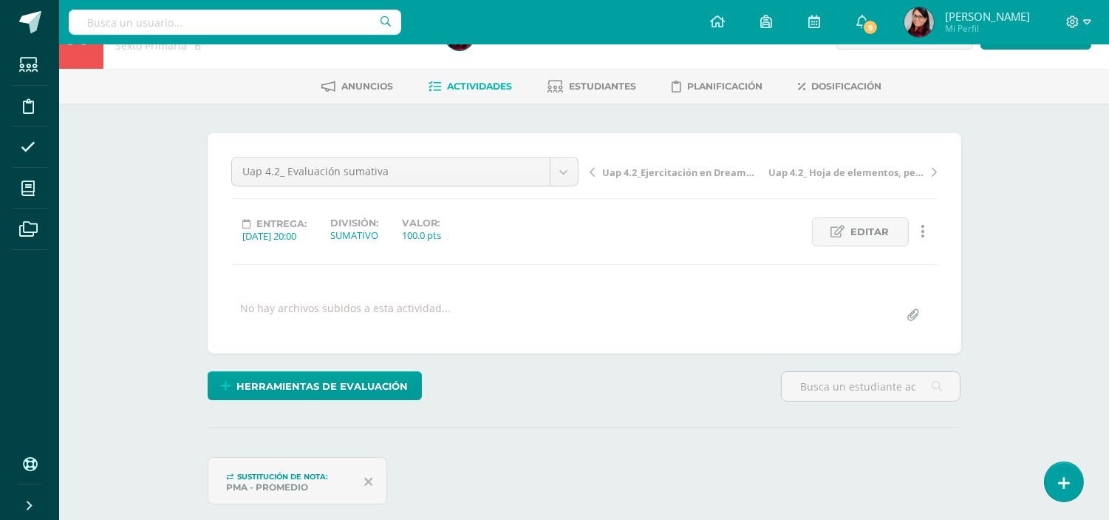
scroll to position [223, 0]
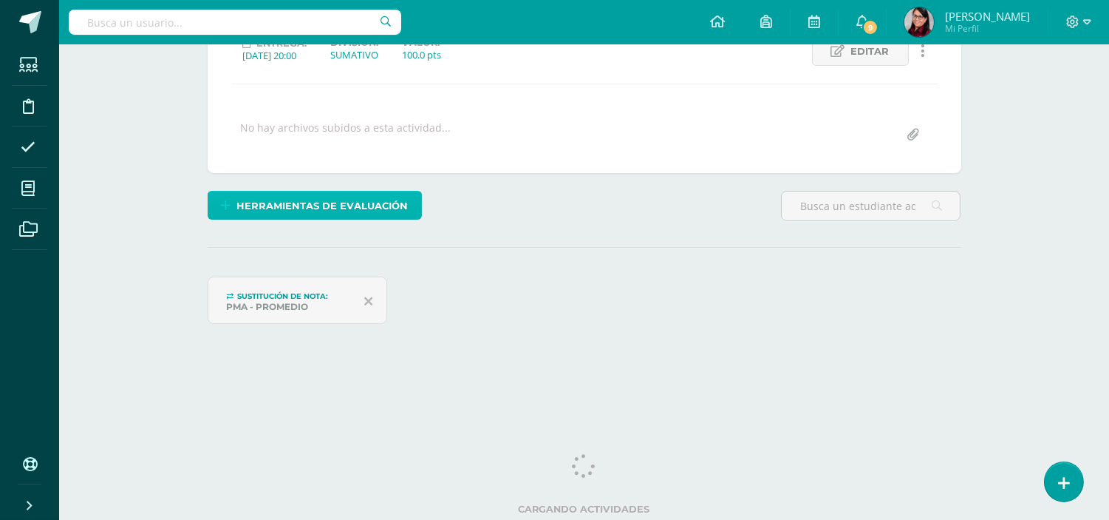
click at [302, 205] on span "Herramientas de evaluación" at bounding box center [322, 205] width 171 height 27
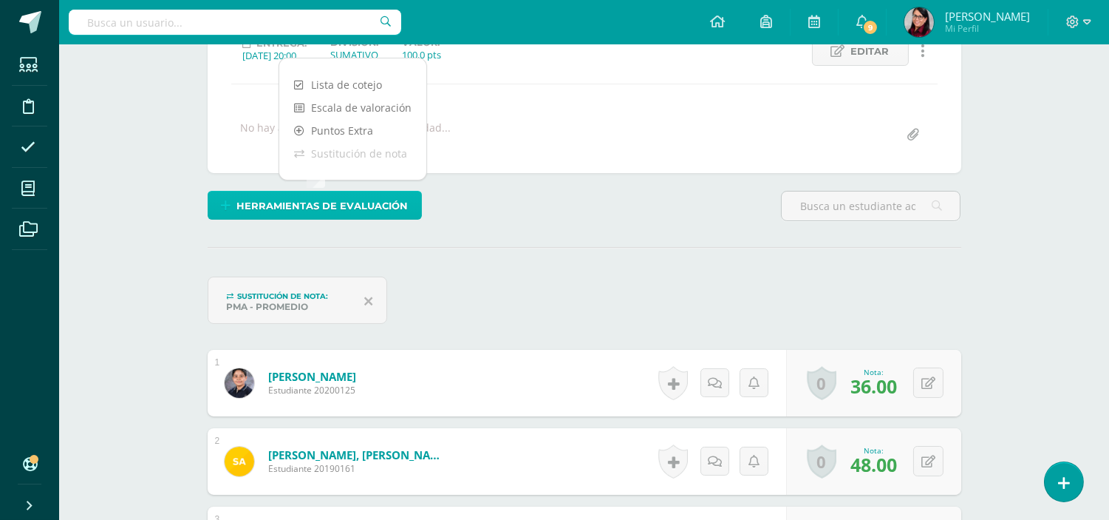
scroll to position [224, 0]
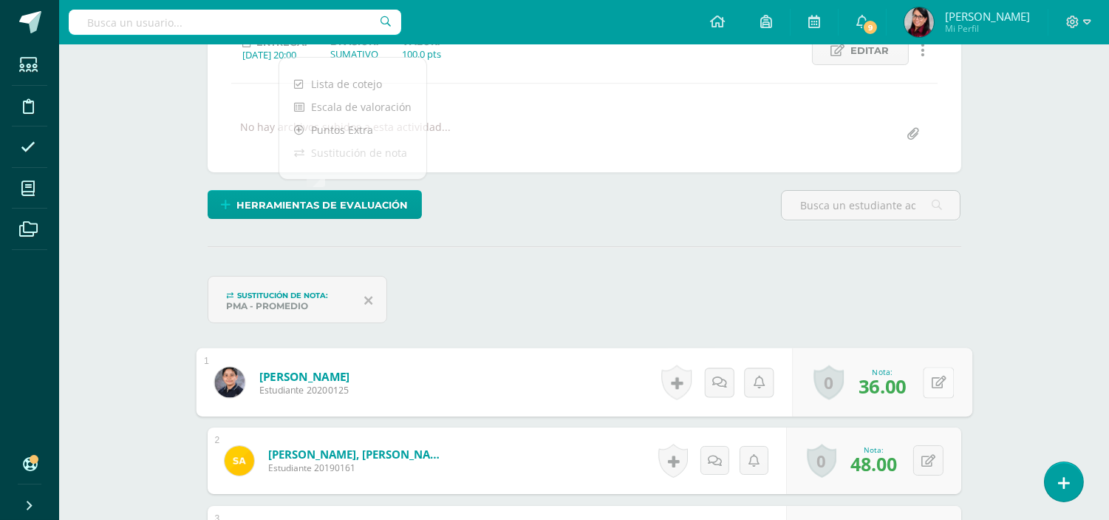
click at [931, 384] on icon at bounding box center [938, 381] width 15 height 13
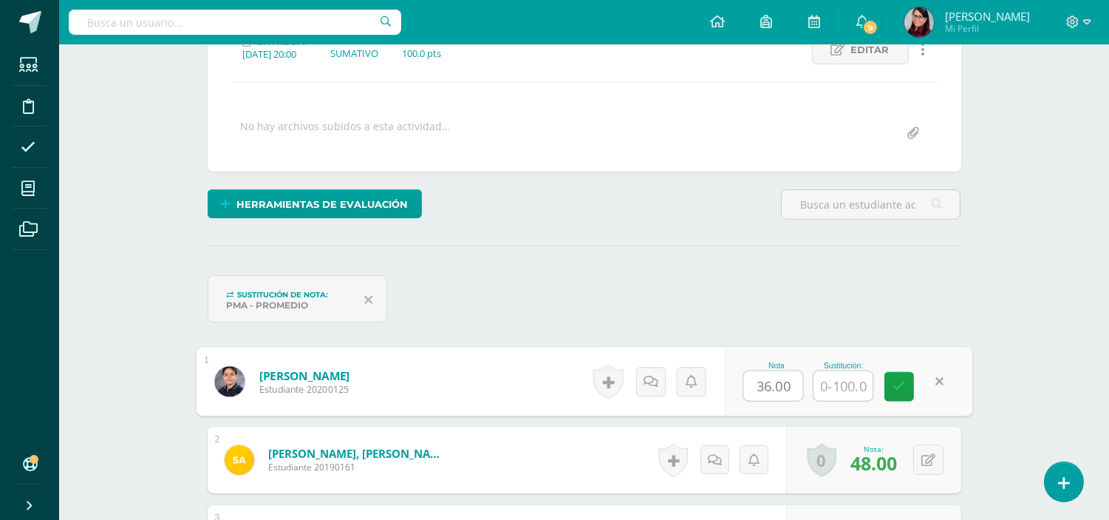
scroll to position [225, 0]
type input "80"
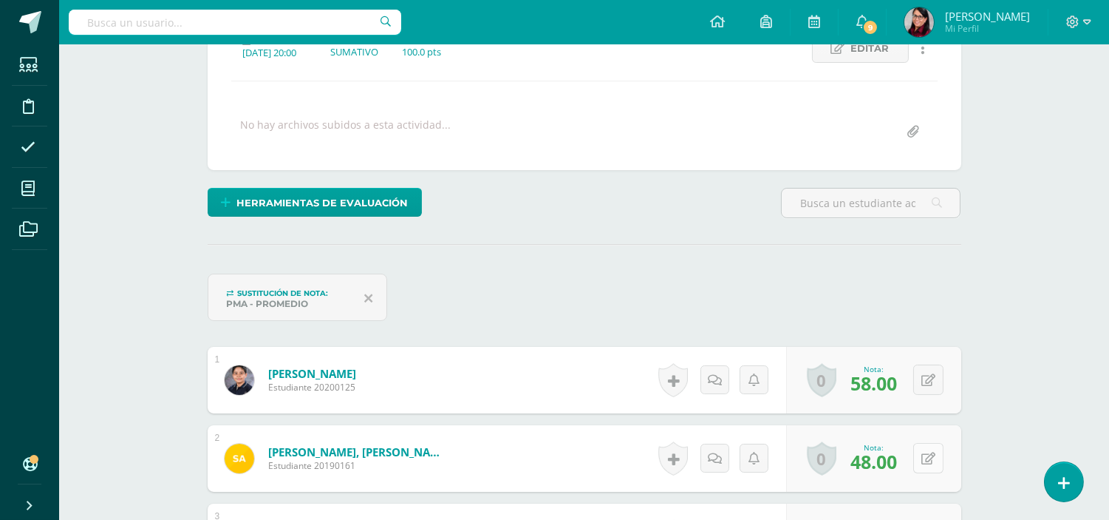
scroll to position [227, 0]
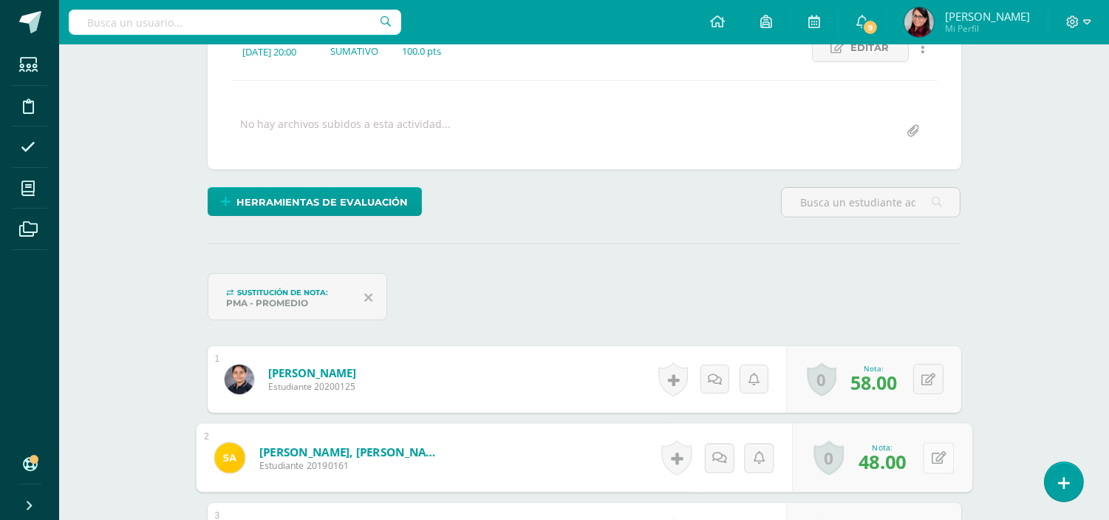
click at [929, 457] on button at bounding box center [938, 457] width 31 height 31
type input "79"
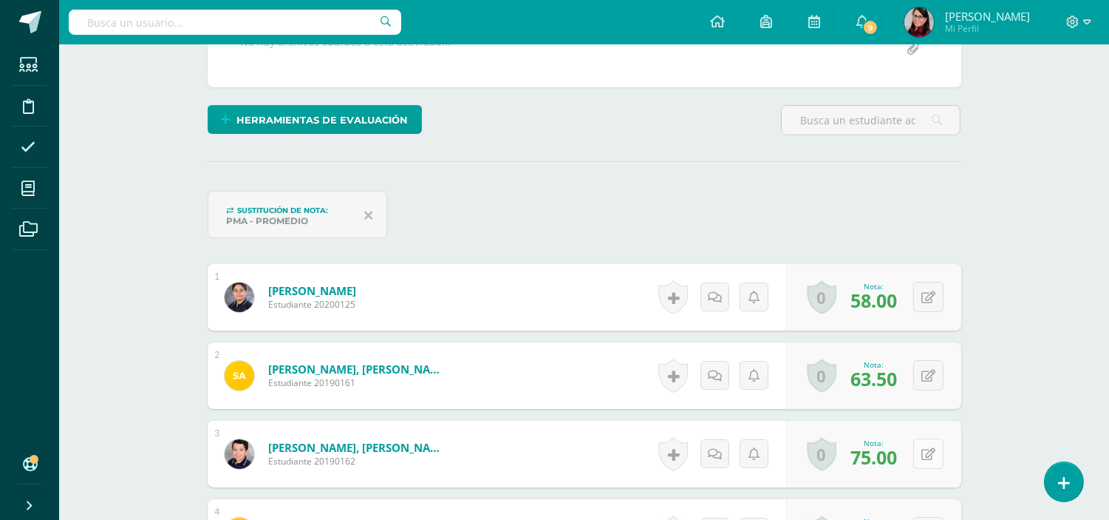
click at [928, 457] on button at bounding box center [928, 453] width 30 height 30
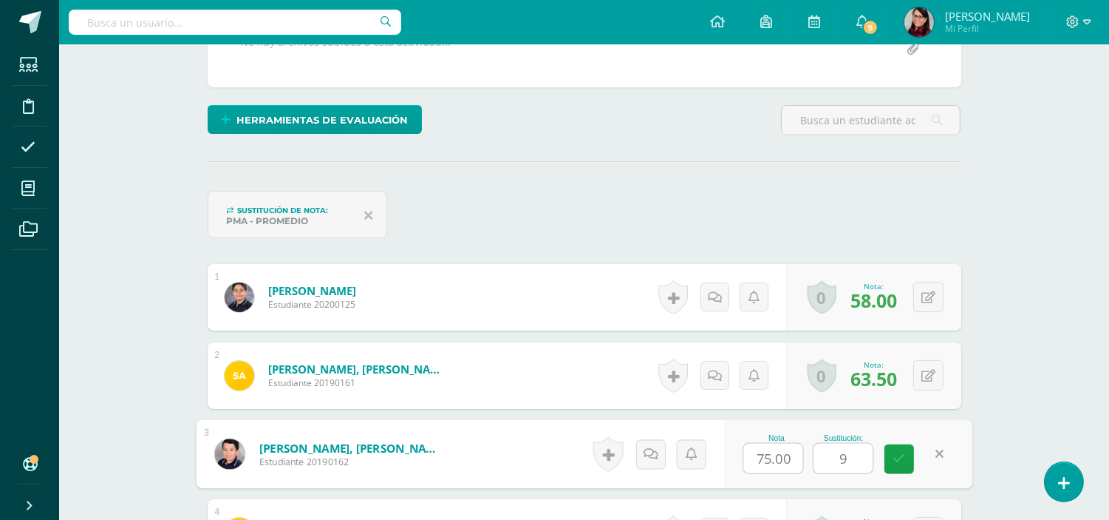
type input "93"
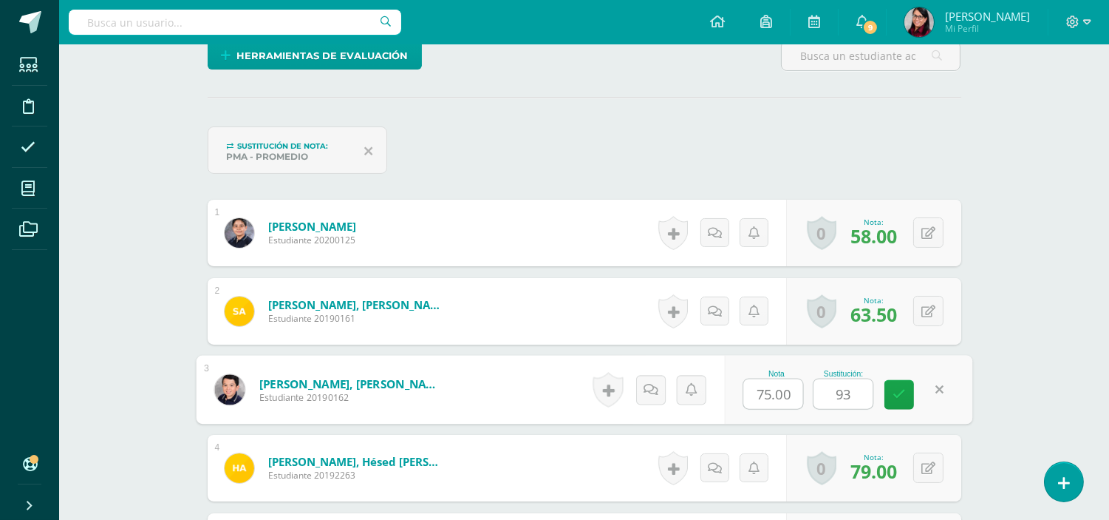
scroll to position [392, 0]
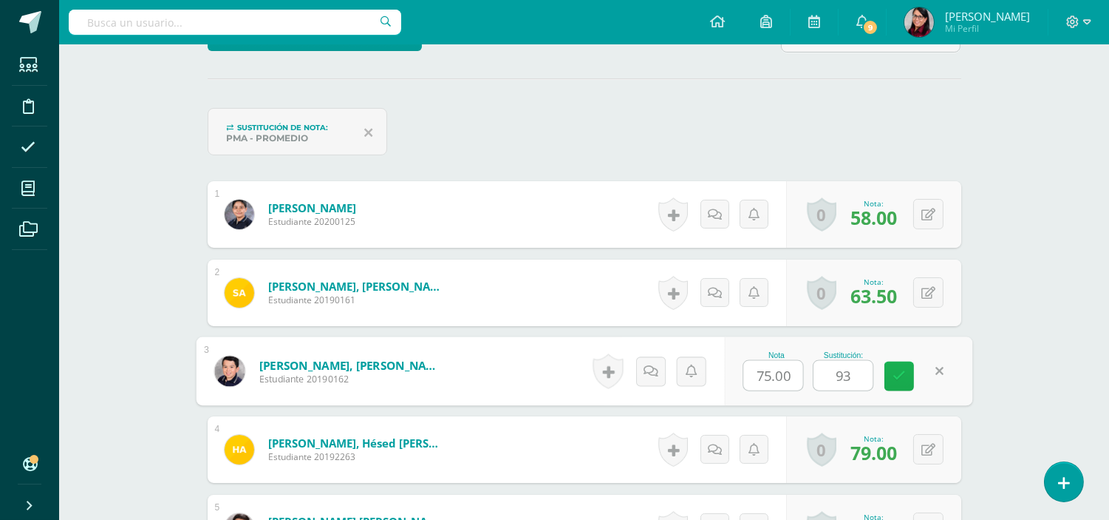
click at [894, 370] on icon at bounding box center [899, 376] width 13 height 13
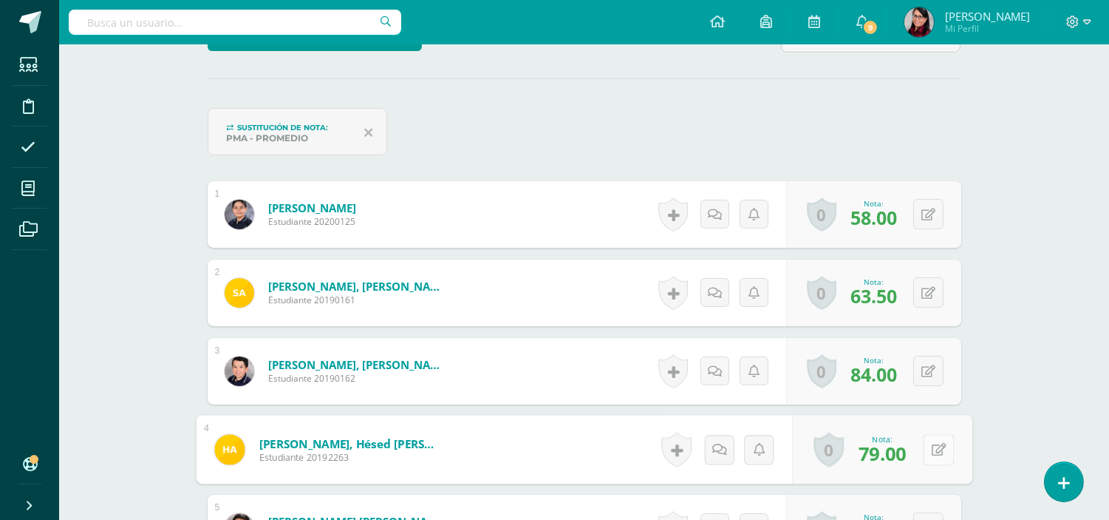
click at [932, 448] on icon at bounding box center [938, 449] width 15 height 13
type input "100"
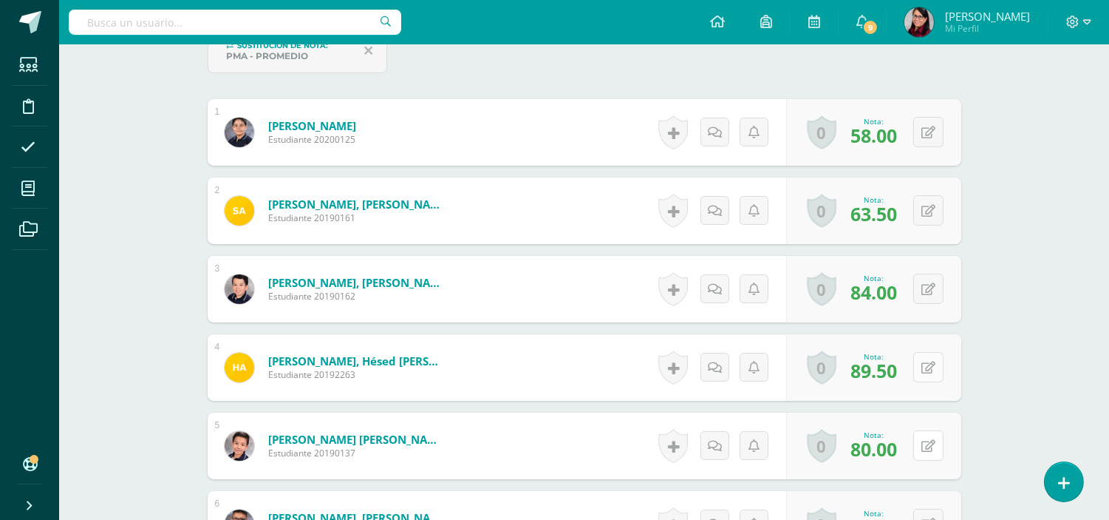
click at [933, 448] on icon at bounding box center [929, 446] width 14 height 13
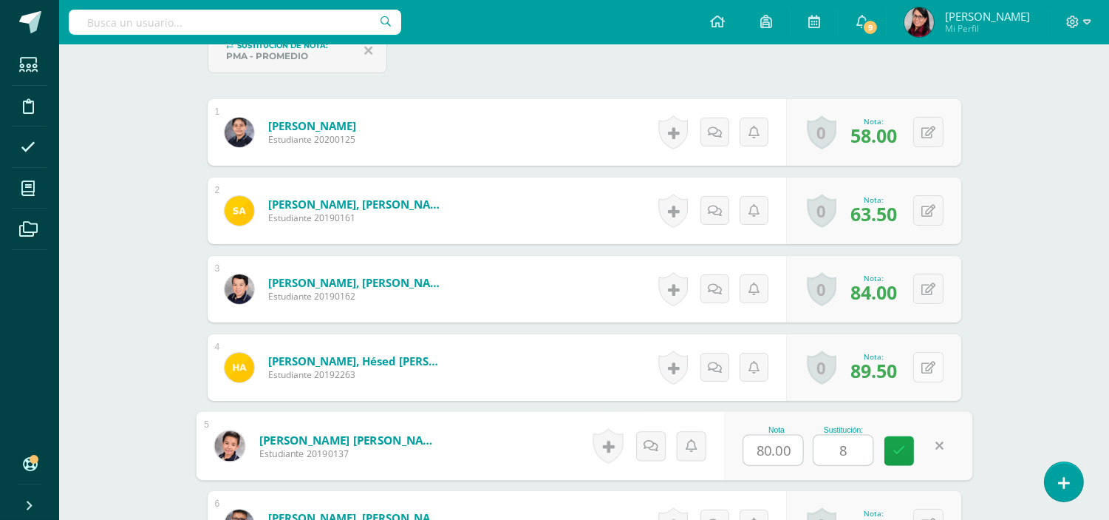
type input "86"
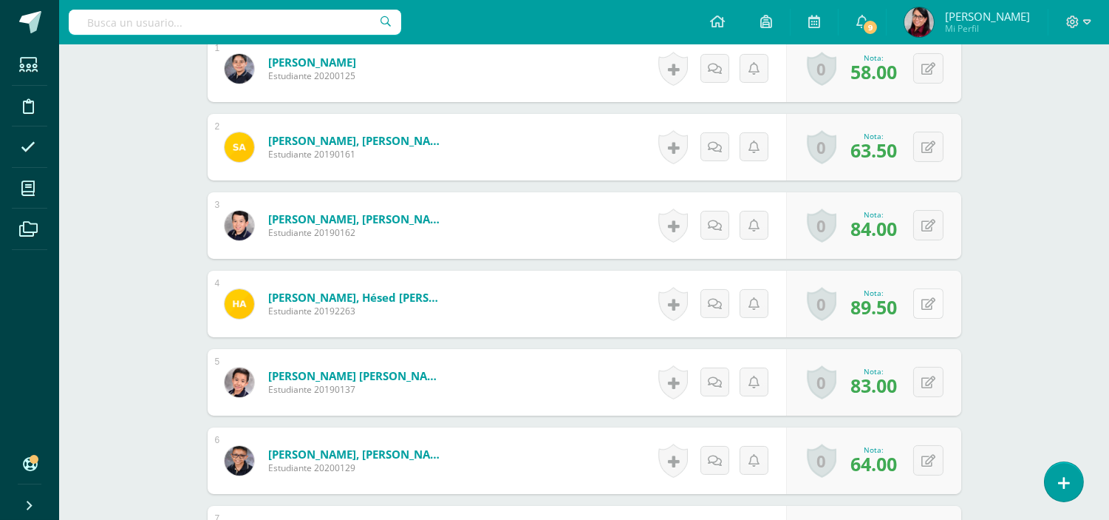
scroll to position [556, 0]
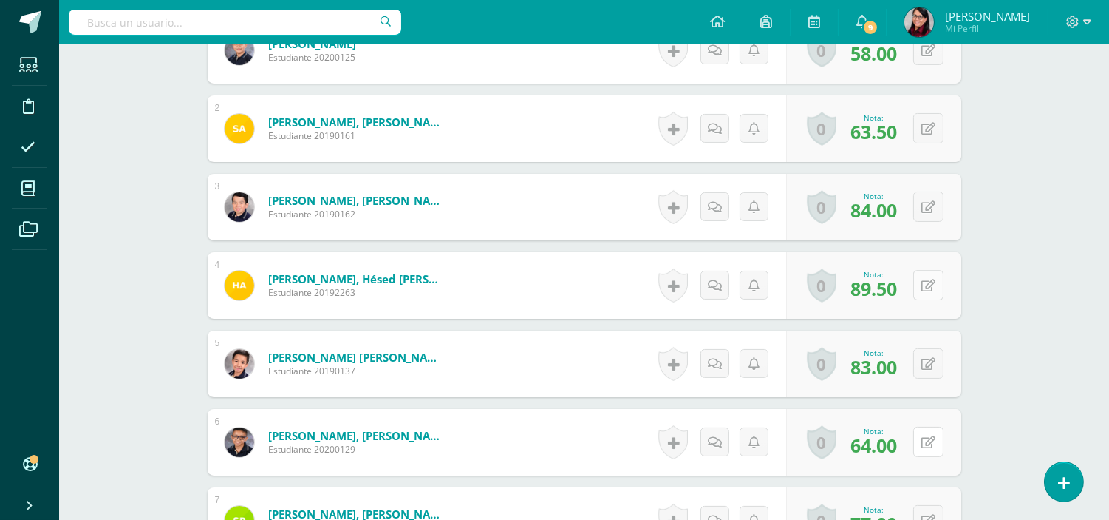
click at [933, 448] on button at bounding box center [928, 441] width 30 height 30
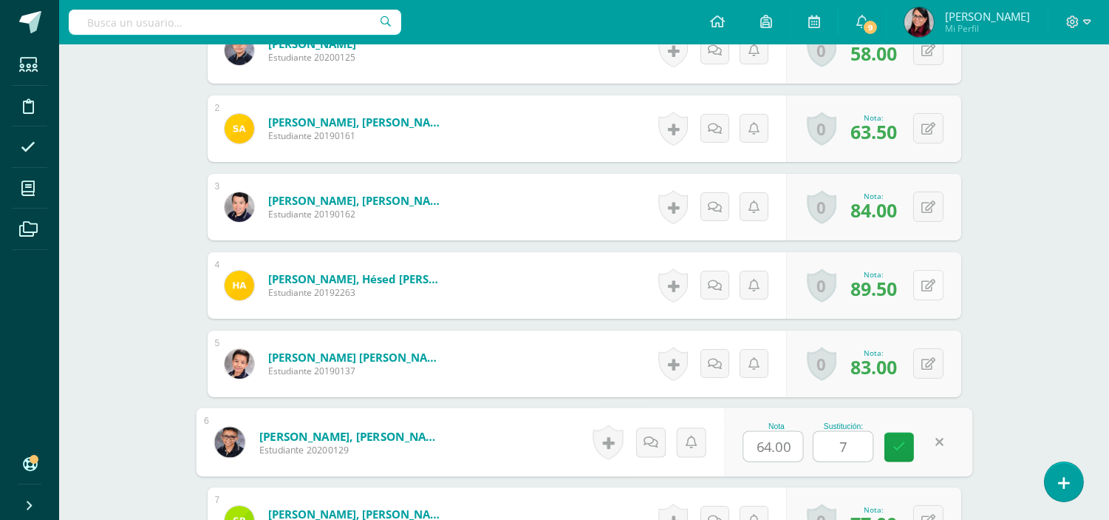
type input "72"
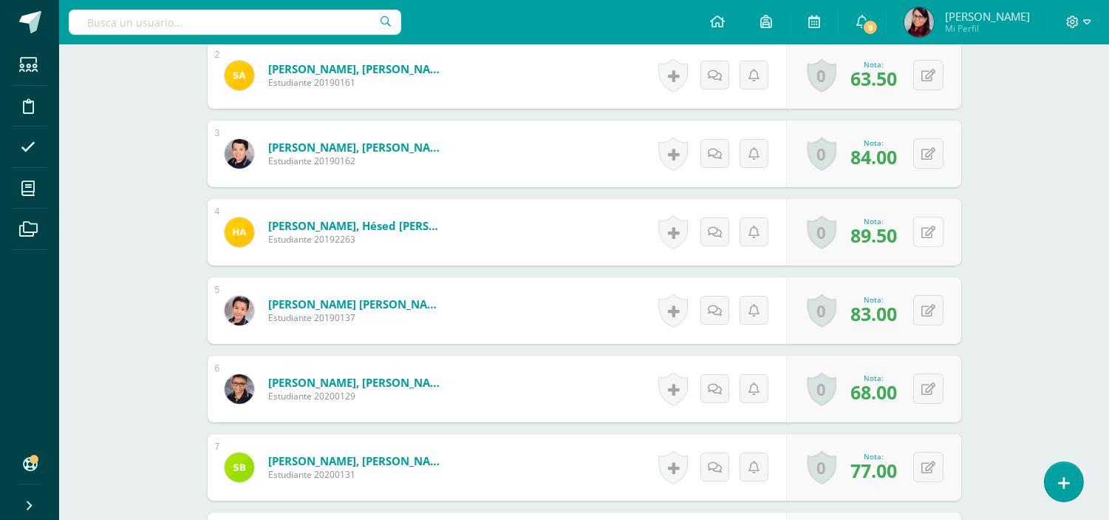
scroll to position [638, 0]
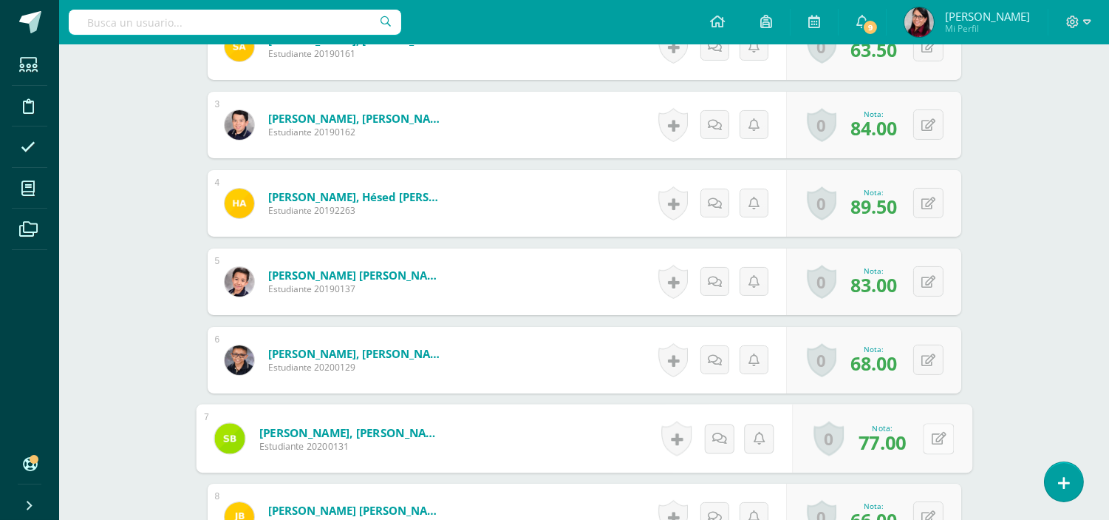
click at [933, 443] on icon at bounding box center [938, 438] width 15 height 13
type input "98"
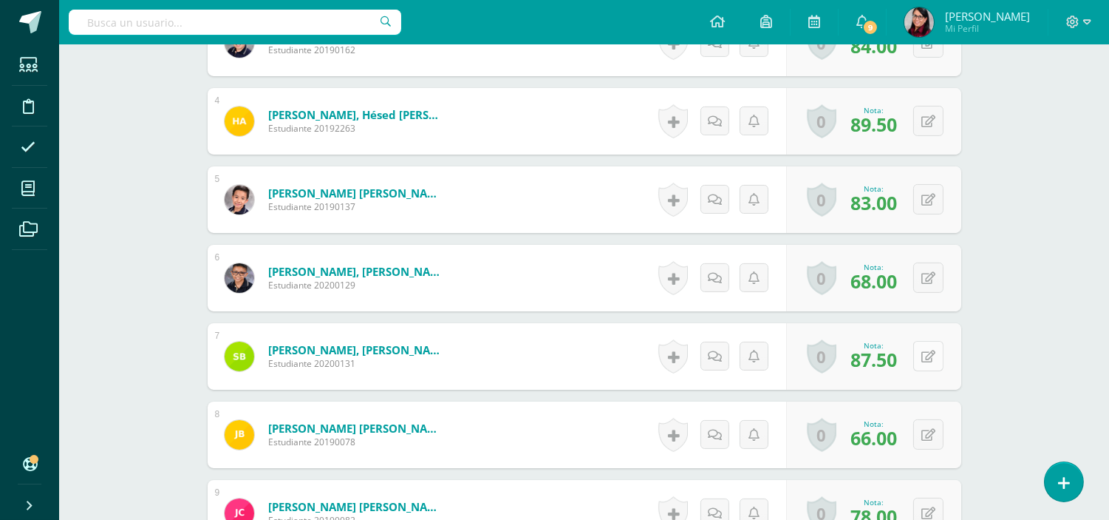
scroll to position [802, 0]
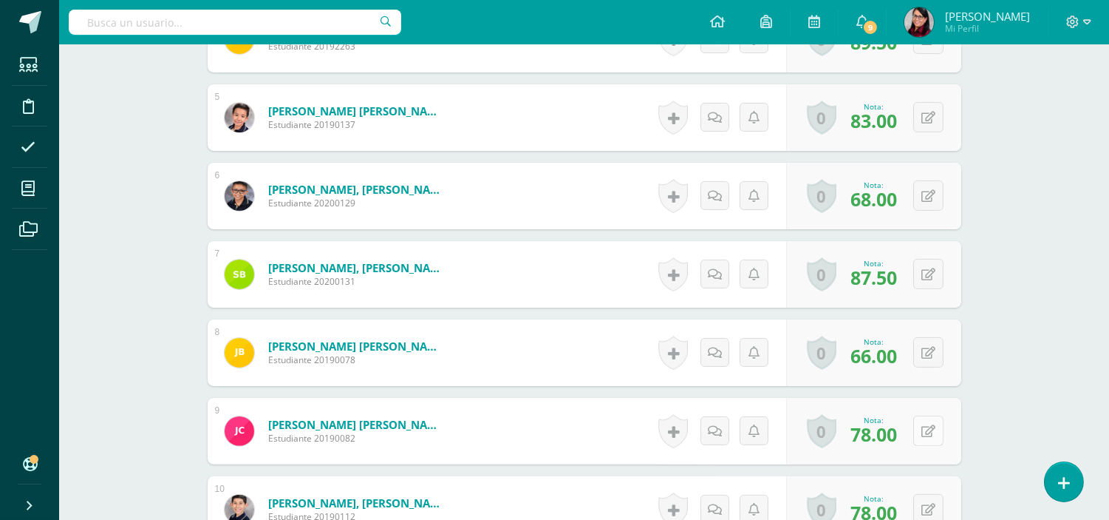
click at [930, 432] on icon at bounding box center [929, 431] width 14 height 13
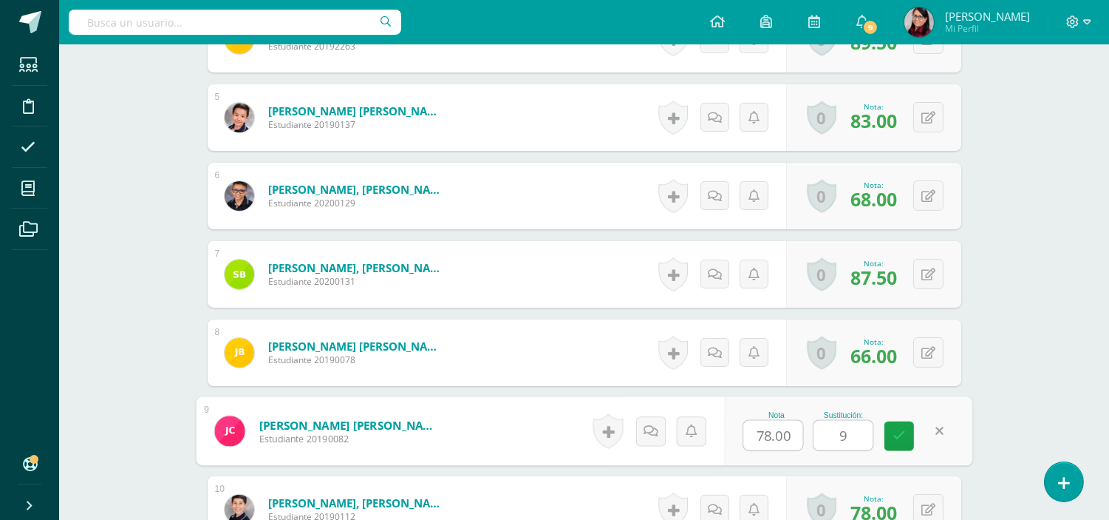
type input "98"
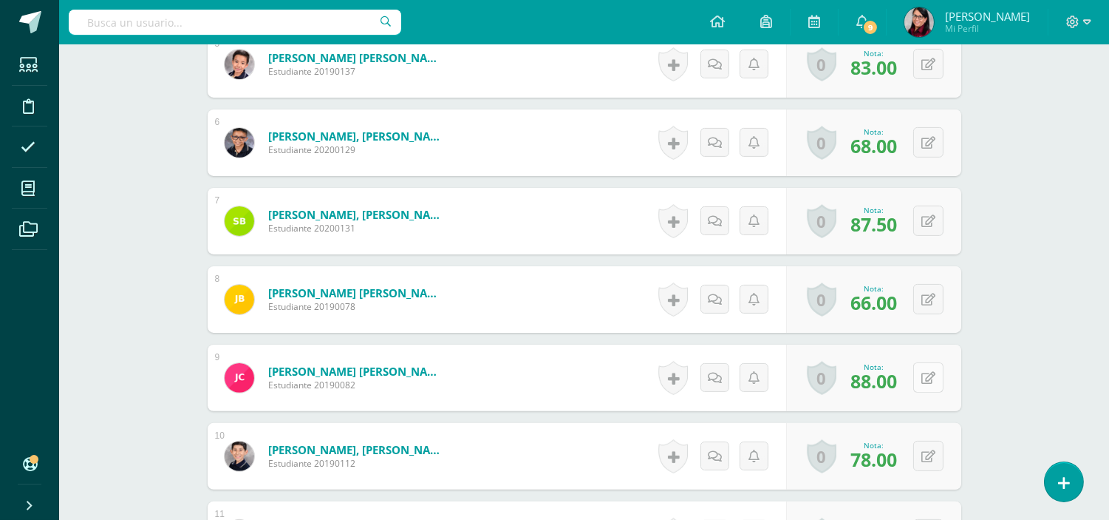
scroll to position [884, 0]
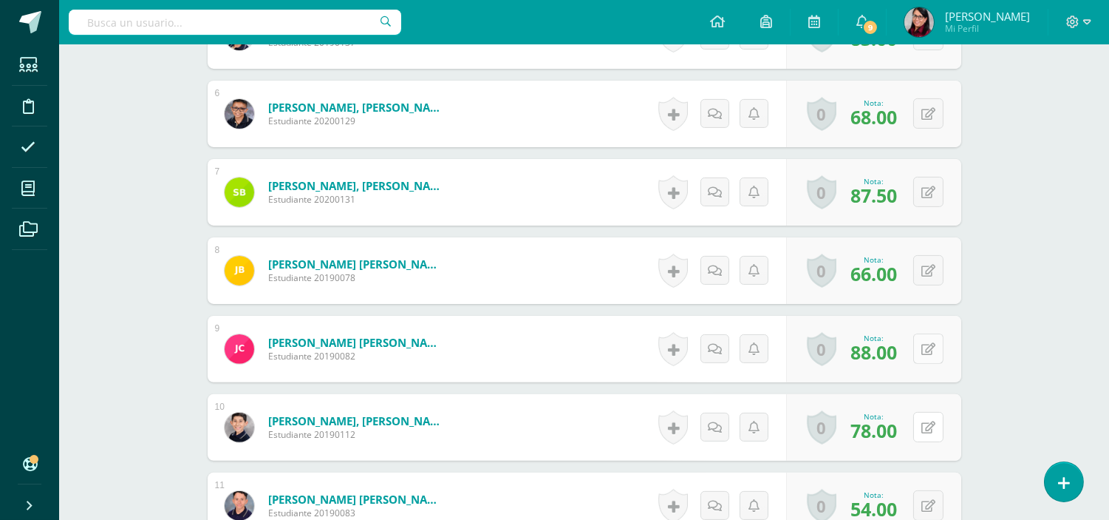
click at [930, 432] on button at bounding box center [928, 427] width 30 height 30
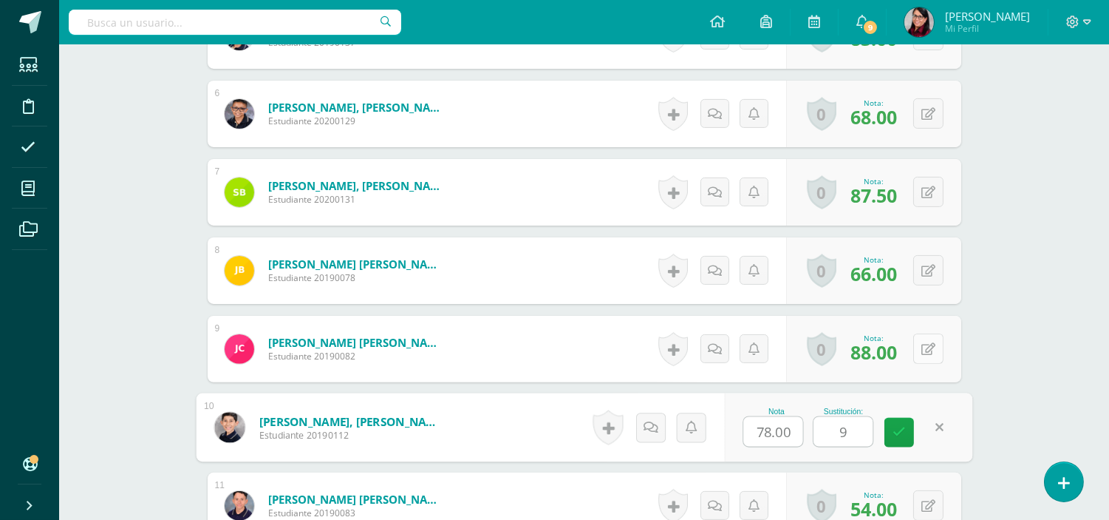
type input "95"
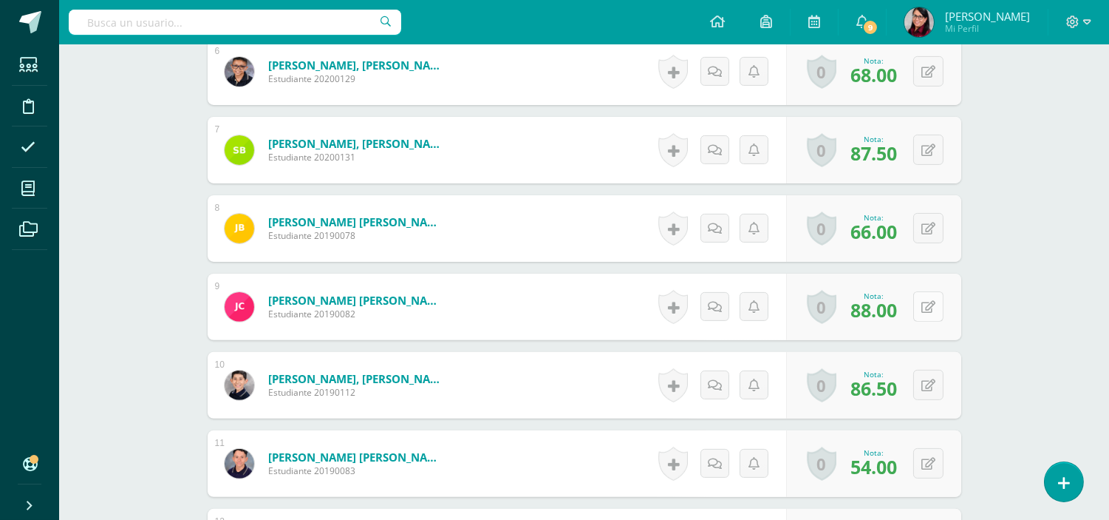
scroll to position [966, 0]
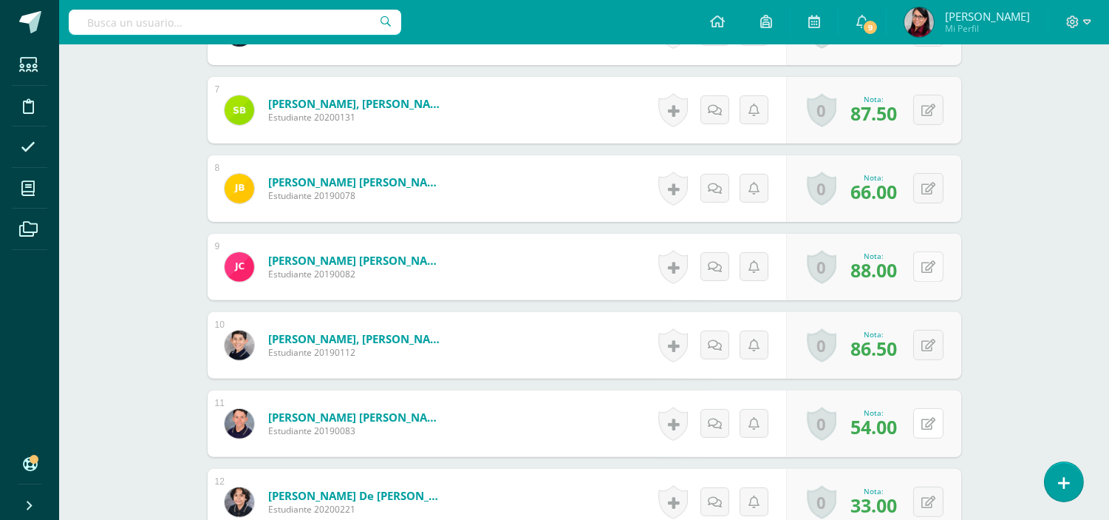
click at [930, 432] on button at bounding box center [928, 423] width 30 height 30
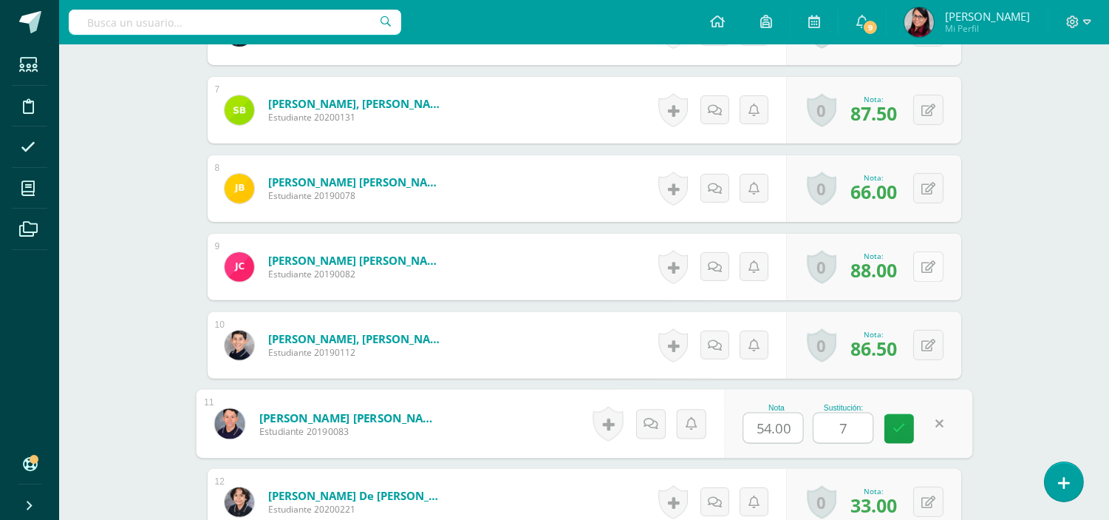
type input "73"
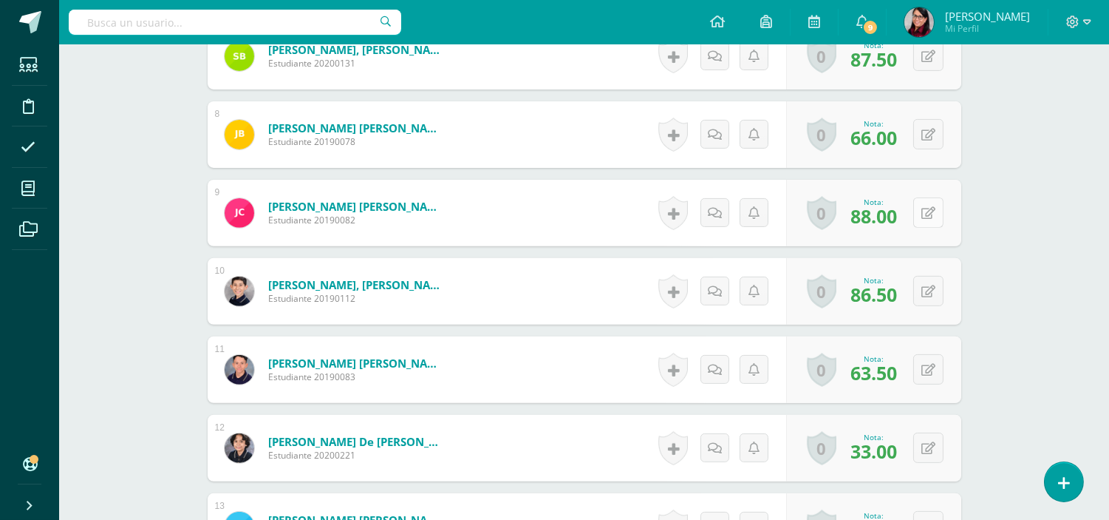
scroll to position [1048, 0]
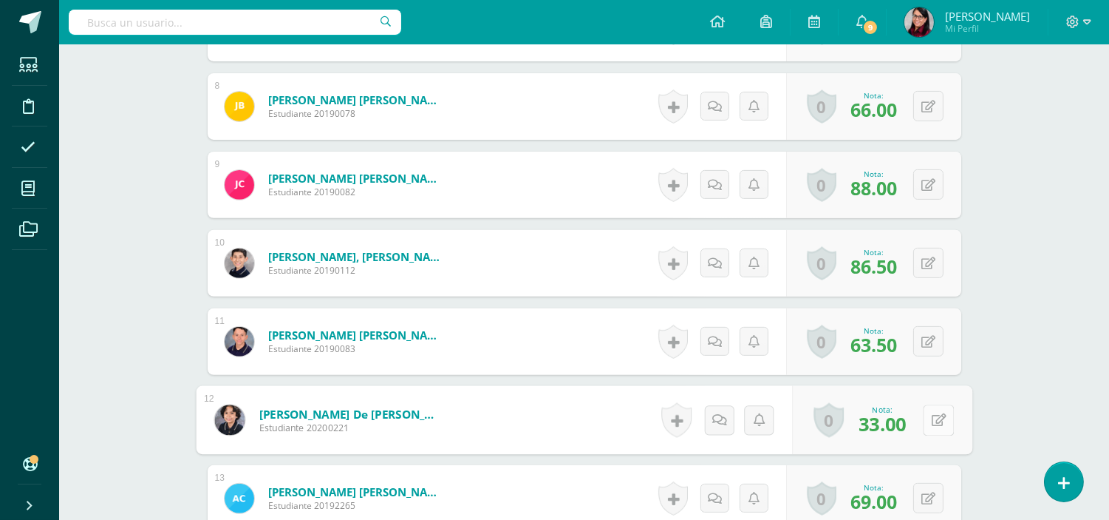
click at [931, 415] on icon at bounding box center [938, 419] width 15 height 13
type input "58"
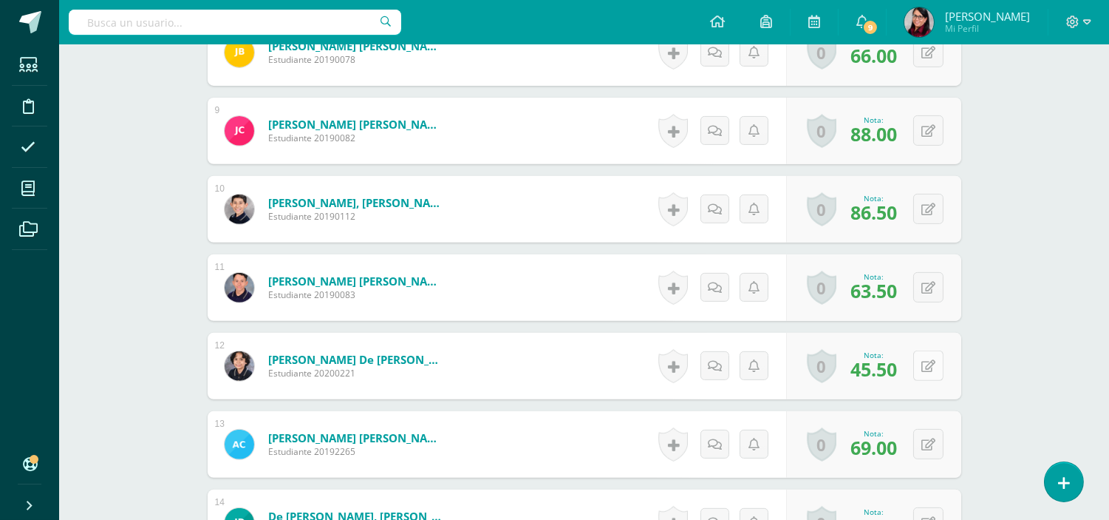
scroll to position [1131, 0]
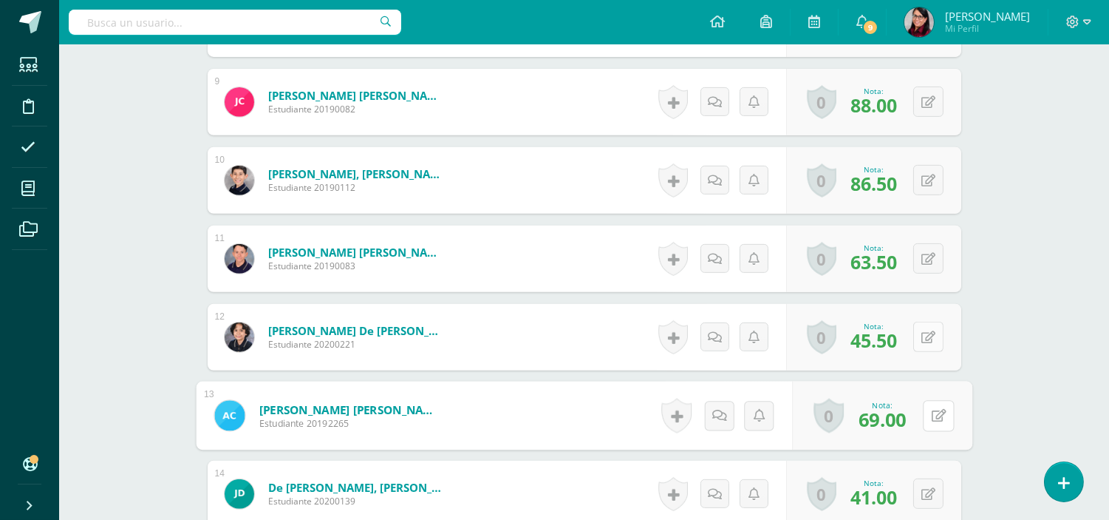
click at [929, 415] on button at bounding box center [938, 415] width 31 height 31
type input "88"
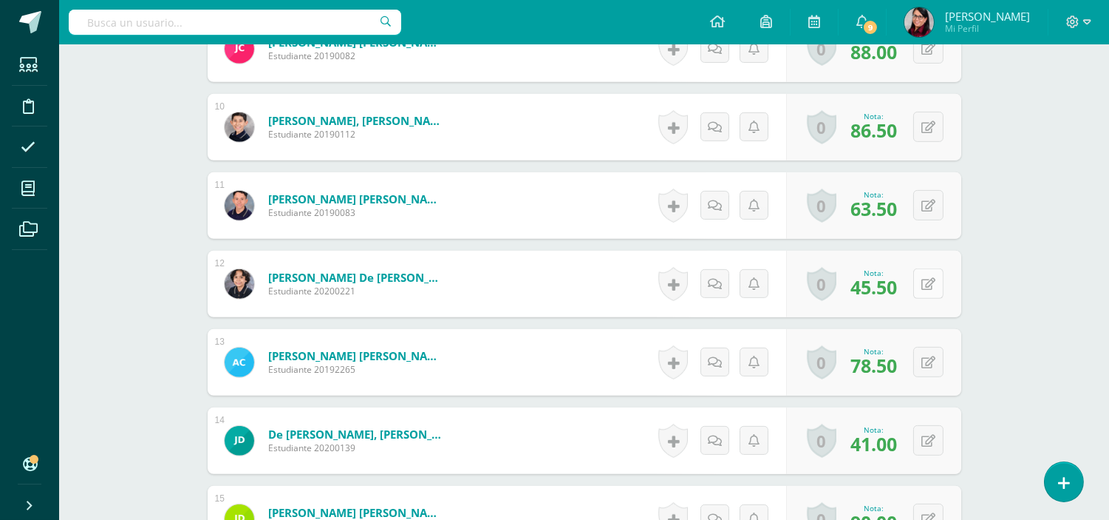
scroll to position [1213, 0]
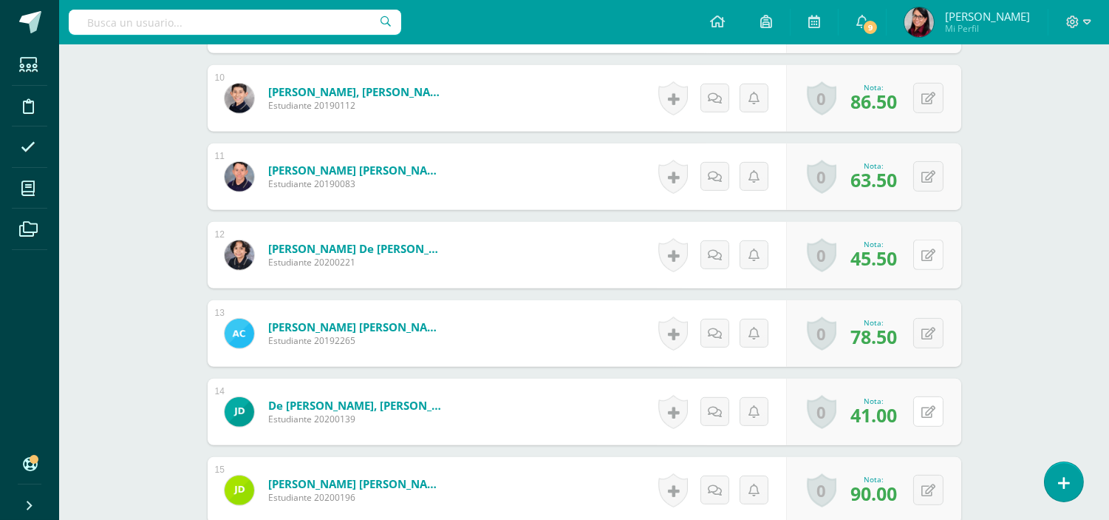
click at [929, 415] on button at bounding box center [928, 411] width 30 height 30
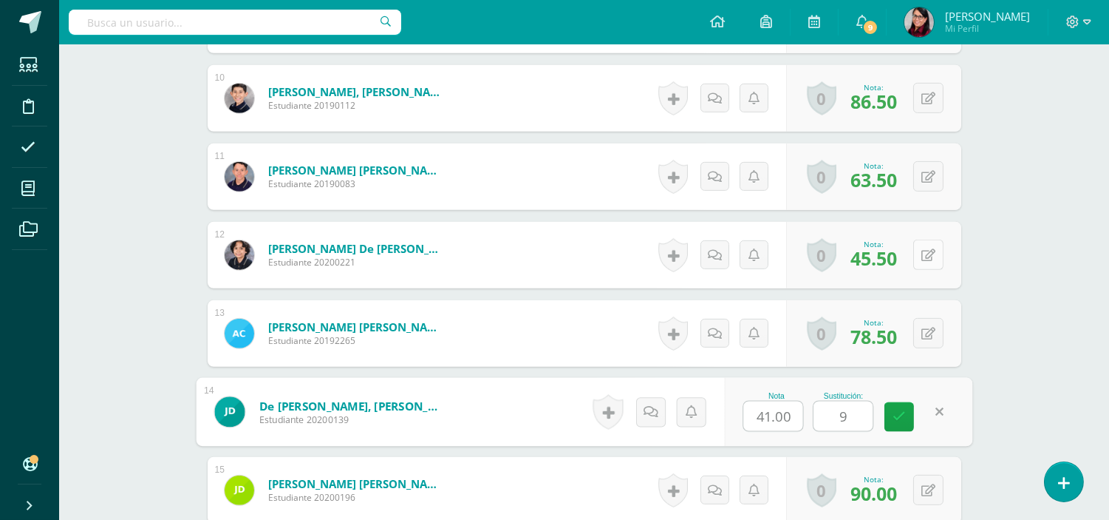
type input "93"
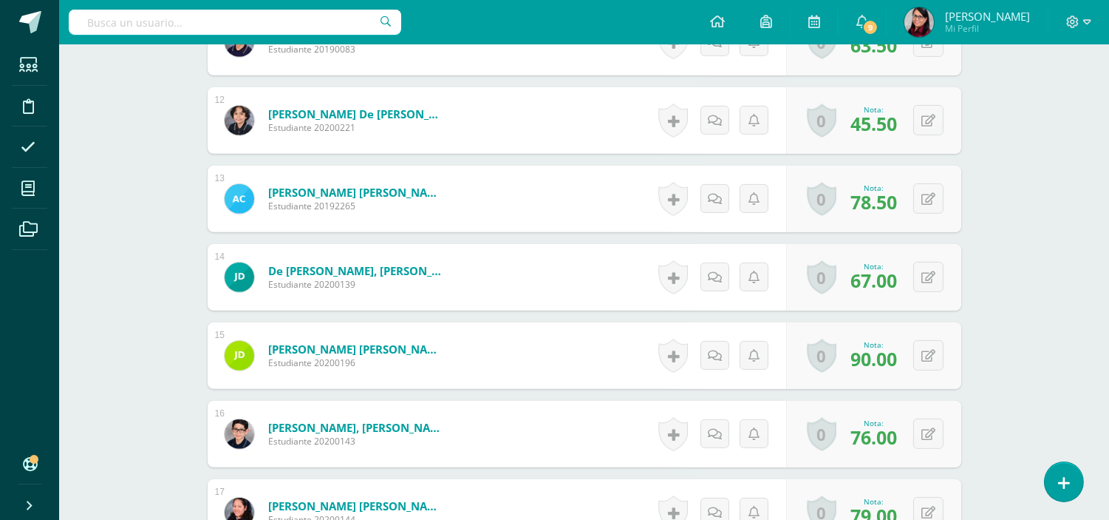
scroll to position [1377, 0]
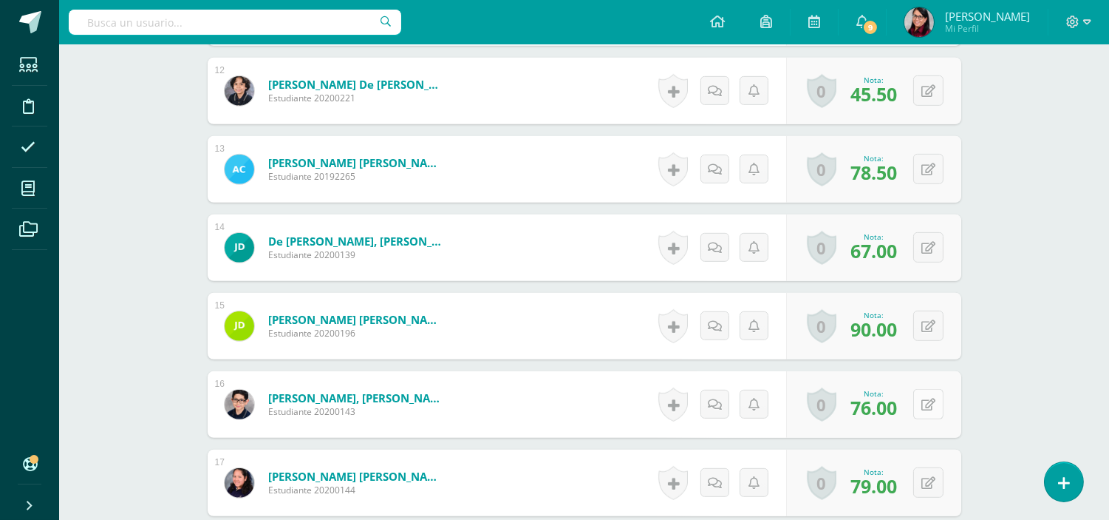
click at [922, 405] on icon at bounding box center [929, 404] width 14 height 13
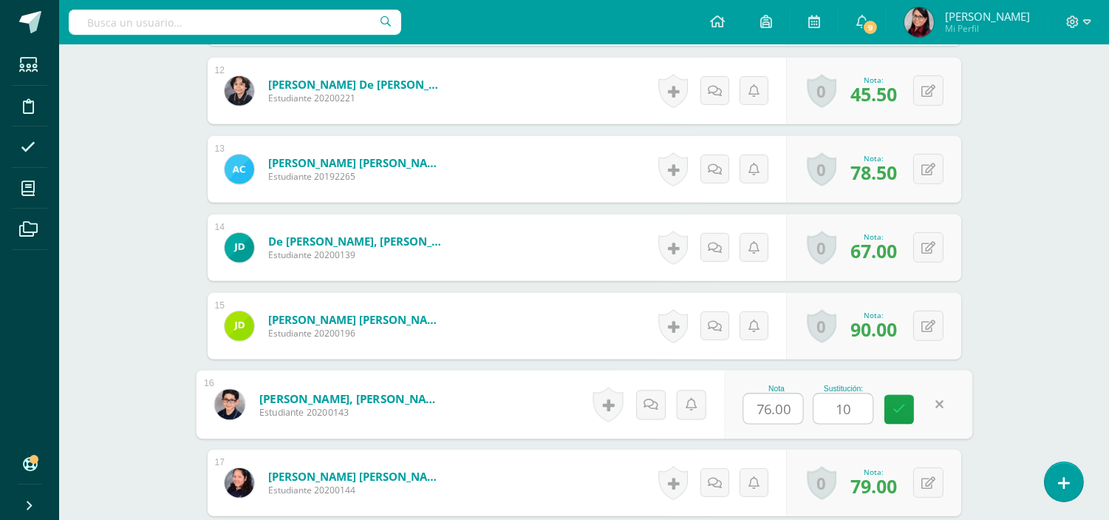
type input "100"
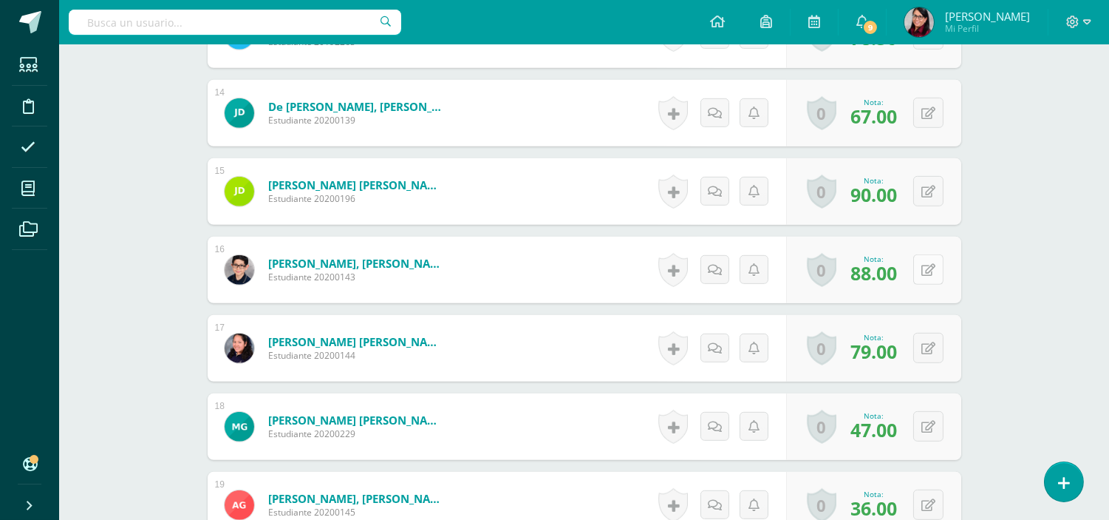
scroll to position [1541, 0]
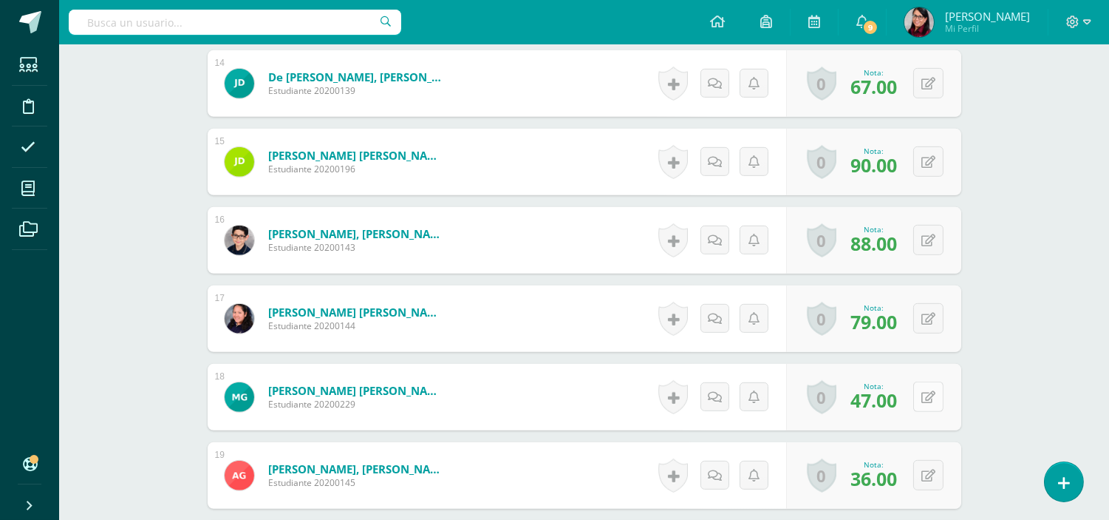
click at [933, 399] on icon at bounding box center [929, 397] width 14 height 13
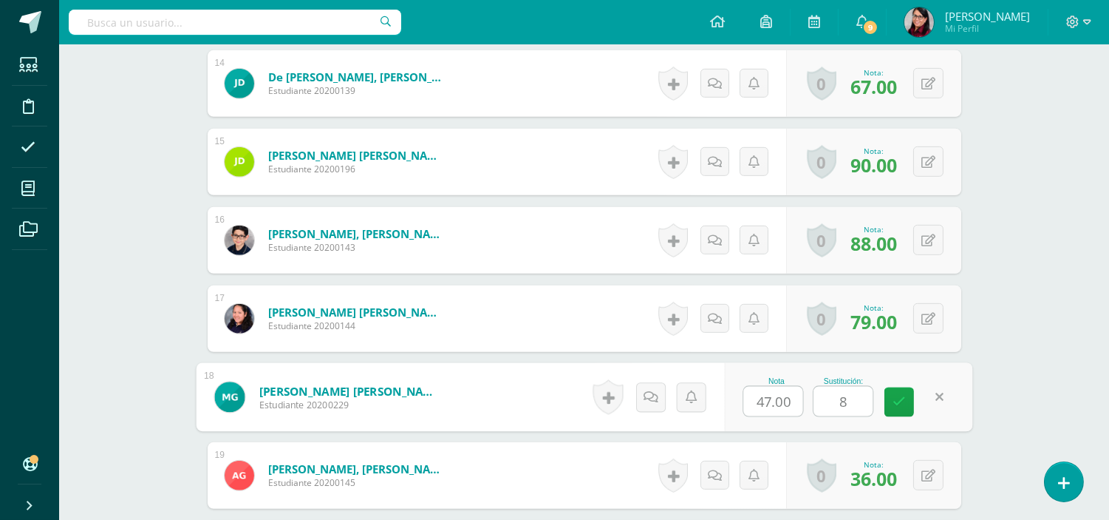
type input "84"
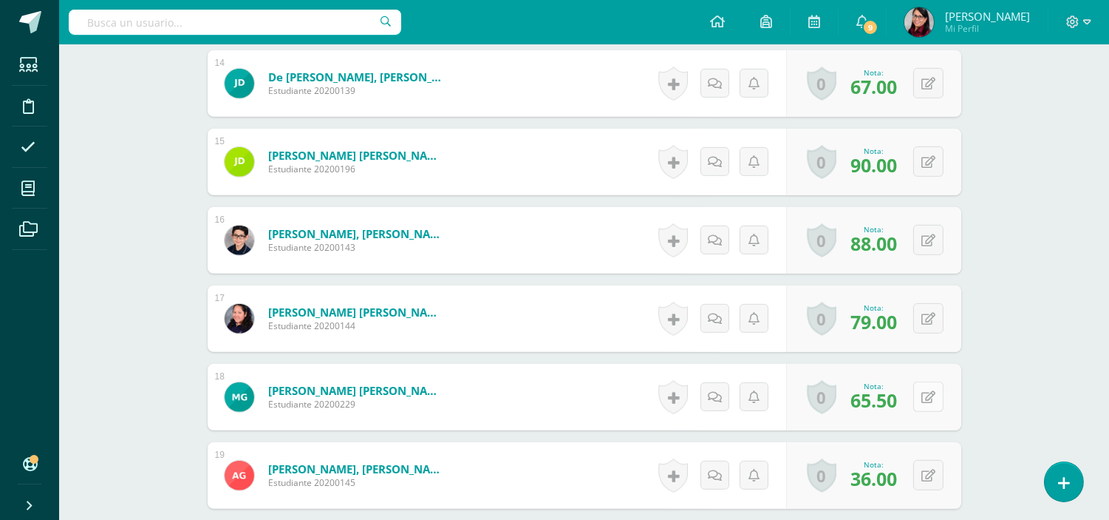
scroll to position [1623, 0]
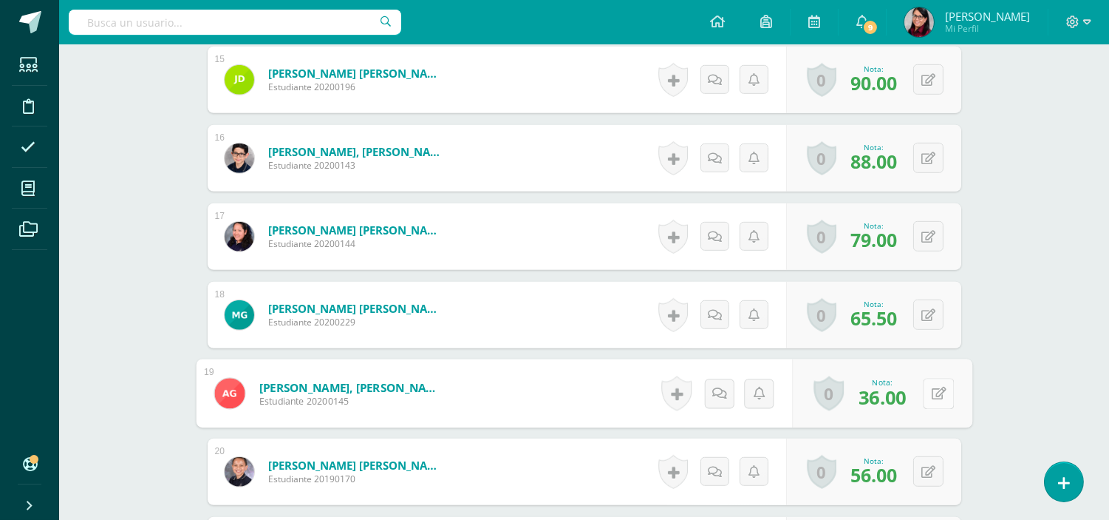
click at [935, 395] on button at bounding box center [938, 393] width 31 height 31
type input "84"
click at [900, 398] on icon at bounding box center [899, 398] width 13 height 13
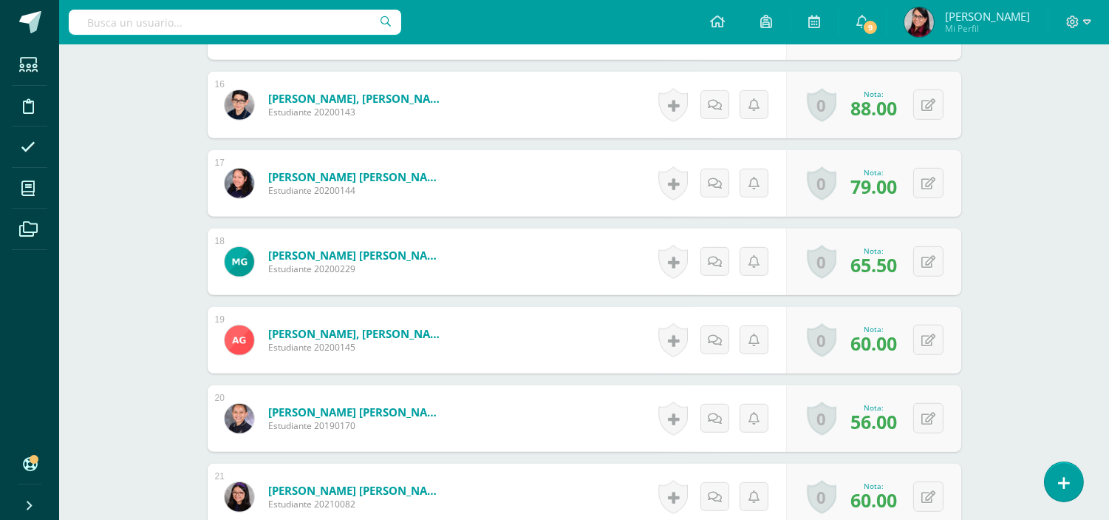
scroll to position [1705, 0]
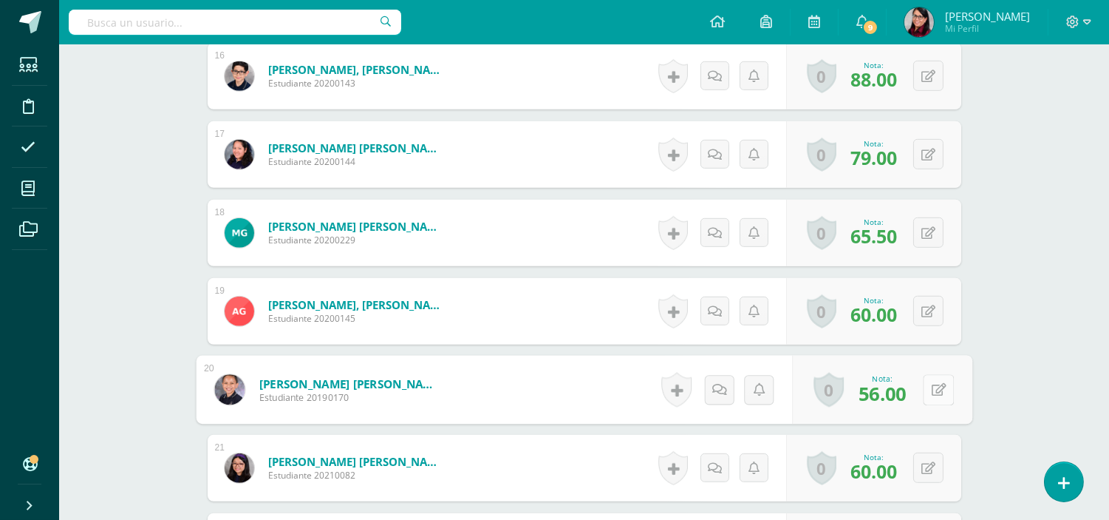
click at [925, 392] on button at bounding box center [938, 389] width 31 height 31
type input "91"
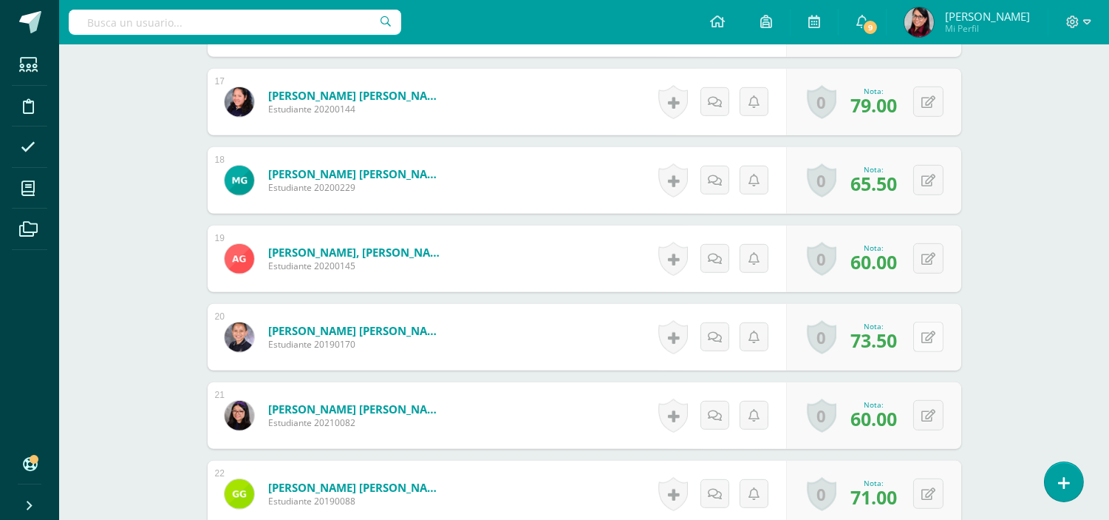
scroll to position [1787, 0]
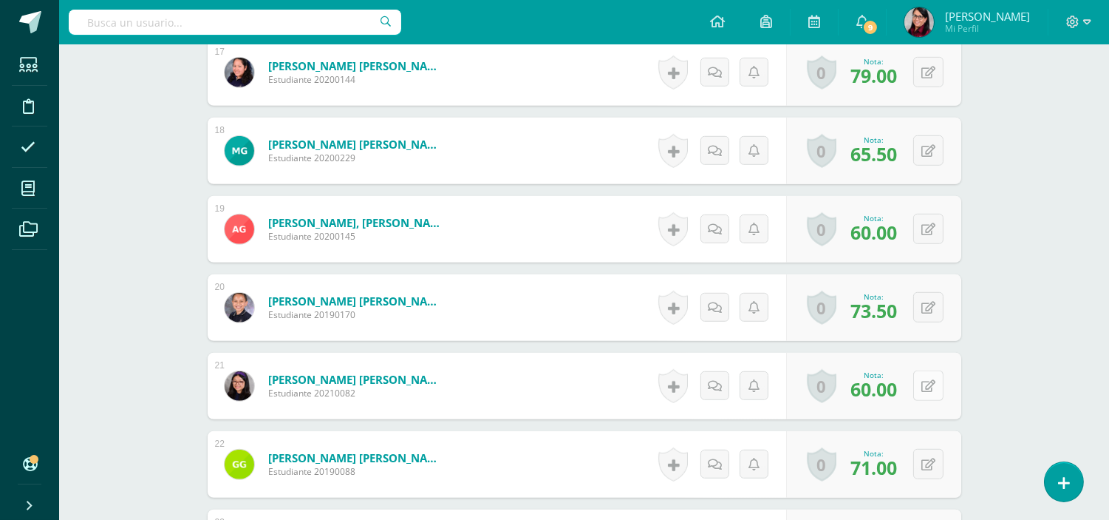
click at [927, 387] on button at bounding box center [928, 385] width 30 height 30
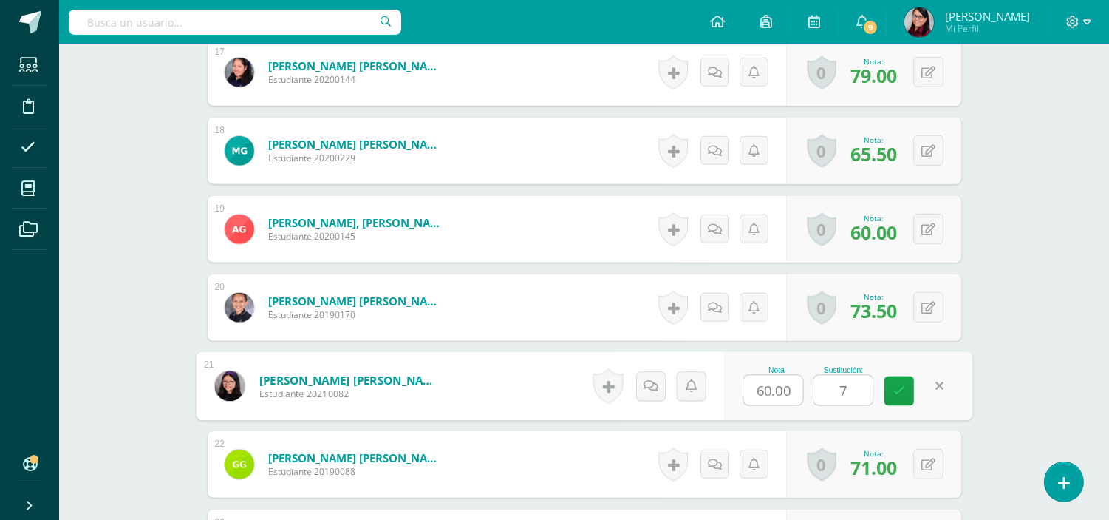
type input "74"
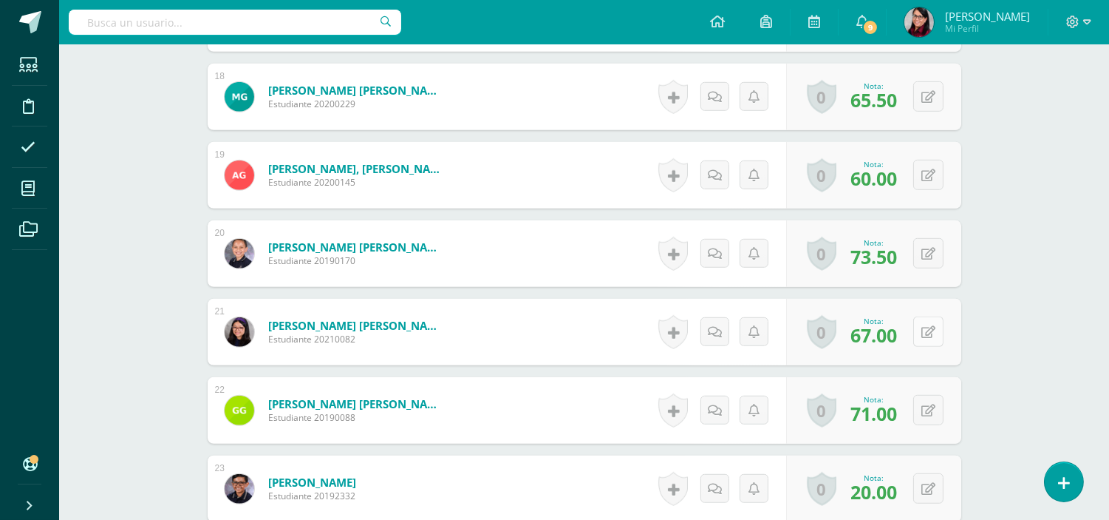
scroll to position [1870, 0]
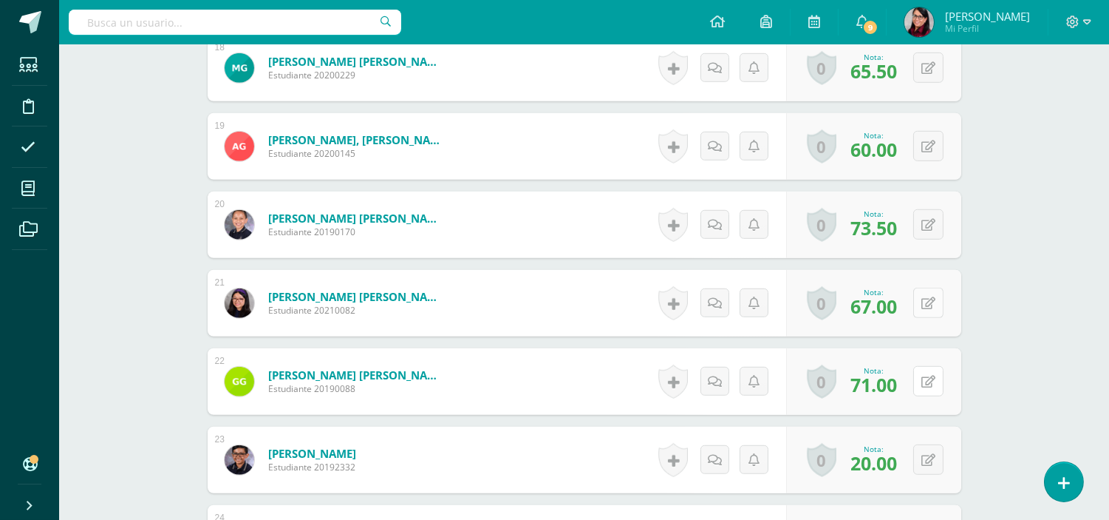
click at [927, 387] on button at bounding box center [928, 381] width 30 height 30
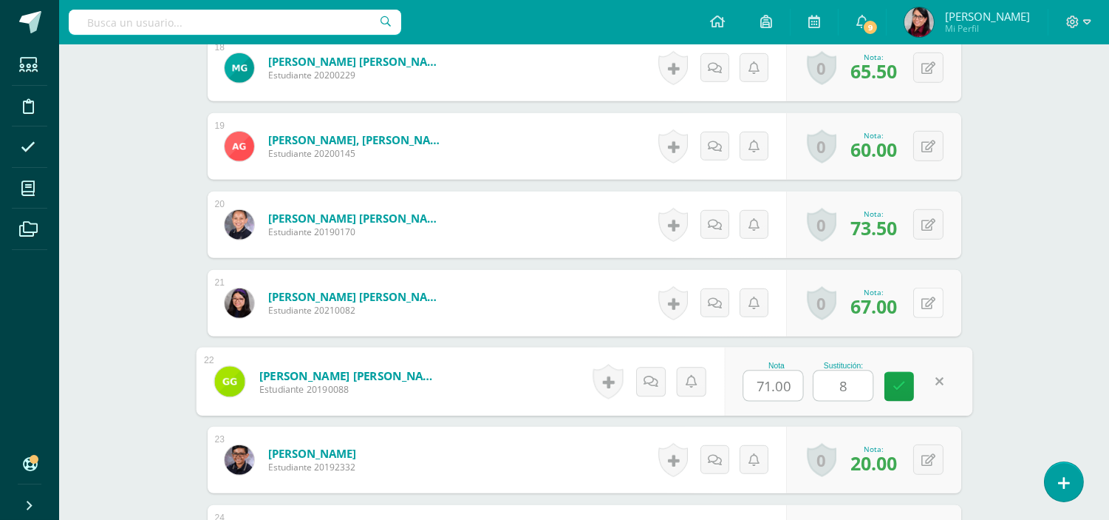
type input "88"
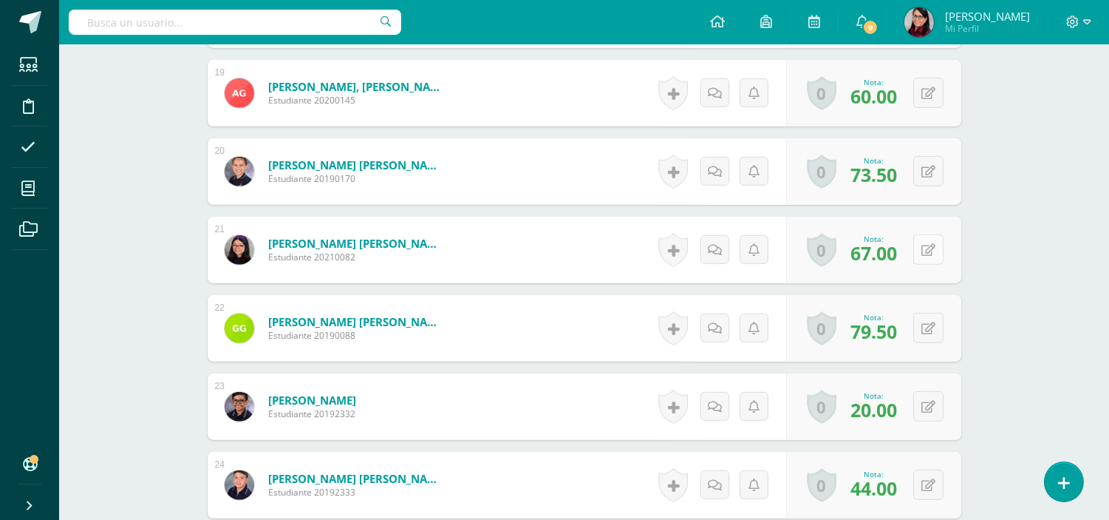
scroll to position [1952, 0]
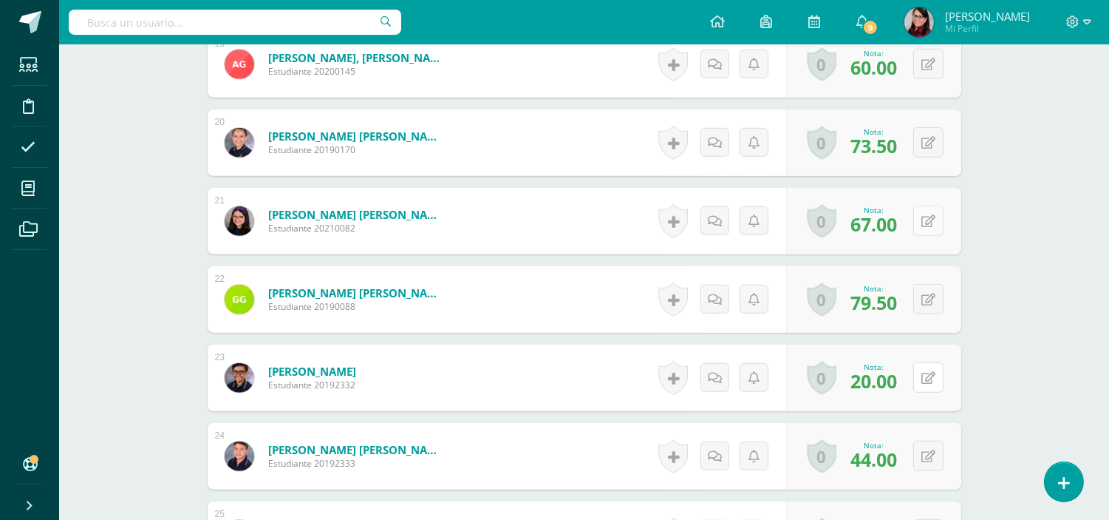
click at [927, 387] on button at bounding box center [928, 377] width 30 height 30
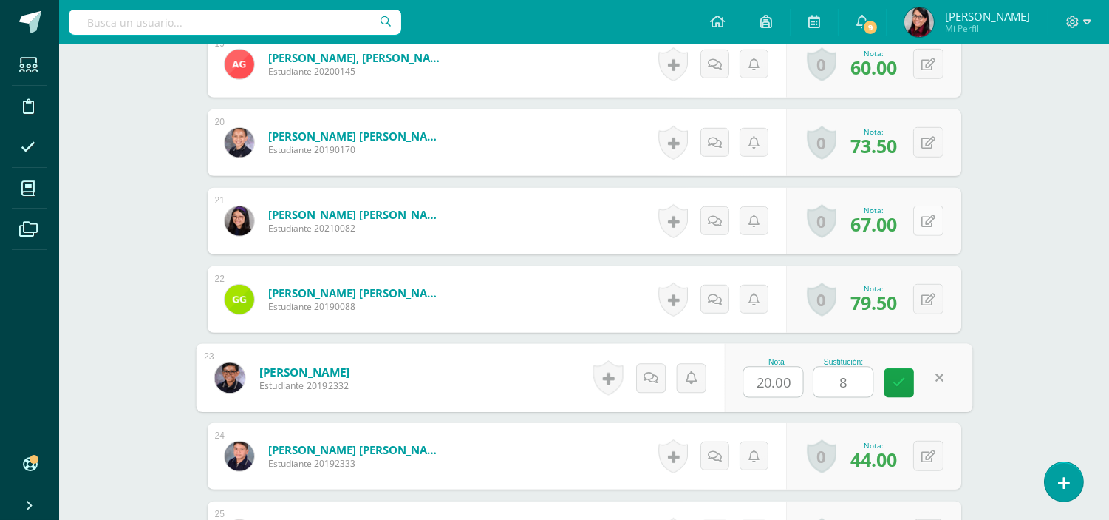
type input "87"
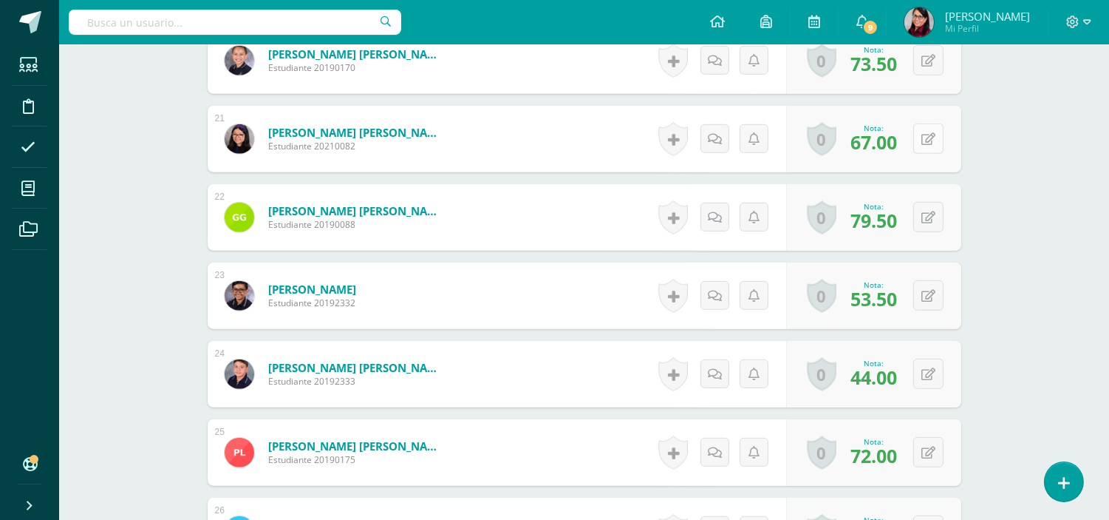
scroll to position [2116, 0]
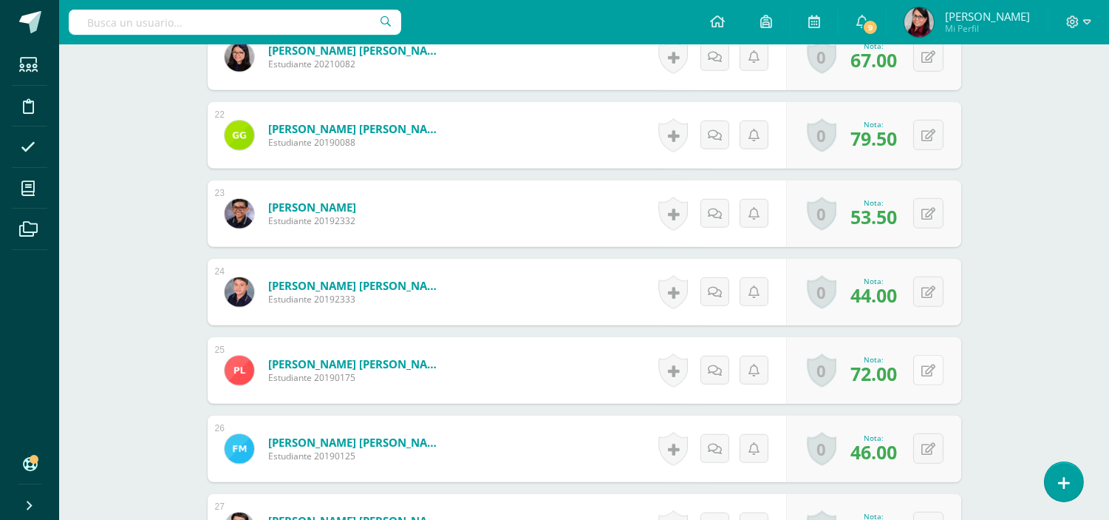
click at [927, 382] on button at bounding box center [928, 370] width 30 height 30
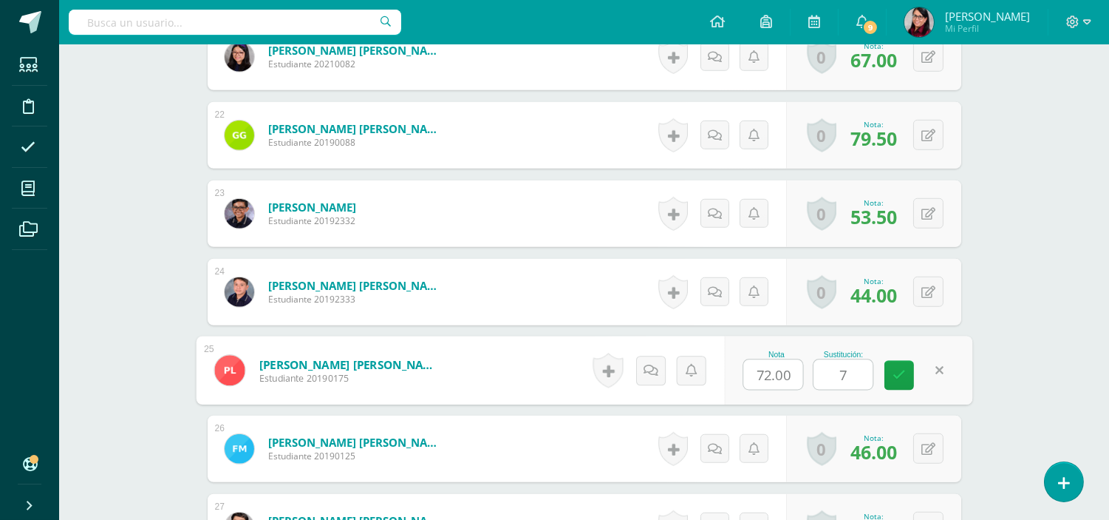
type input "74"
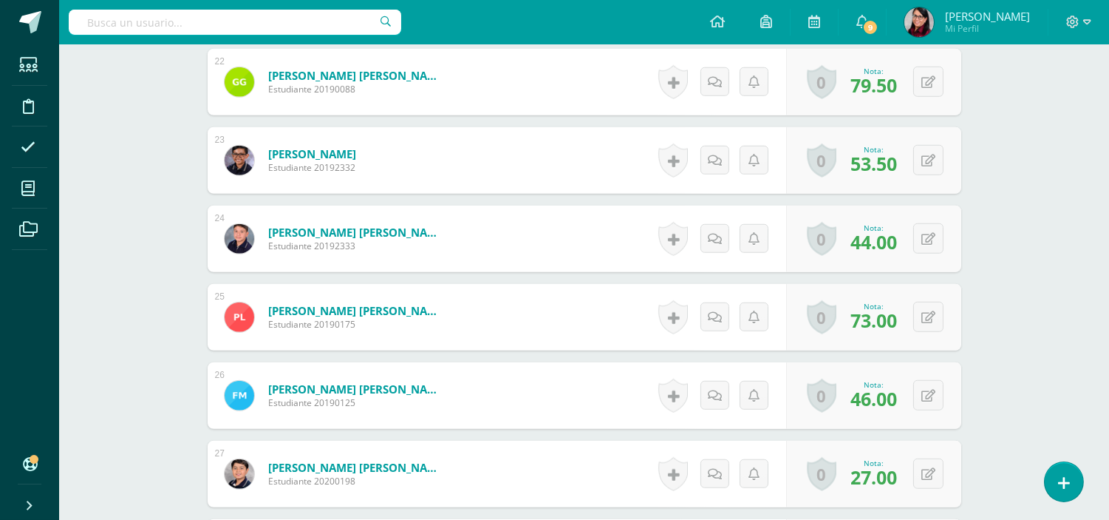
scroll to position [2198, 0]
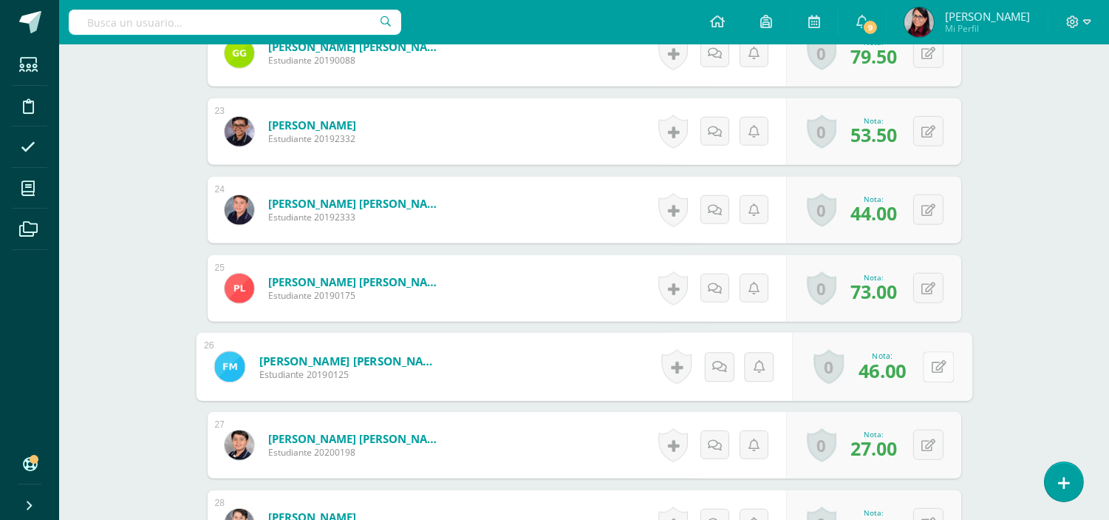
click at [923, 370] on button at bounding box center [938, 366] width 31 height 31
type input "98"
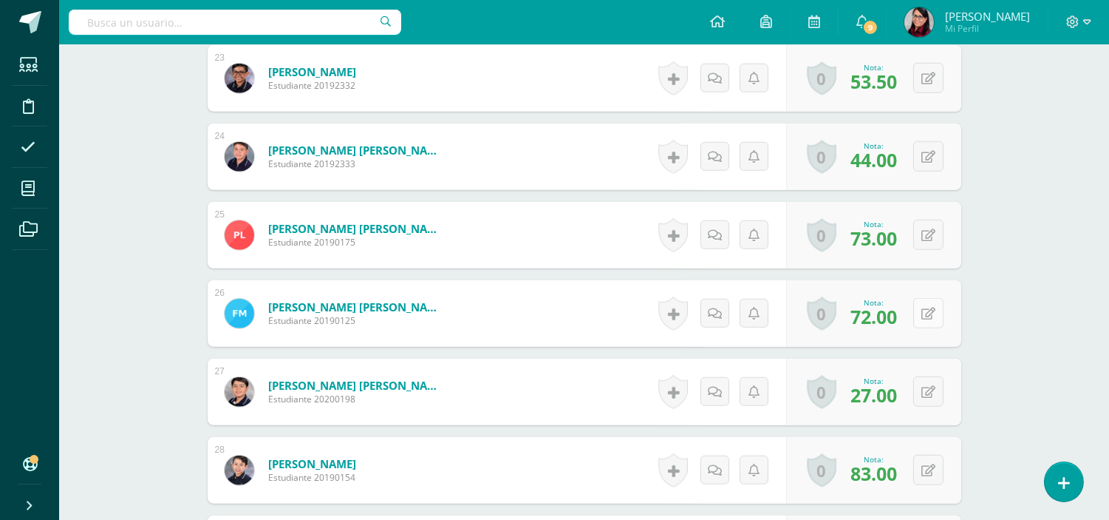
scroll to position [2280, 0]
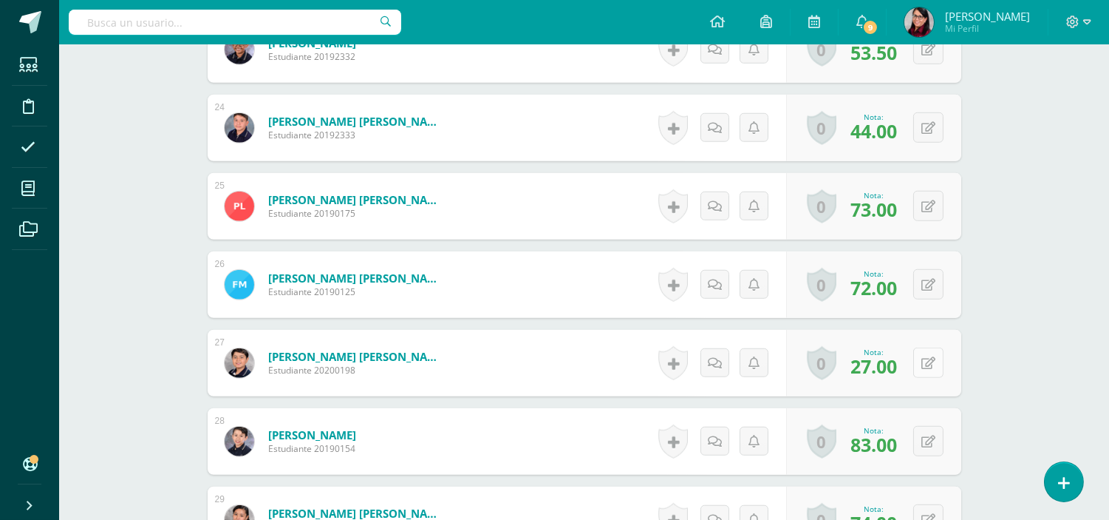
click at [920, 370] on button at bounding box center [928, 362] width 30 height 30
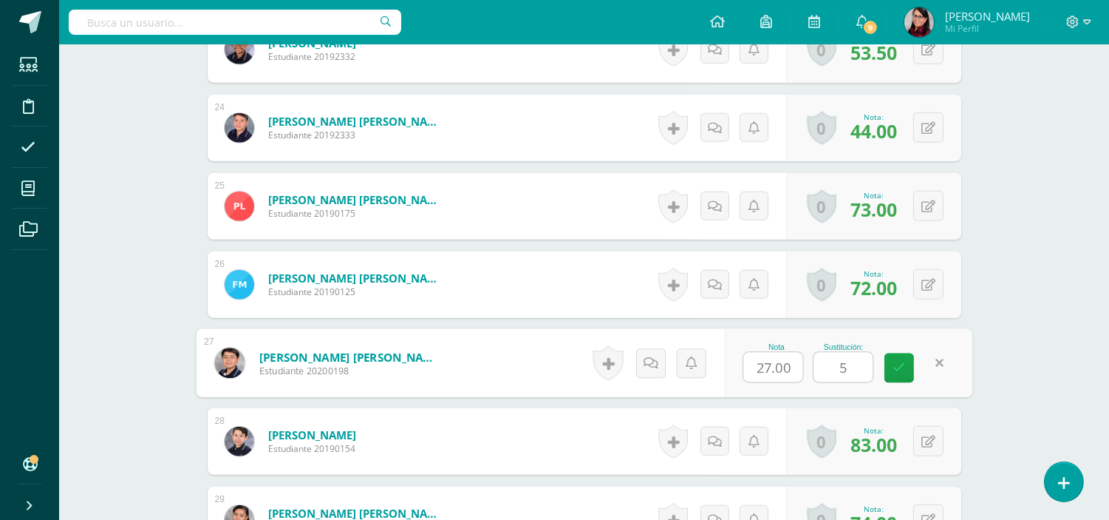
type input "56"
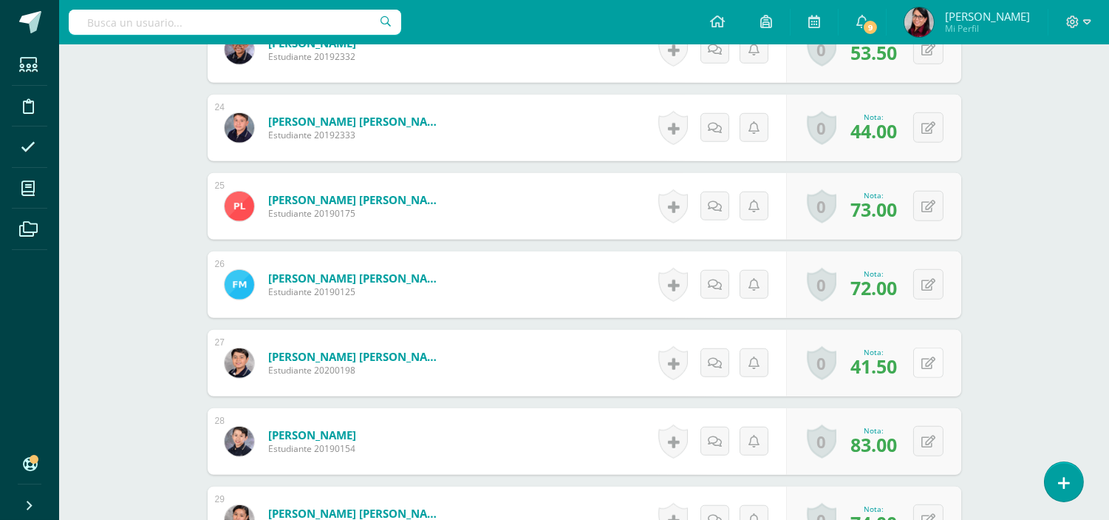
scroll to position [2362, 0]
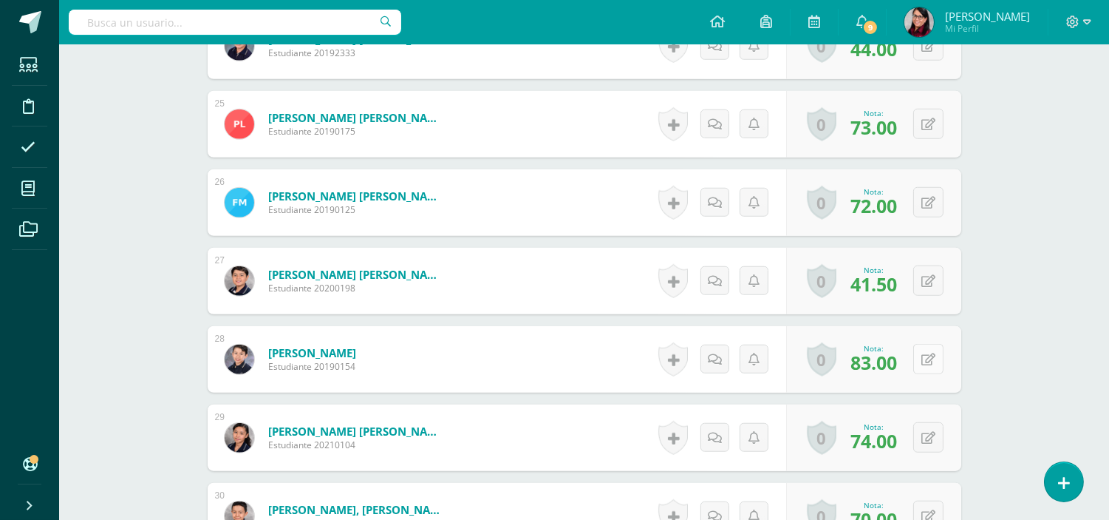
click at [928, 358] on button at bounding box center [928, 359] width 30 height 30
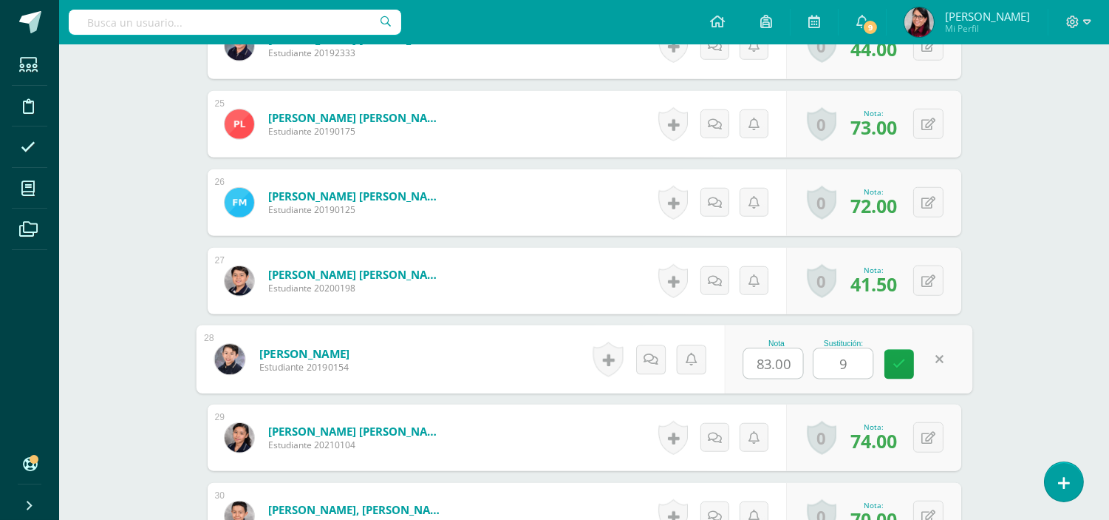
type input "98"
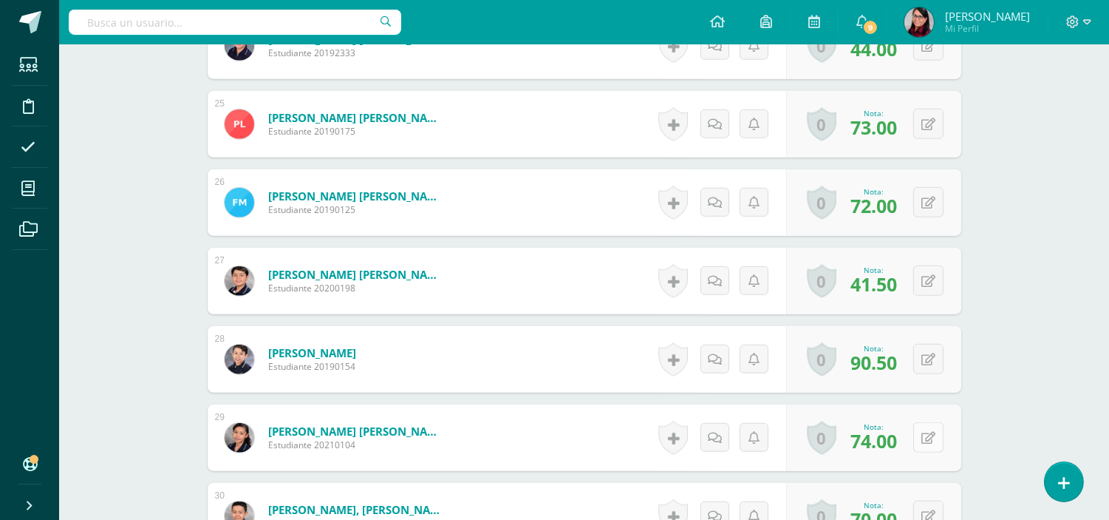
click at [922, 432] on button at bounding box center [928, 437] width 30 height 30
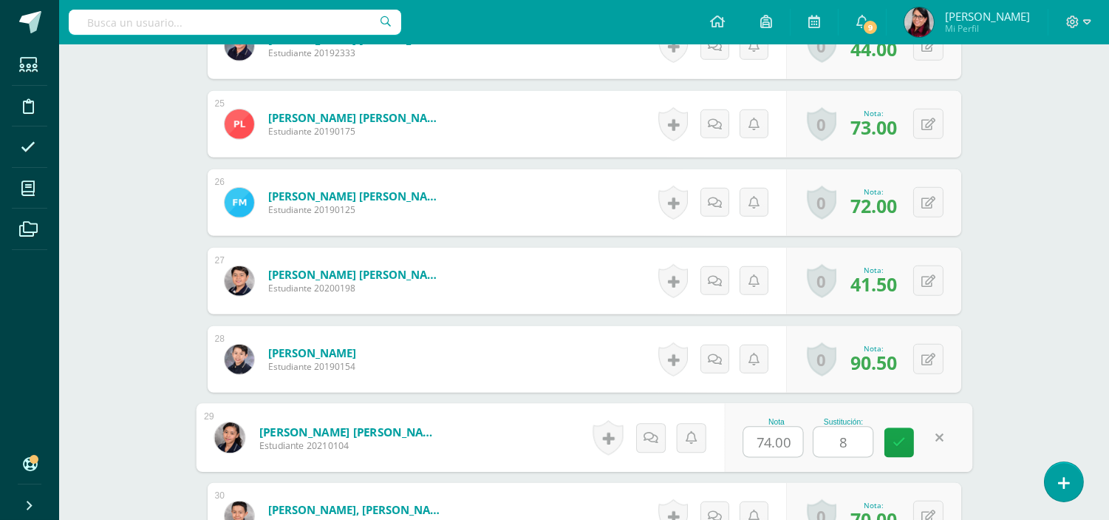
type input "84"
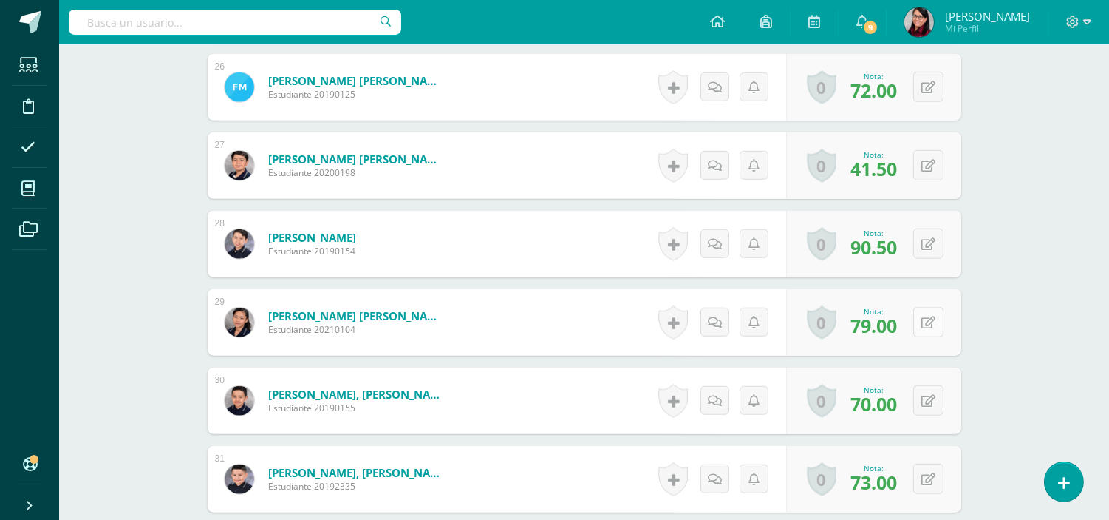
scroll to position [2526, 0]
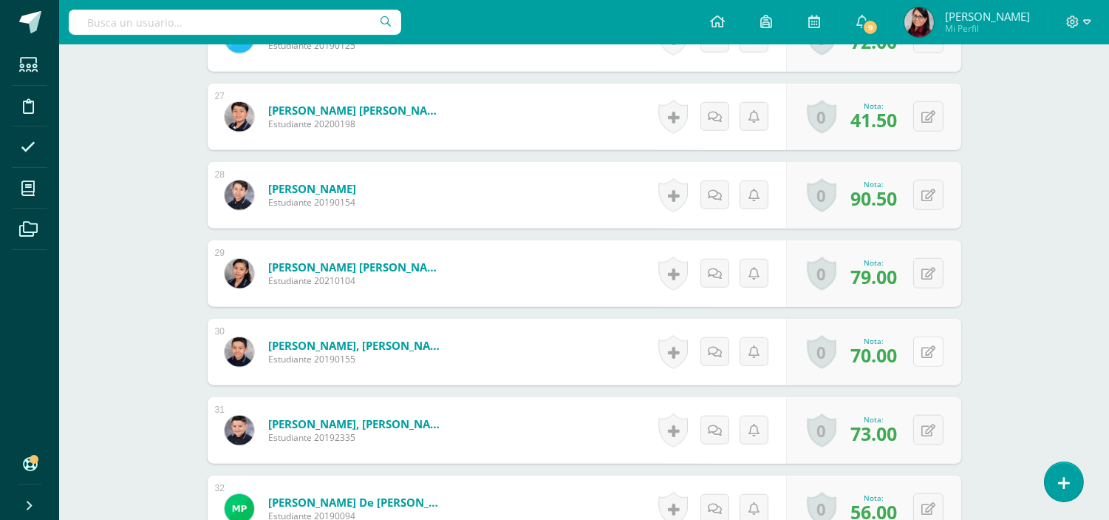
click at [928, 347] on icon at bounding box center [929, 352] width 14 height 13
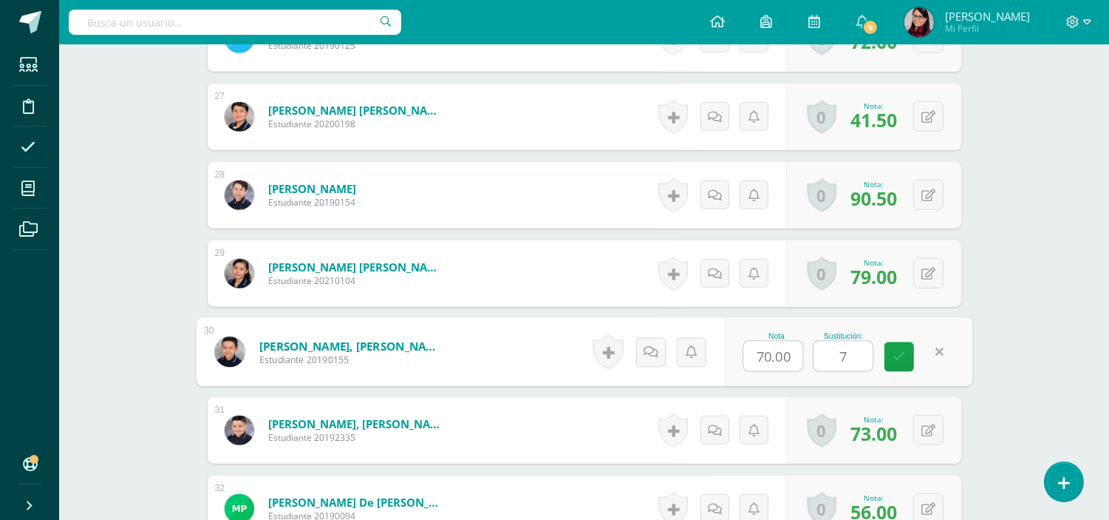
type input "72"
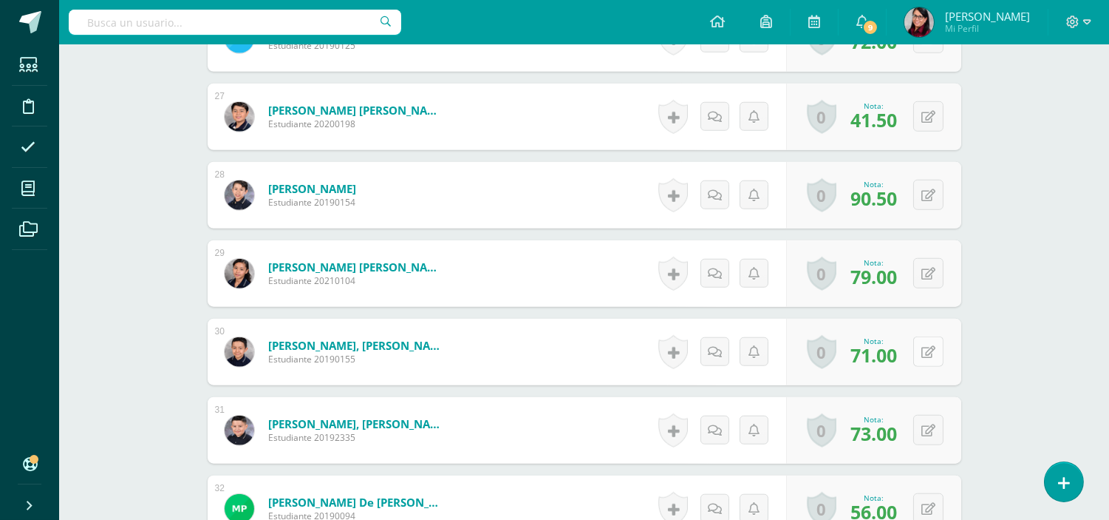
scroll to position [2609, 0]
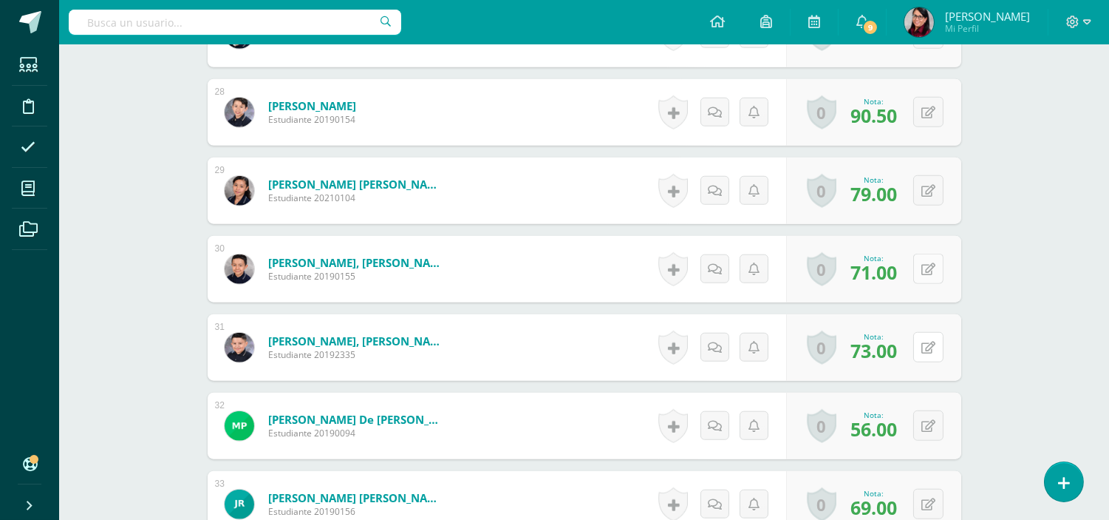
click at [928, 347] on icon at bounding box center [929, 347] width 14 height 13
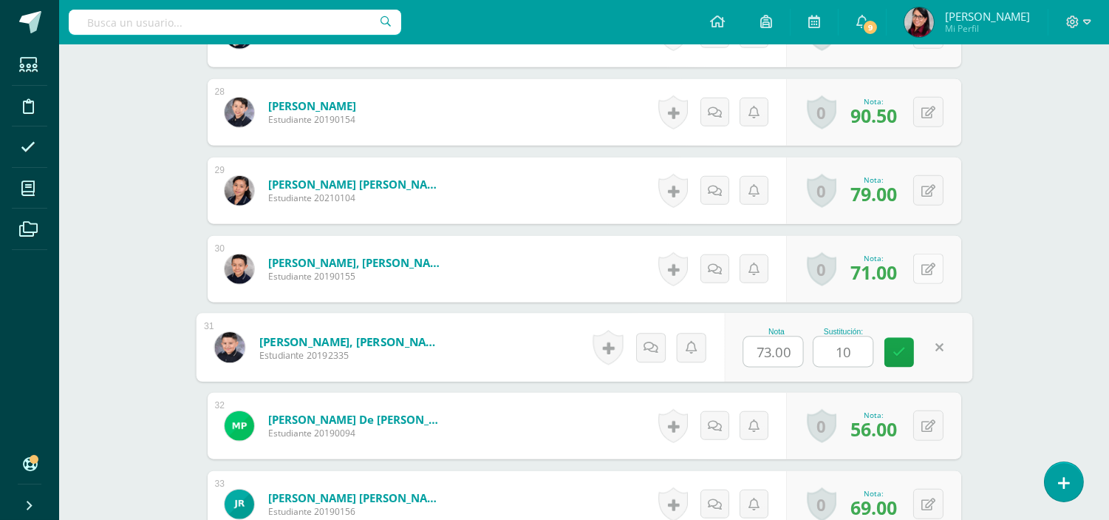
type input "100"
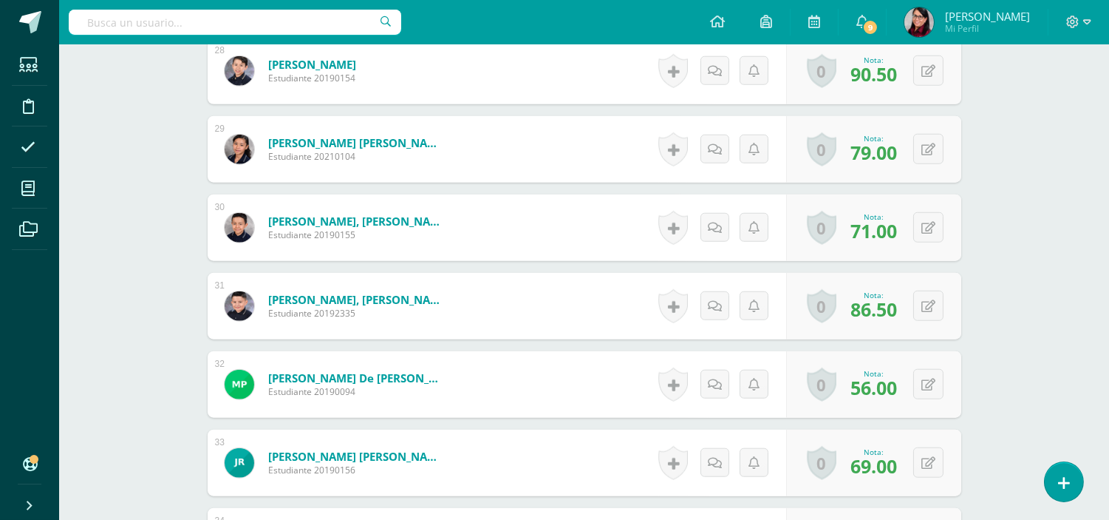
scroll to position [2691, 0]
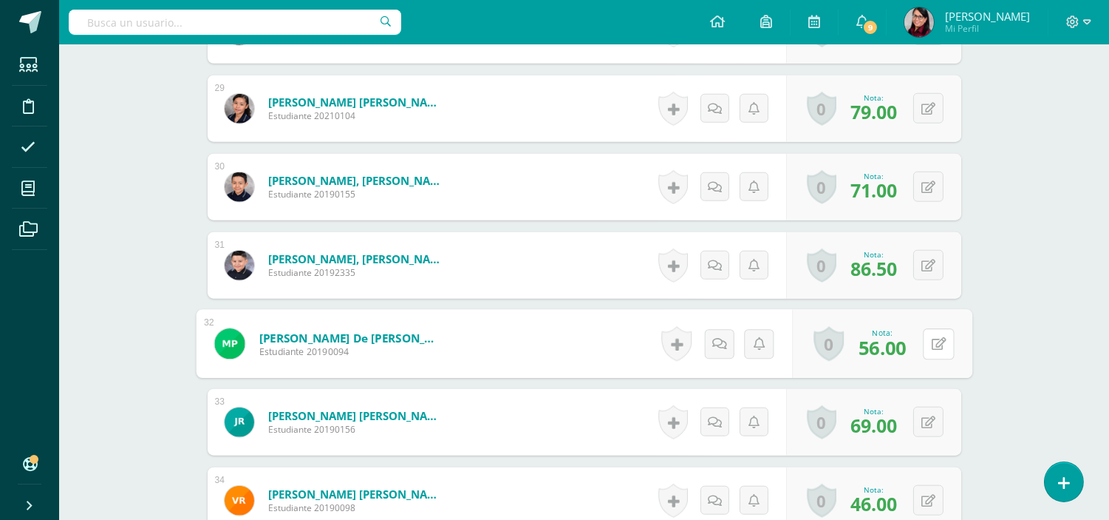
click at [931, 347] on icon at bounding box center [938, 343] width 15 height 13
type input "76"
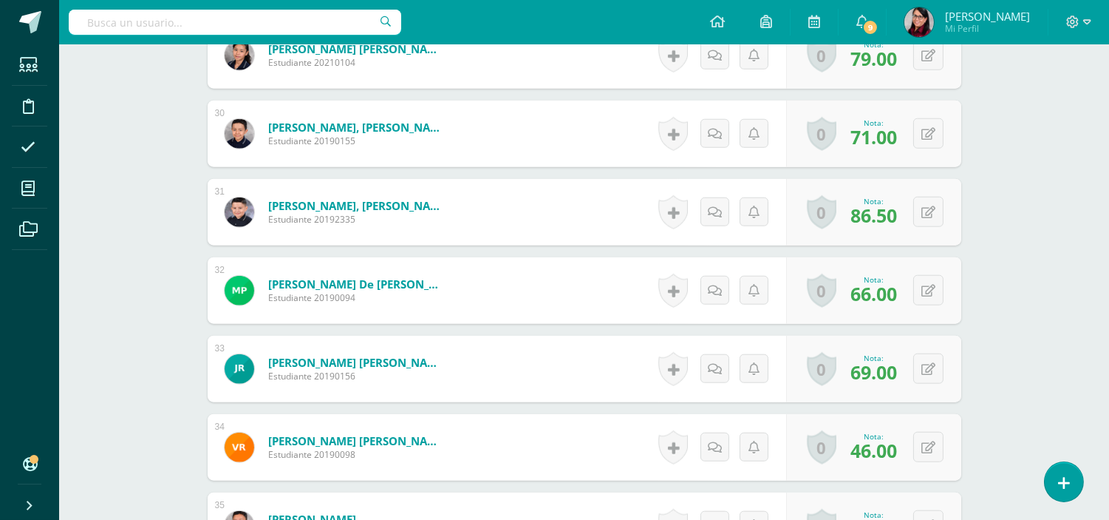
scroll to position [2773, 0]
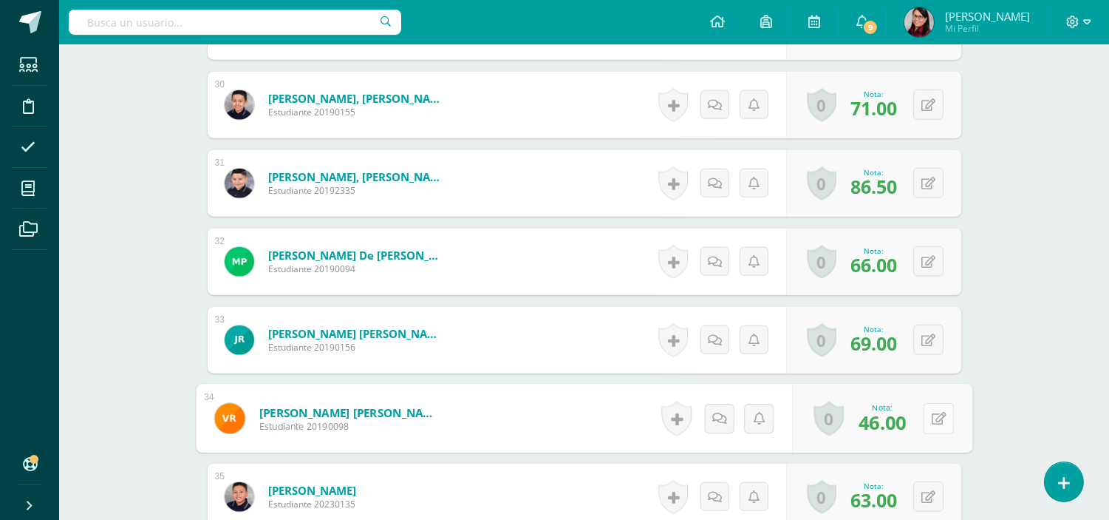
click at [931, 415] on icon at bounding box center [938, 418] width 15 height 13
type input "84"
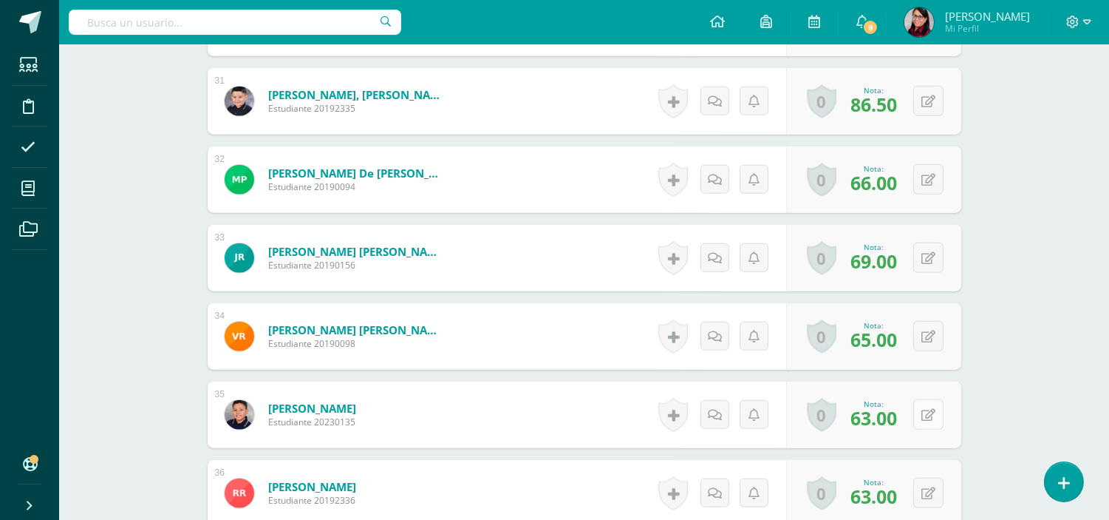
click at [925, 415] on button at bounding box center [928, 414] width 30 height 30
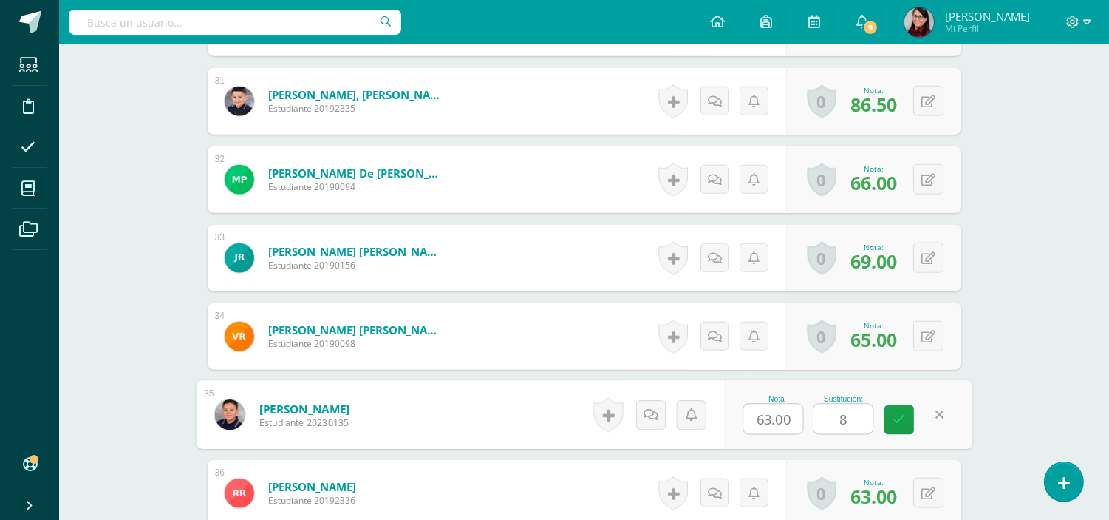
type input "89"
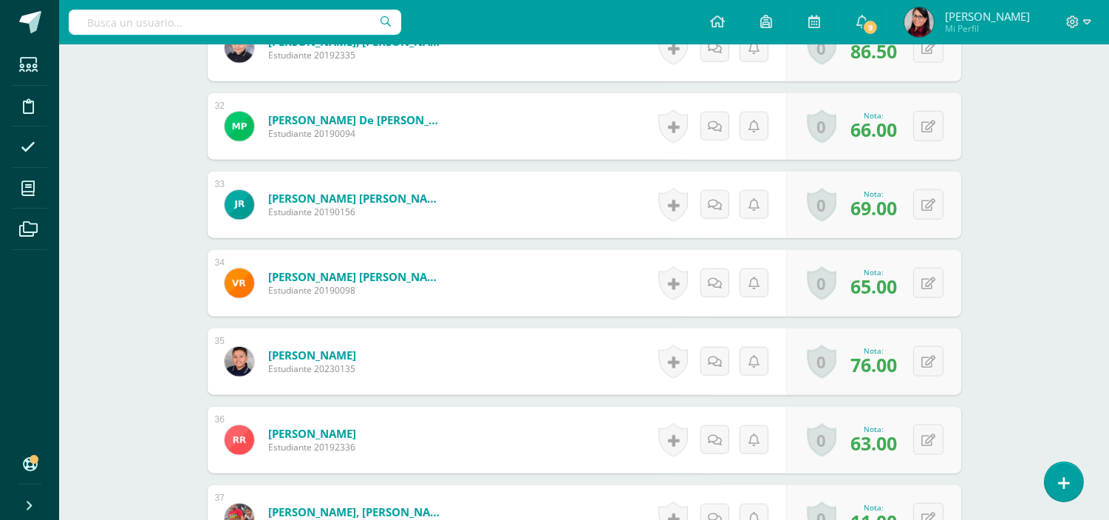
scroll to position [2937, 0]
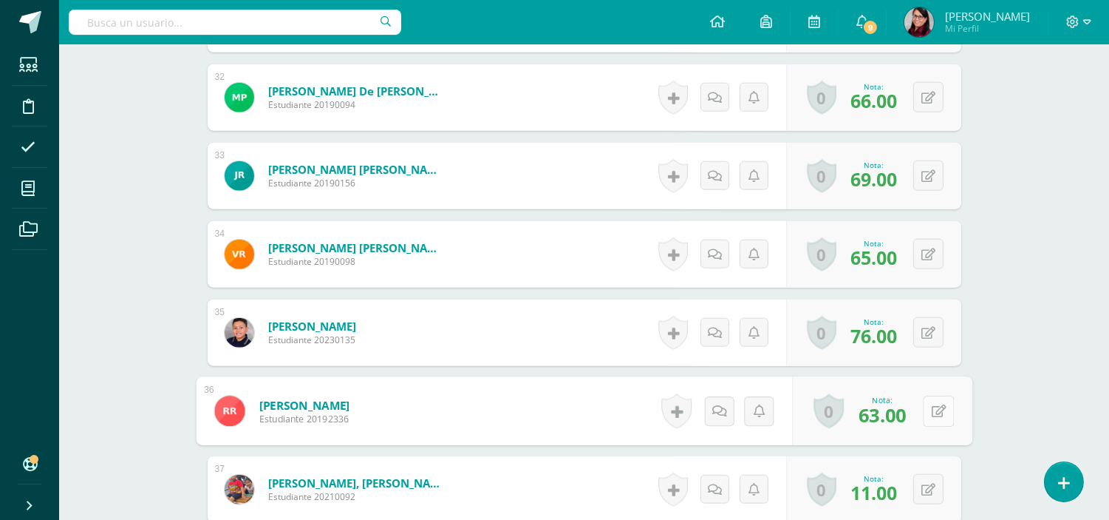
click at [925, 409] on button at bounding box center [938, 410] width 31 height 31
type input "86"
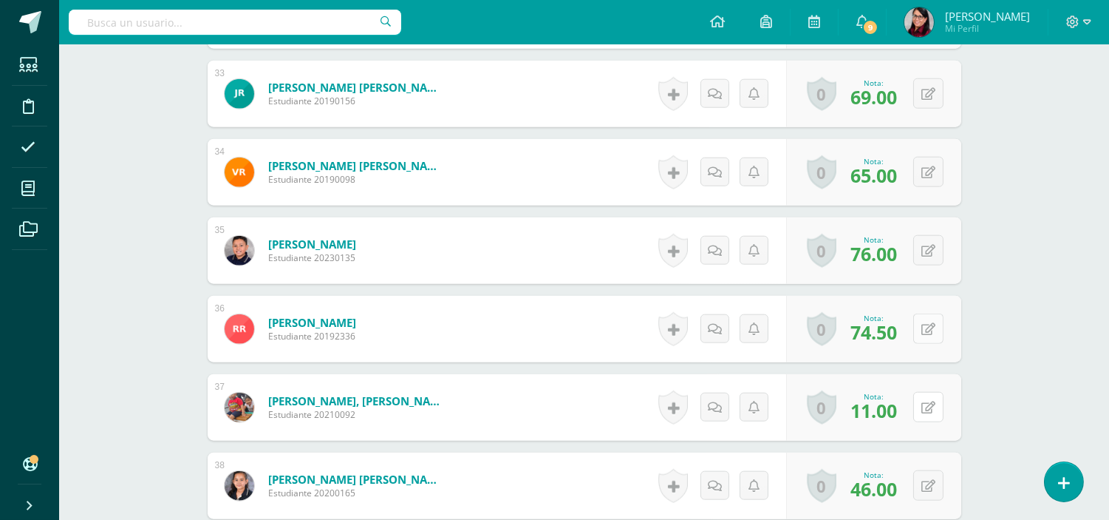
click at [925, 409] on button at bounding box center [928, 407] width 30 height 30
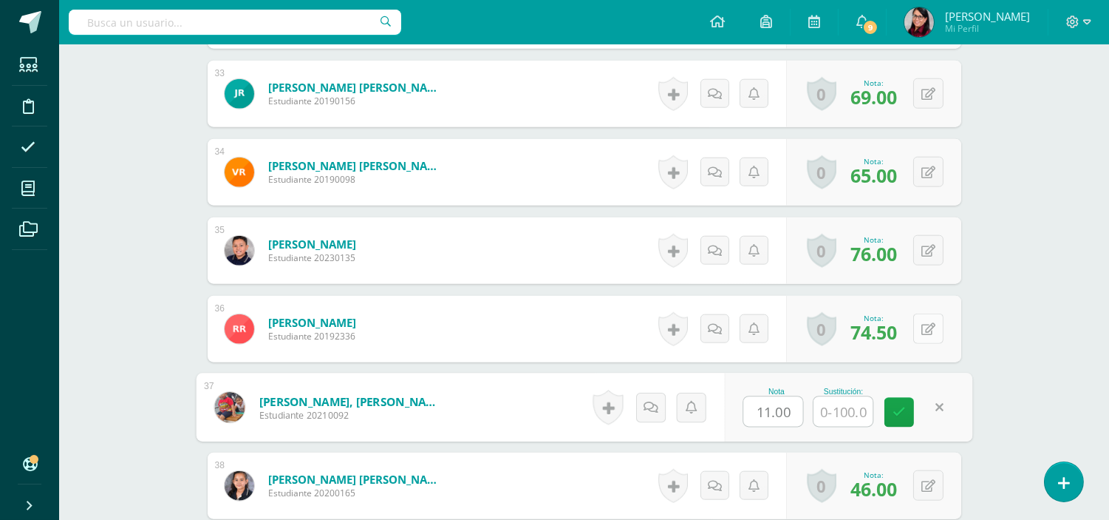
type input "5"
type input "75"
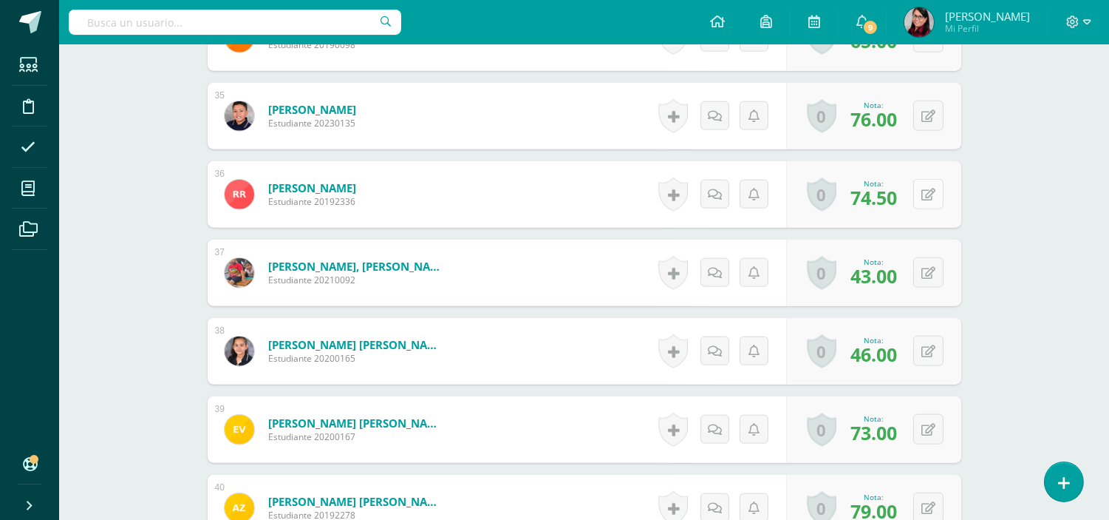
scroll to position [3183, 0]
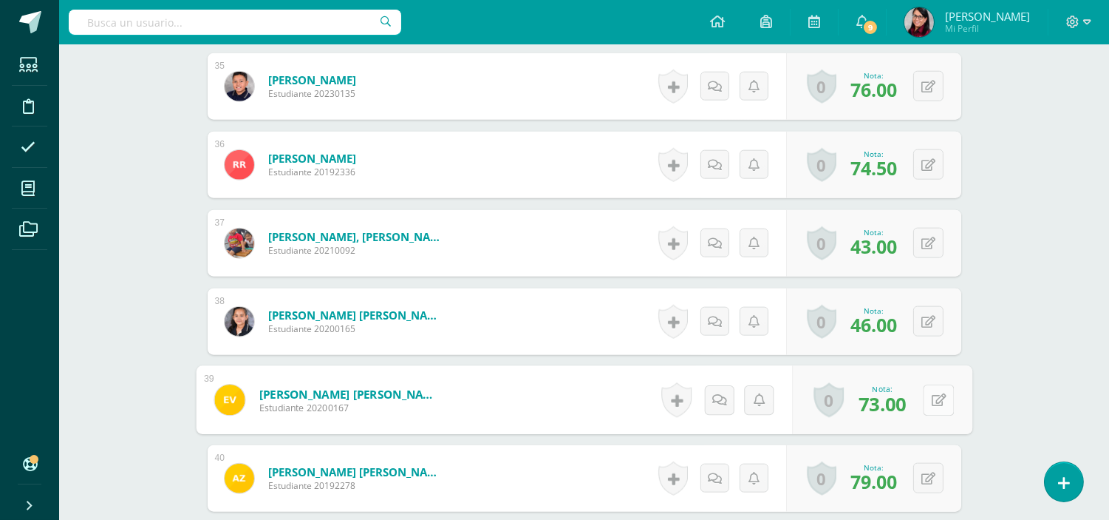
click at [923, 396] on button at bounding box center [938, 399] width 31 height 31
type input "95"
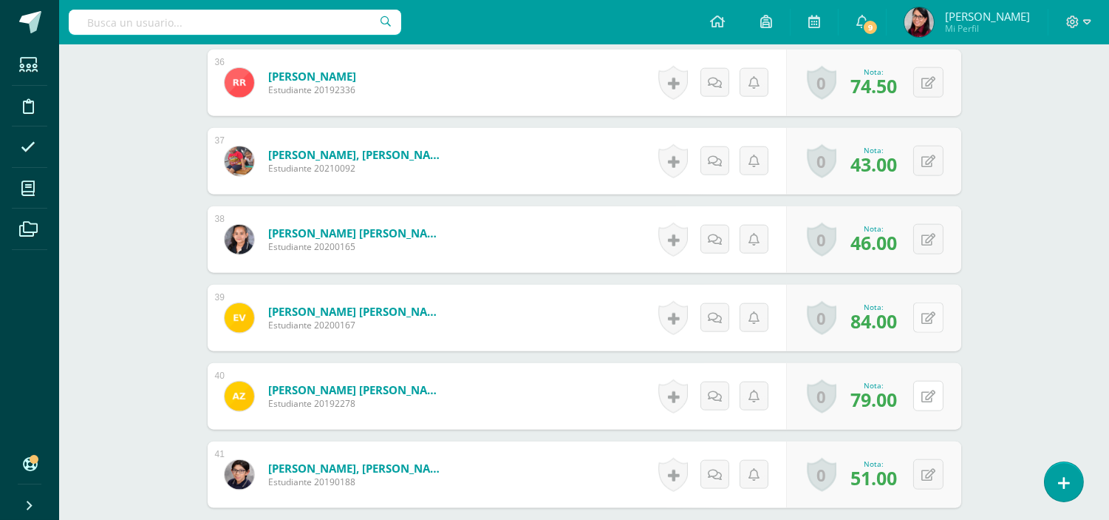
click at [922, 396] on button at bounding box center [928, 396] width 30 height 30
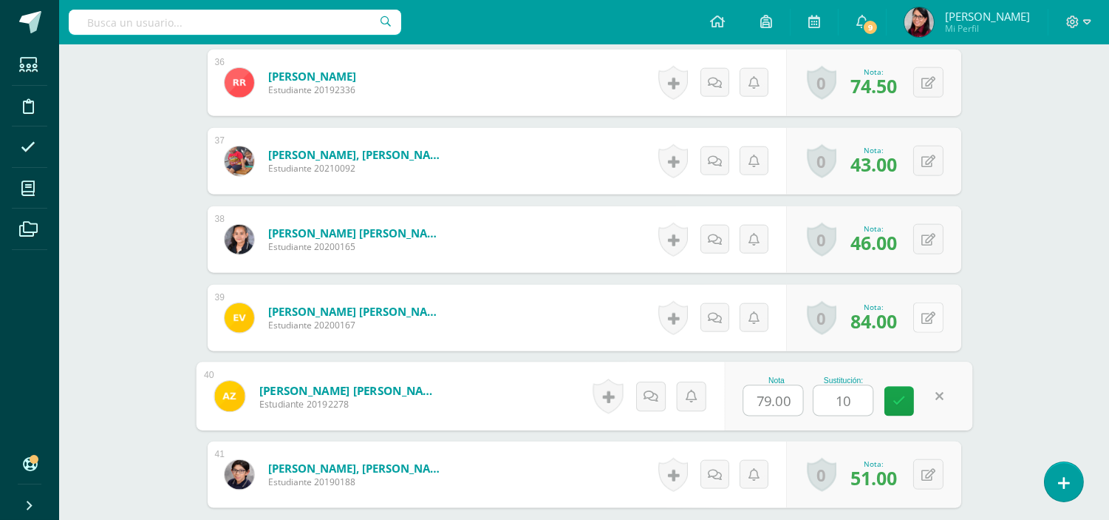
type input "100"
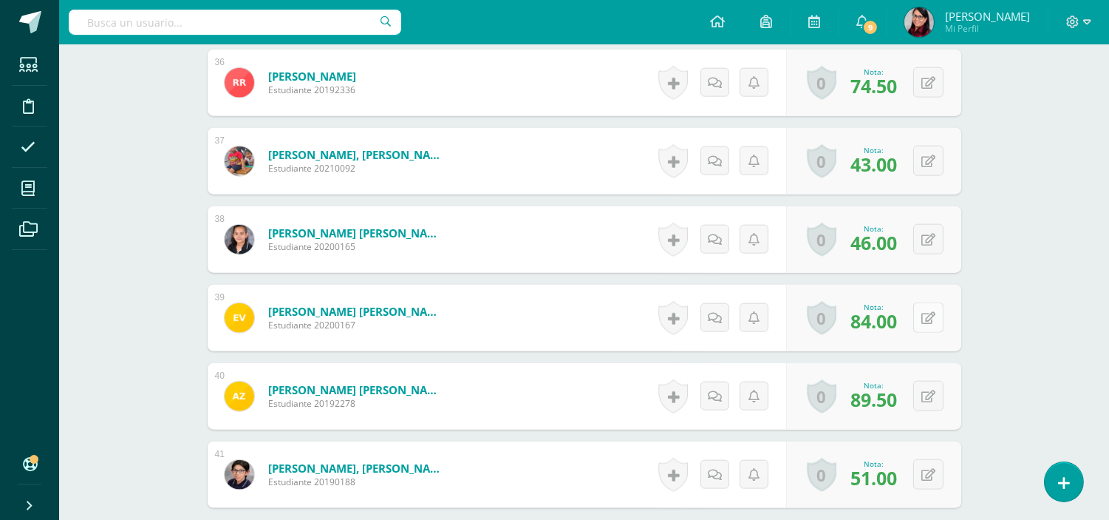
scroll to position [3348, 0]
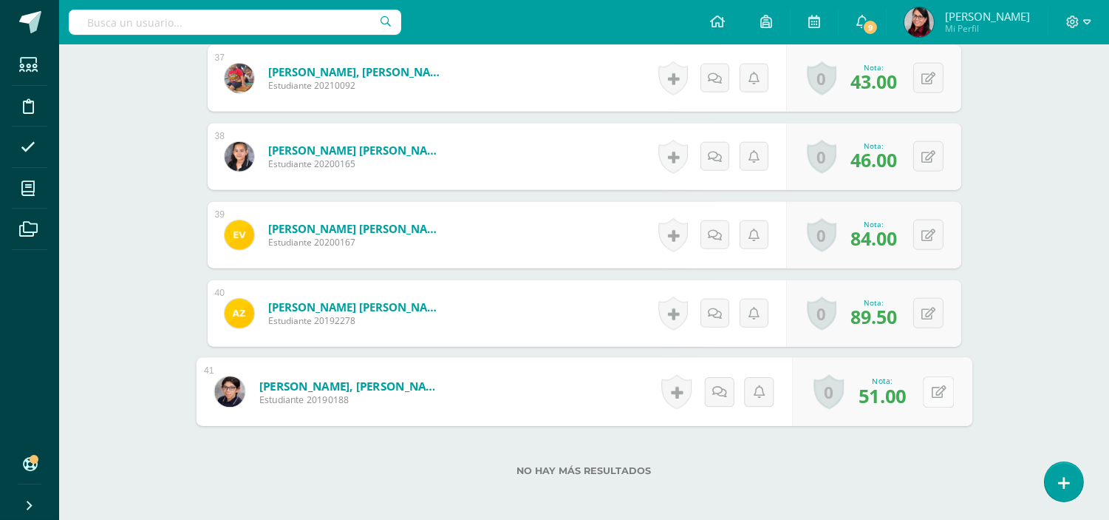
click at [927, 389] on button at bounding box center [938, 391] width 31 height 31
type input "84"
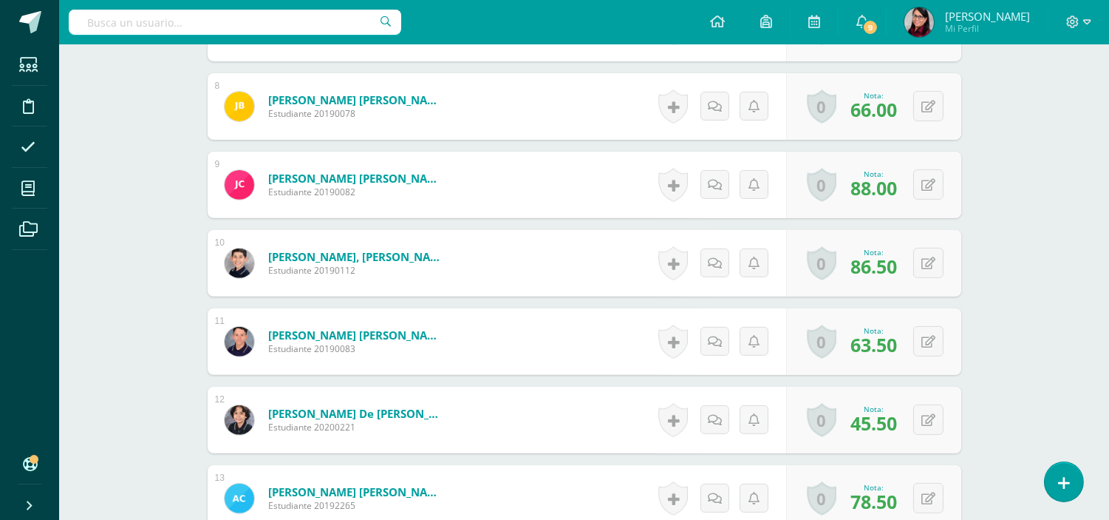
scroll to position [0, 0]
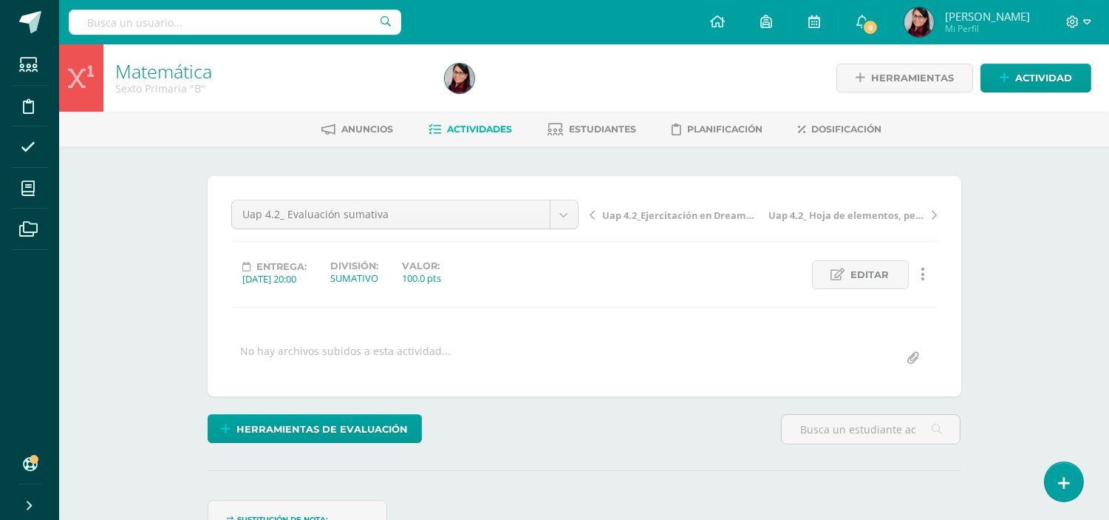
click at [475, 126] on span "Actividades" at bounding box center [480, 128] width 65 height 11
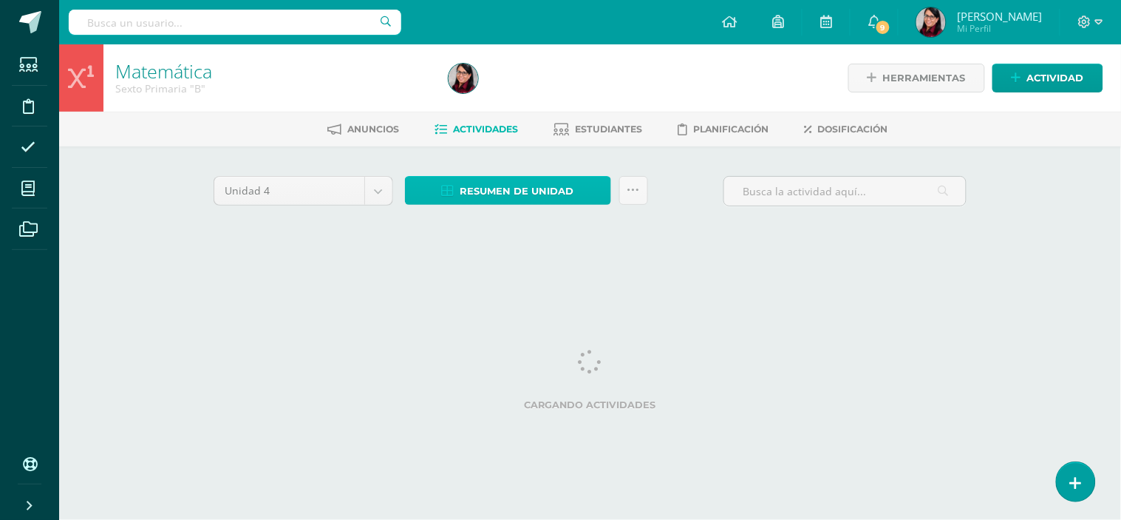
click at [497, 183] on span "Resumen de unidad" at bounding box center [517, 190] width 114 height 27
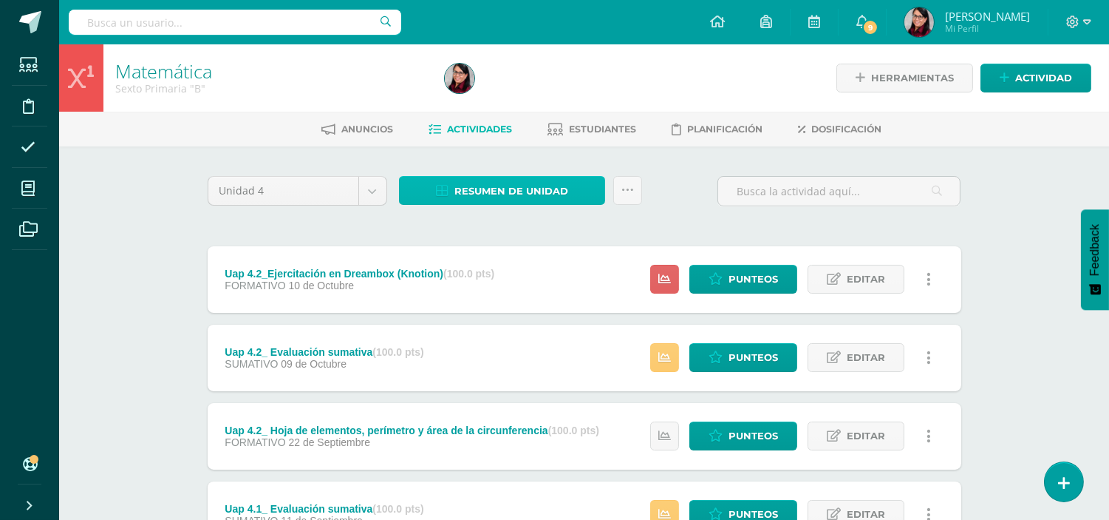
click at [492, 186] on span "Resumen de unidad" at bounding box center [512, 190] width 114 height 27
click at [462, 126] on span "Actividades" at bounding box center [480, 128] width 65 height 11
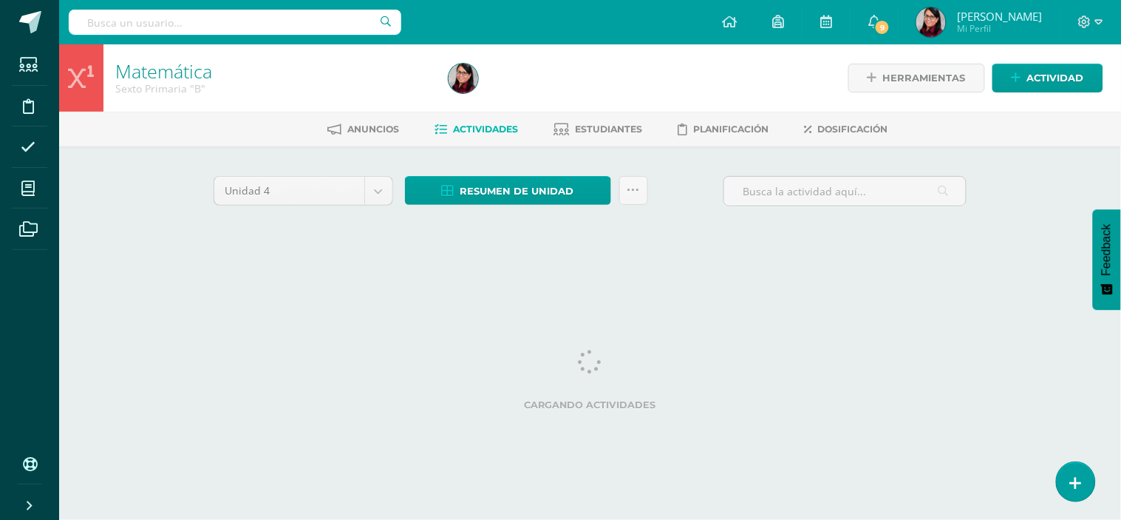
click at [461, 126] on span "Actividades" at bounding box center [486, 128] width 65 height 11
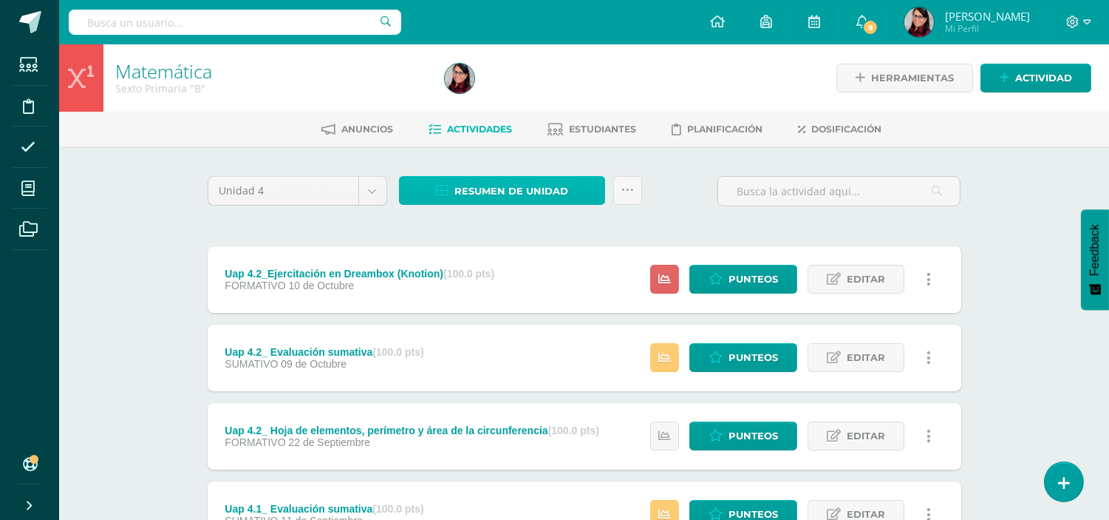
click at [501, 186] on span "Resumen de unidad" at bounding box center [512, 190] width 114 height 27
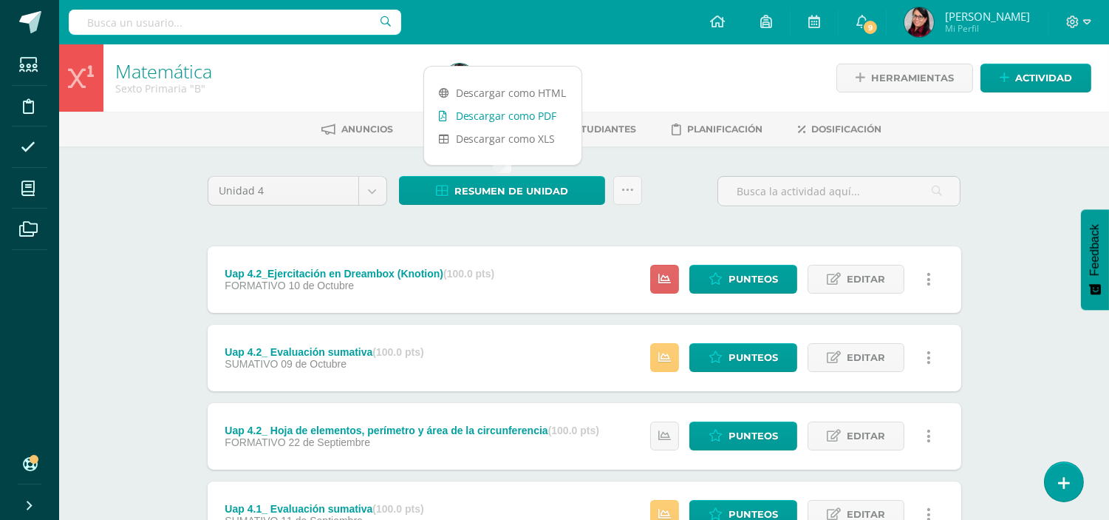
click at [517, 115] on link "Descargar como PDF" at bounding box center [502, 115] width 157 height 23
